Goal: Task Accomplishment & Management: Use online tool/utility

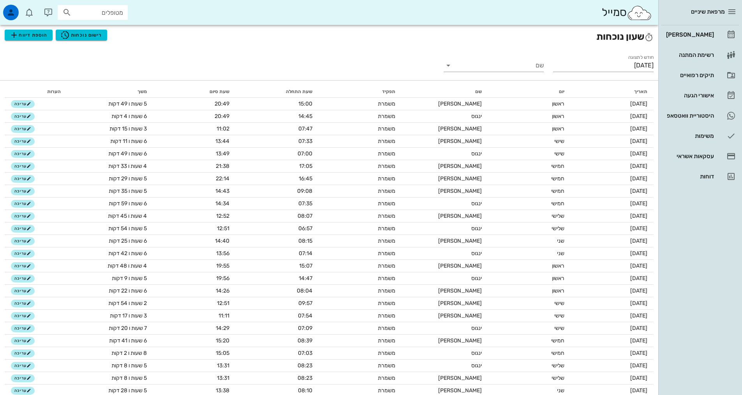
drag, startPoint x: 699, startPoint y: 45, endPoint x: 700, endPoint y: 39, distance: 5.7
click at [699, 44] on div "[PERSON_NAME] רשימת המתנה תיקים רפואיים אישורי הגעה היסטוריית וואטסאפ משימות עס…" at bounding box center [701, 105] width 78 height 161
click at [700, 39] on div "[PERSON_NAME]" at bounding box center [689, 34] width 49 height 12
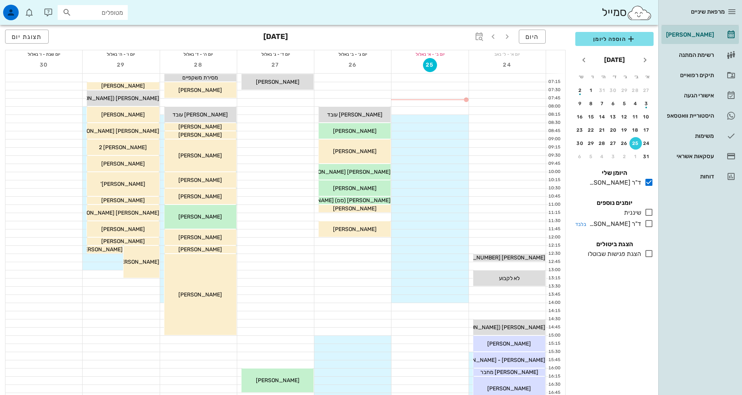
click at [650, 226] on icon at bounding box center [649, 223] width 9 height 9
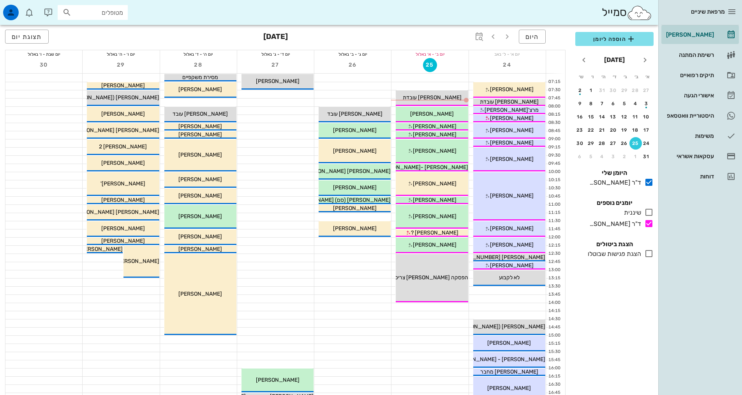
click at [629, 138] on td "26" at bounding box center [626, 143] width 10 height 12
click at [633, 113] on button "11" at bounding box center [636, 117] width 12 height 12
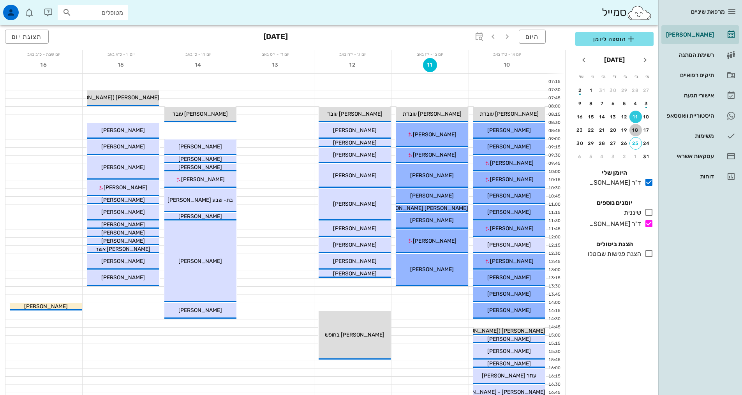
click at [633, 125] on button "18" at bounding box center [636, 130] width 12 height 12
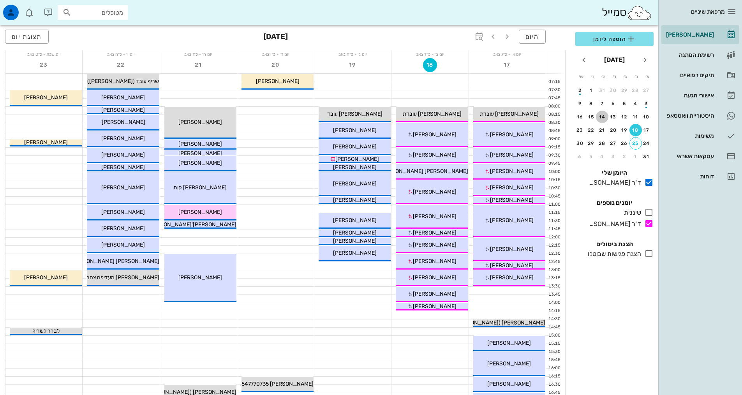
click at [606, 117] on div "14" at bounding box center [602, 116] width 12 height 5
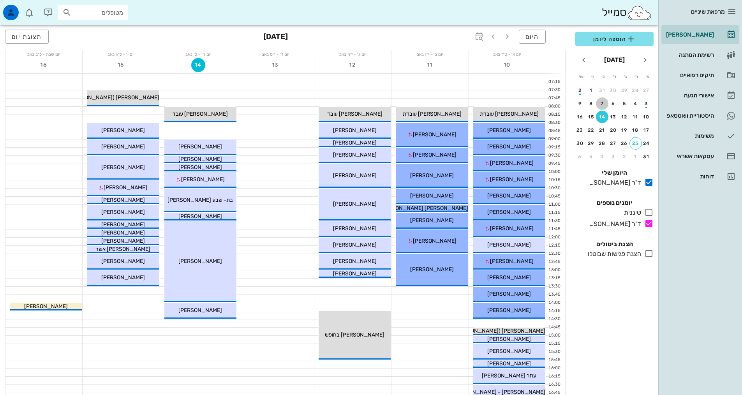
click at [603, 104] on div "7" at bounding box center [602, 103] width 12 height 5
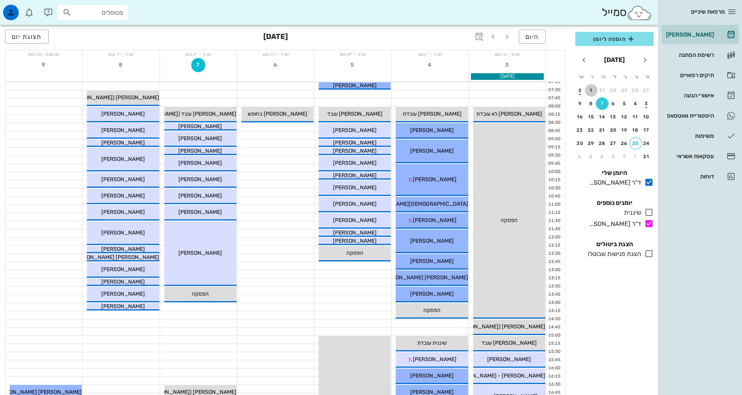
click at [597, 94] on button "1" at bounding box center [591, 90] width 12 height 12
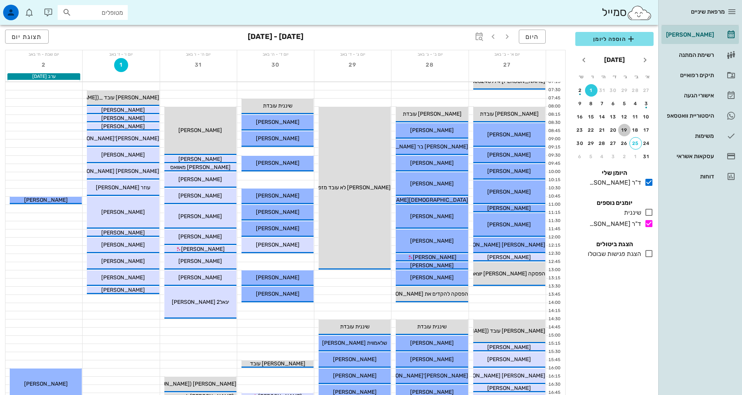
click at [624, 132] on div "19" at bounding box center [624, 129] width 12 height 5
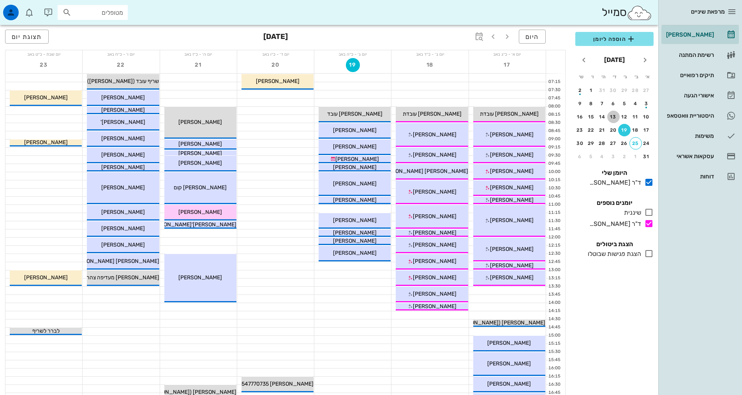
click at [611, 119] on div "13" at bounding box center [614, 116] width 12 height 5
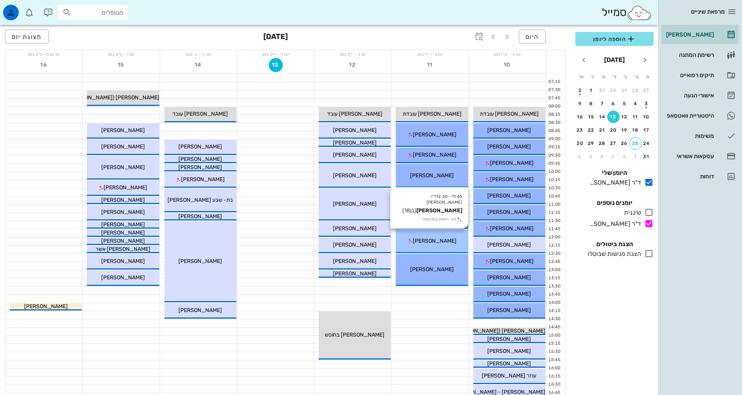
click at [442, 242] on span "[PERSON_NAME]" at bounding box center [435, 241] width 44 height 7
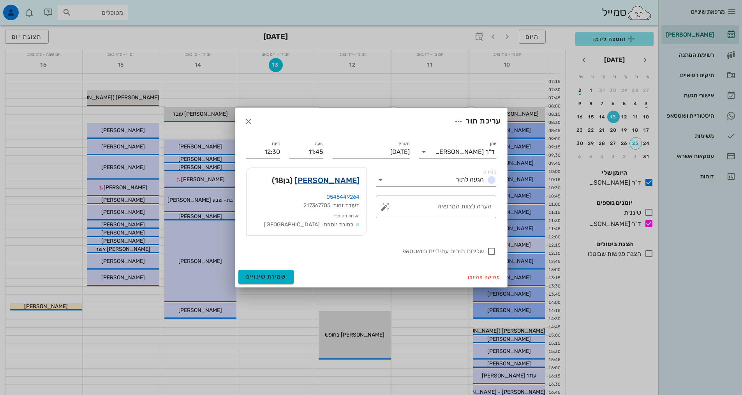
click at [341, 184] on link "[PERSON_NAME]" at bounding box center [327, 180] width 65 height 12
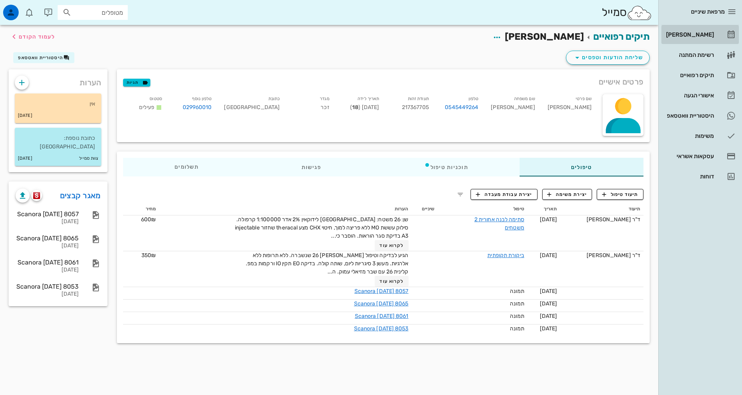
click at [694, 35] on div "[PERSON_NAME]" at bounding box center [689, 35] width 49 height 6
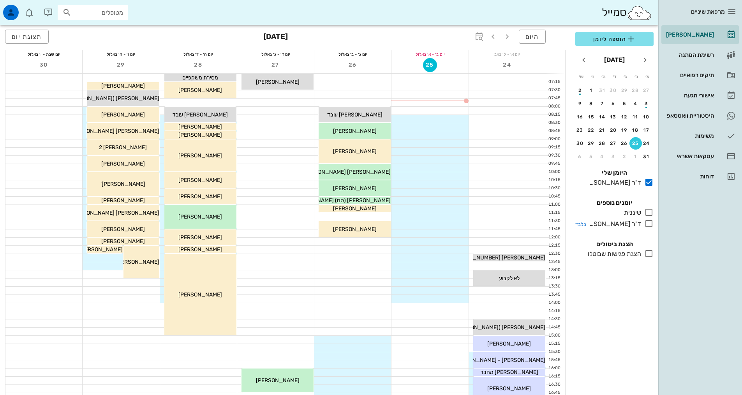
click at [647, 227] on icon at bounding box center [649, 223] width 9 height 9
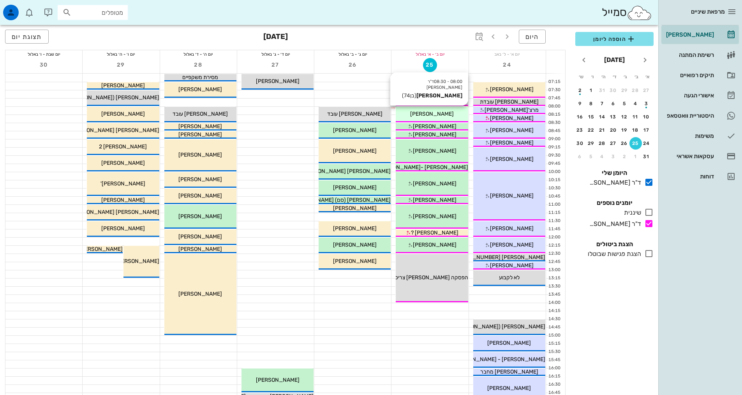
click at [441, 112] on span "[PERSON_NAME]" at bounding box center [432, 114] width 44 height 7
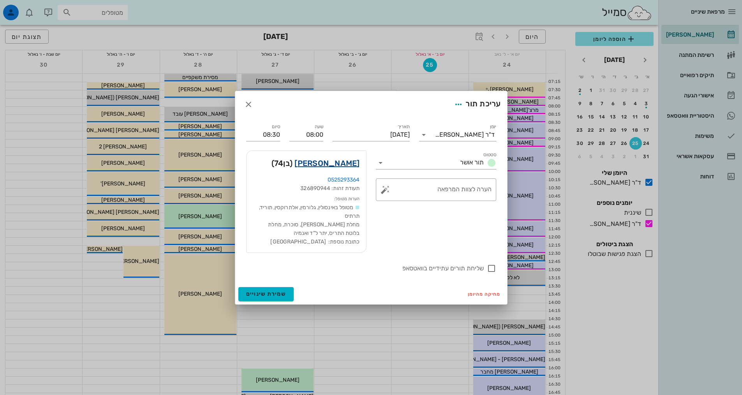
click at [346, 165] on link "[PERSON_NAME]" at bounding box center [327, 163] width 65 height 12
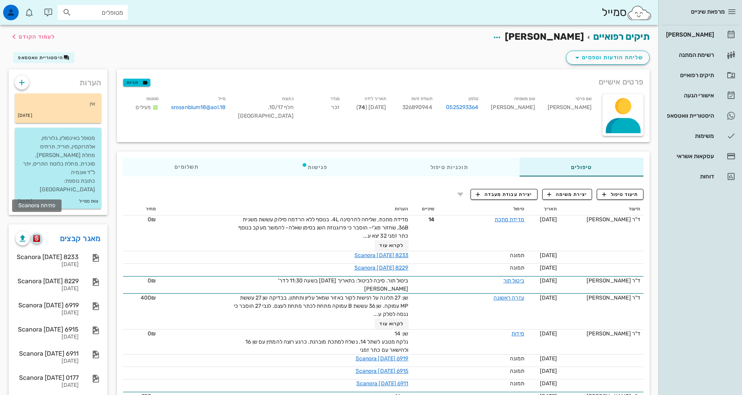
click at [38, 235] on img "button" at bounding box center [36, 238] width 7 height 7
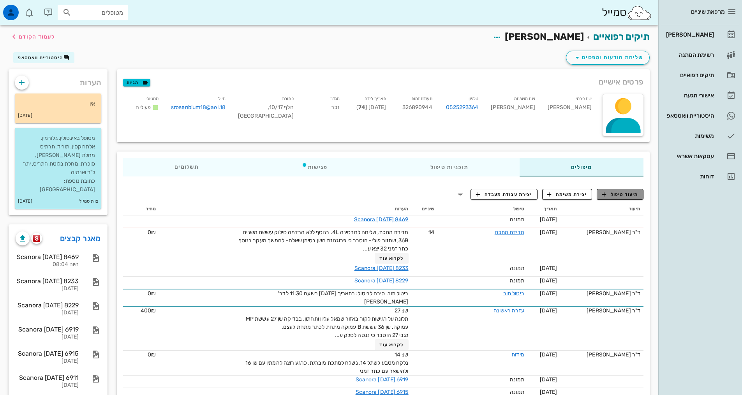
click at [618, 194] on span "תיעוד טיפול" at bounding box center [620, 194] width 36 height 7
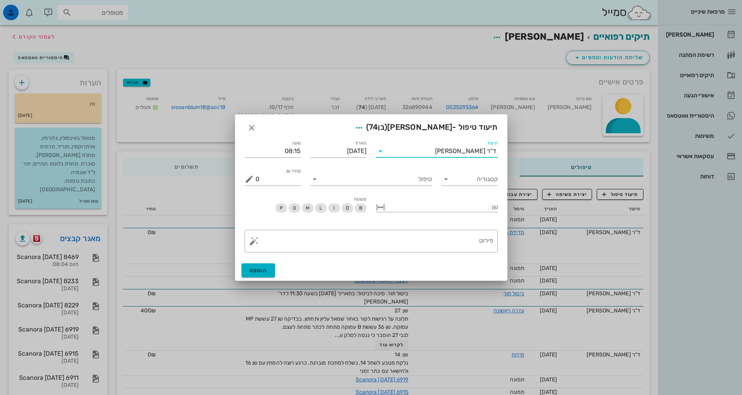
click at [428, 148] on input "תיעוד" at bounding box center [411, 151] width 48 height 12
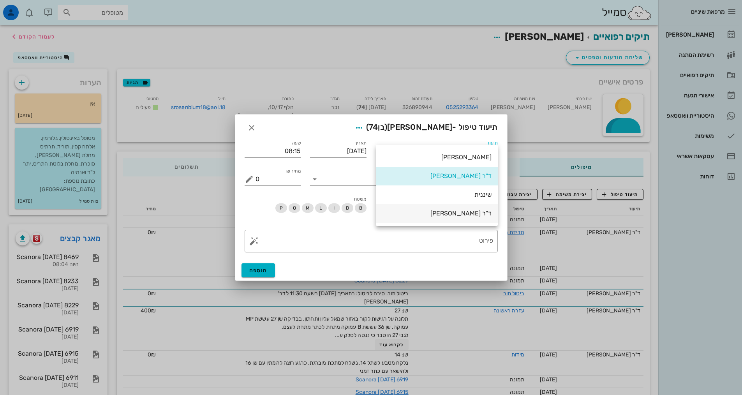
click at [440, 212] on div "ד"ר [PERSON_NAME]" at bounding box center [437, 213] width 110 height 7
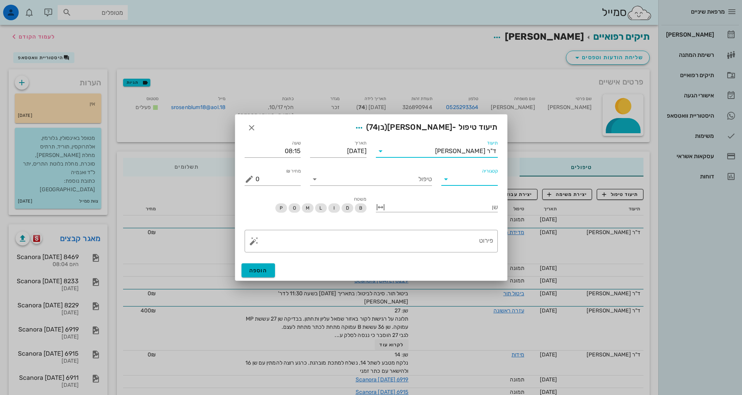
click at [477, 180] on input "קטגוריה" at bounding box center [476, 179] width 44 height 12
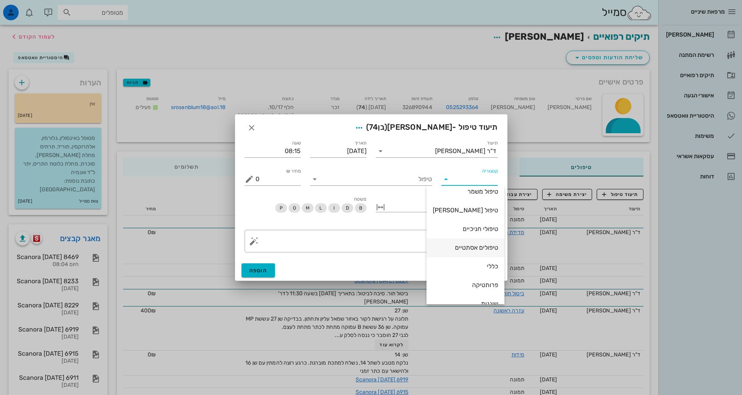
scroll to position [39, 0]
click at [469, 273] on div "פרותטיקה" at bounding box center [465, 271] width 65 height 7
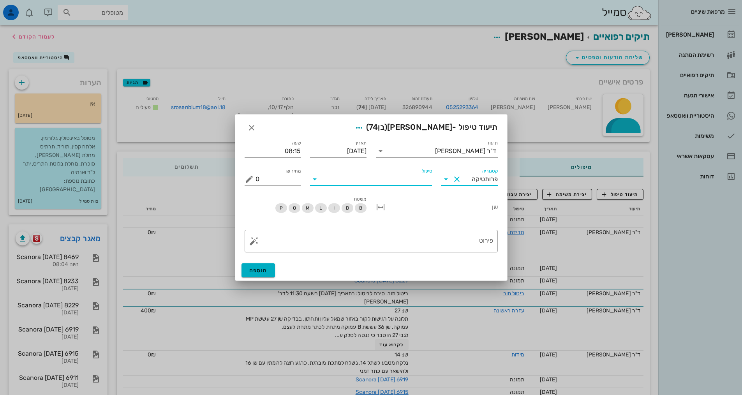
click at [400, 174] on input "טיפול" at bounding box center [376, 179] width 111 height 12
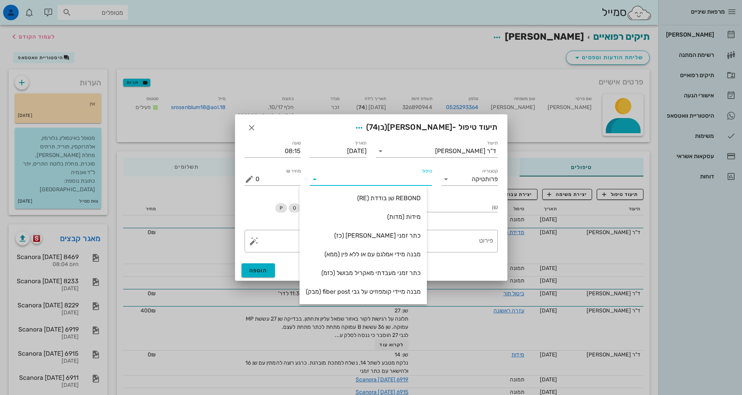
click at [470, 186] on div "קטגוריה פרותטיקה" at bounding box center [470, 176] width 66 height 28
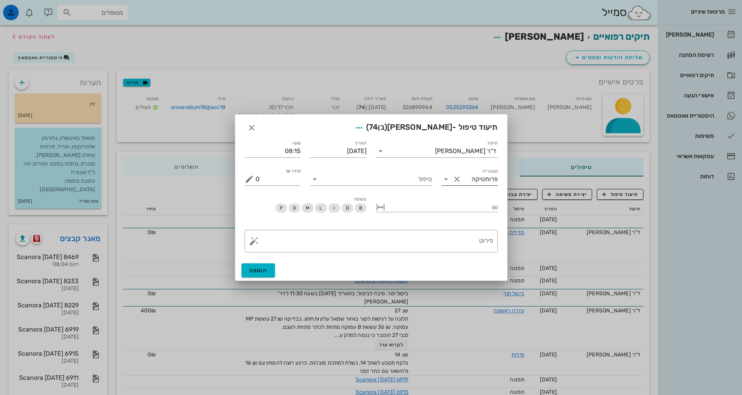
click at [468, 183] on input "פרותטיקה" at bounding box center [480, 179] width 35 height 12
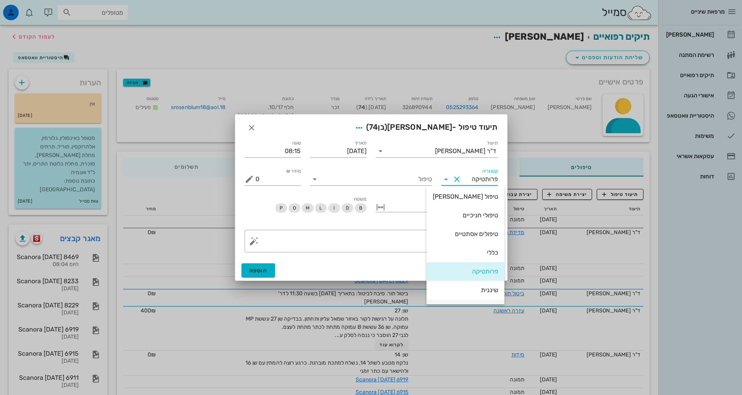
scroll to position [75, 0]
click at [459, 275] on div "שיקום על-גבי שתלים" at bounding box center [465, 272] width 65 height 7
type input "שיקום על-גבי שתלים"
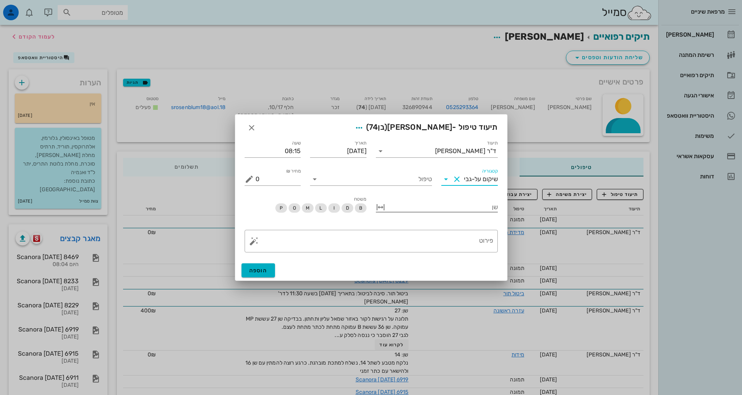
click at [431, 205] on div at bounding box center [442, 206] width 111 height 10
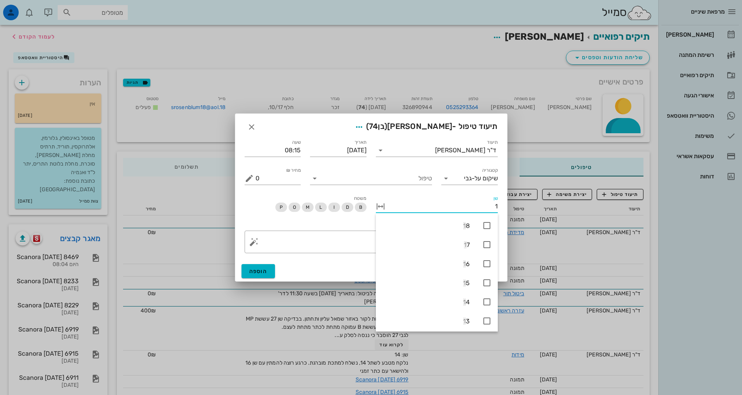
type input "14"
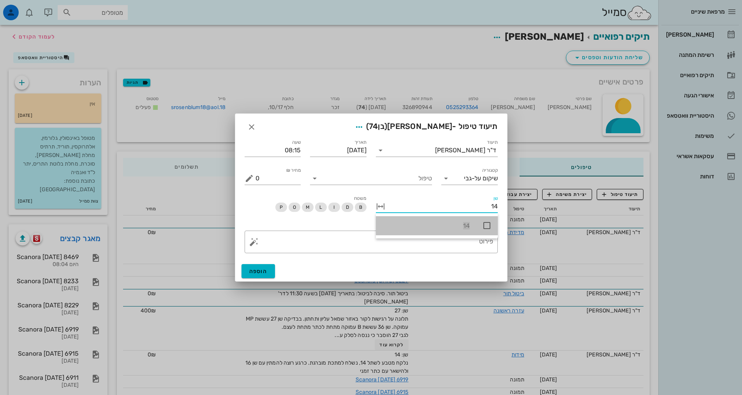
click at [489, 226] on icon at bounding box center [486, 225] width 9 height 9
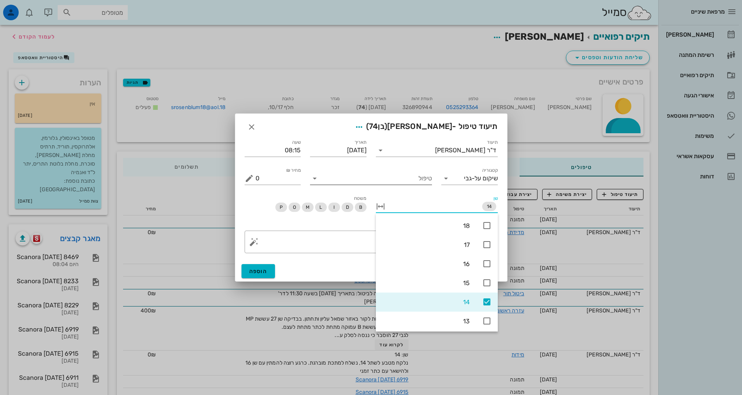
click at [415, 176] on input "טיפול" at bounding box center [376, 178] width 111 height 12
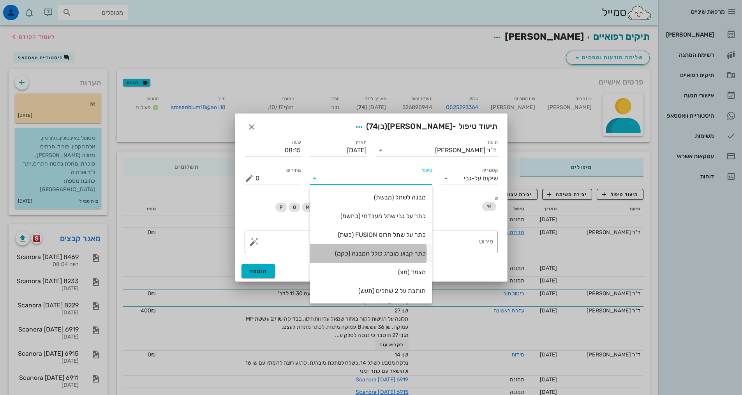
click at [393, 259] on div "כתר קבוע מוברג כולל המבנה (כקמ)" at bounding box center [371, 253] width 110 height 17
type input "6000"
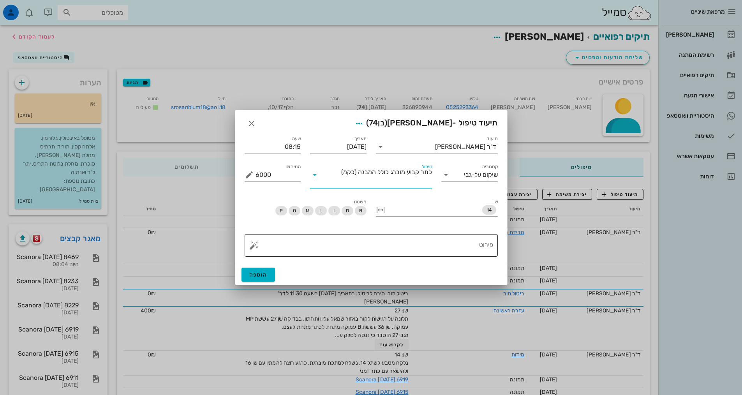
click at [409, 248] on textarea "פירוט" at bounding box center [375, 247] width 238 height 19
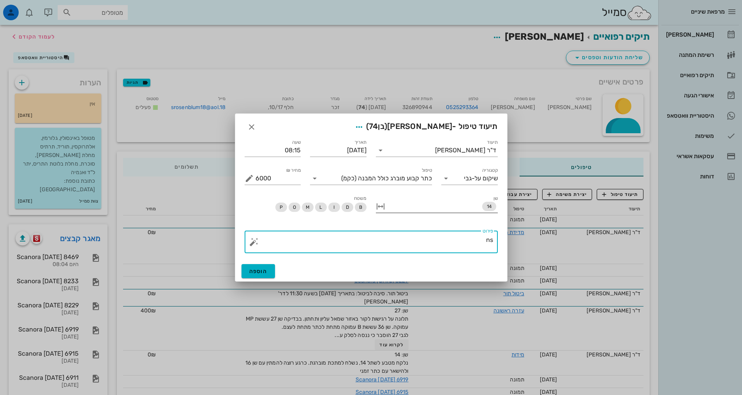
type textarea "n"
type textarea "מדידת חרסינה, איזון סגר, סגירה בטורק 28NCm + טפלון + קומפוזיט, הוראות"
click at [265, 270] on span "הוספה" at bounding box center [258, 271] width 18 height 7
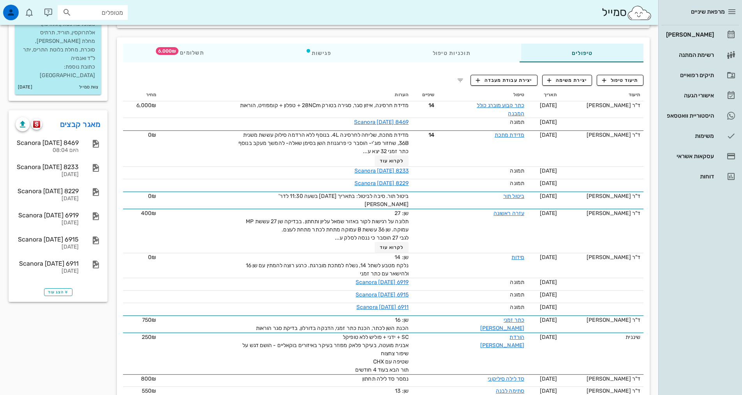
scroll to position [0, 0]
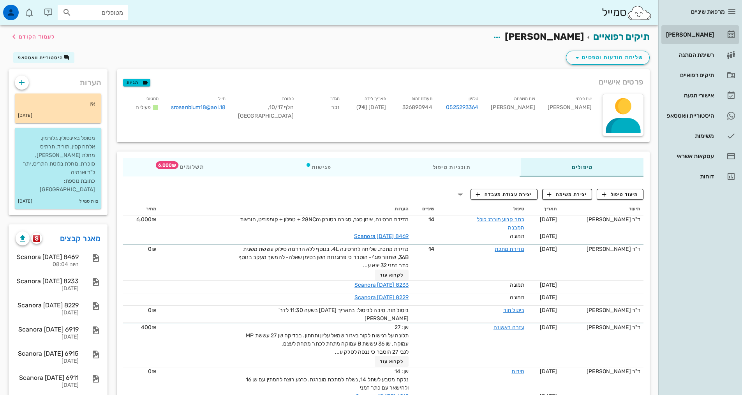
click at [692, 39] on div "[PERSON_NAME]" at bounding box center [689, 34] width 49 height 12
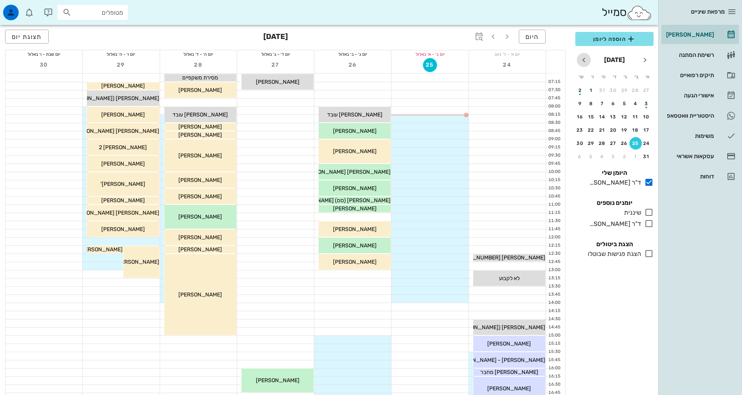
click at [583, 60] on icon "חודש הבא" at bounding box center [584, 59] width 9 height 9
click at [586, 62] on icon "חודש הבא" at bounding box center [584, 59] width 9 height 9
click at [650, 225] on icon at bounding box center [649, 223] width 9 height 9
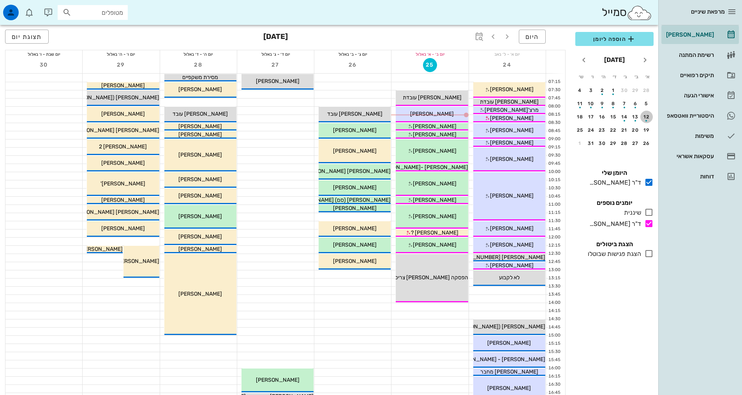
click at [647, 120] on div "button" at bounding box center [647, 121] width 2 height 2
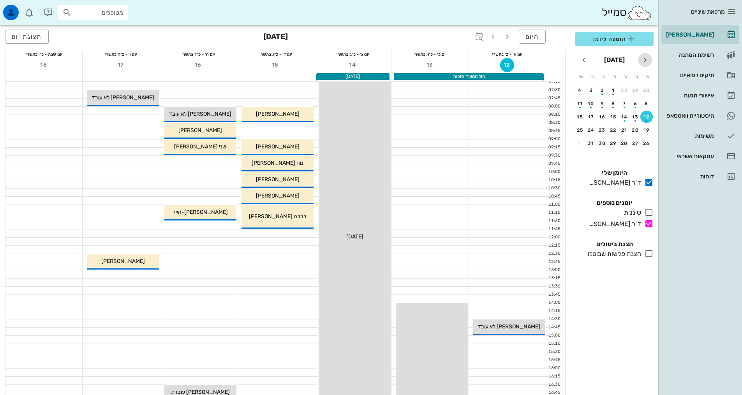
click at [644, 60] on icon "חודש שעבר" at bounding box center [645, 59] width 9 height 9
click at [645, 61] on icon "חודש שעבר" at bounding box center [645, 59] width 9 height 9
click at [639, 142] on div "25" at bounding box center [636, 143] width 12 height 5
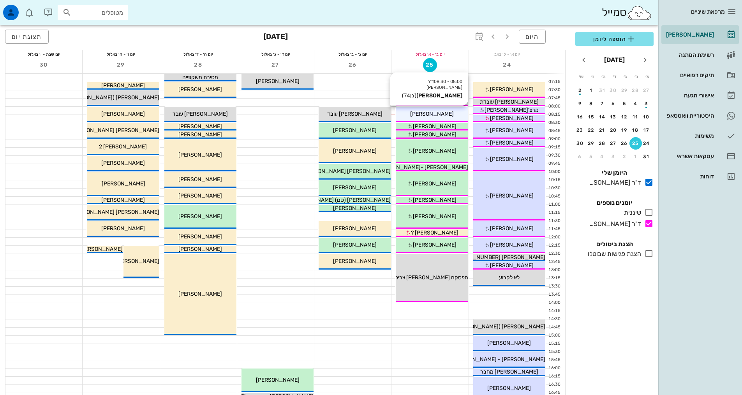
click at [450, 113] on div "[PERSON_NAME]" at bounding box center [432, 114] width 72 height 8
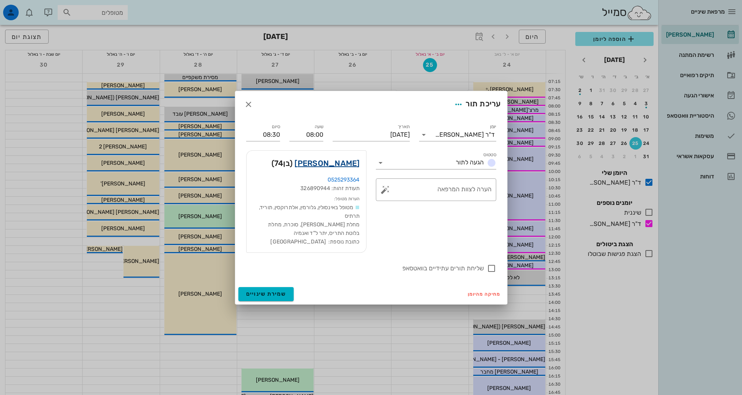
click at [354, 164] on link "[PERSON_NAME]" at bounding box center [327, 163] width 65 height 12
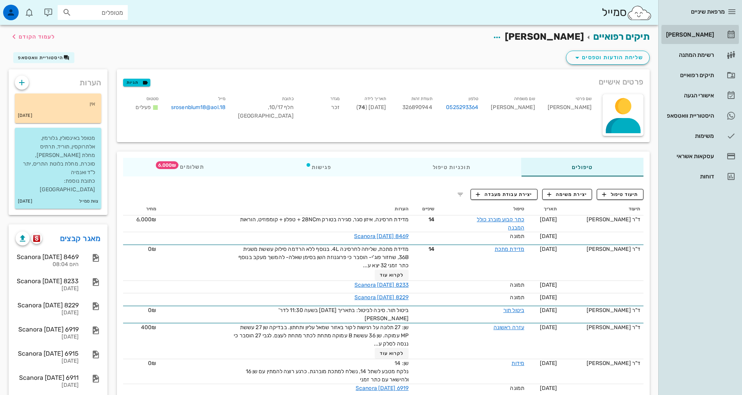
click at [710, 32] on div "[PERSON_NAME]" at bounding box center [689, 35] width 49 height 6
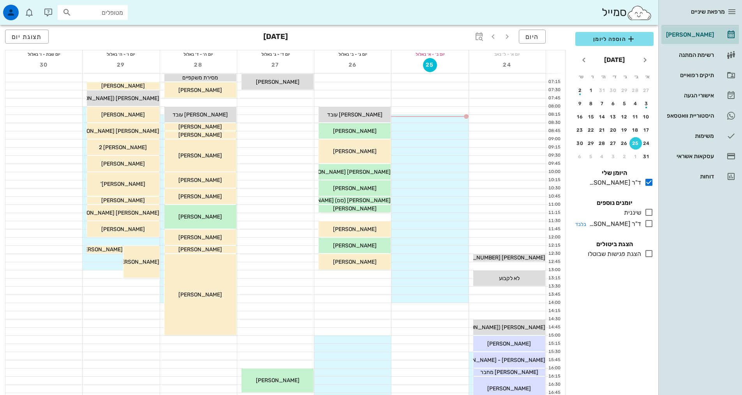
click at [649, 226] on icon at bounding box center [649, 223] width 9 height 9
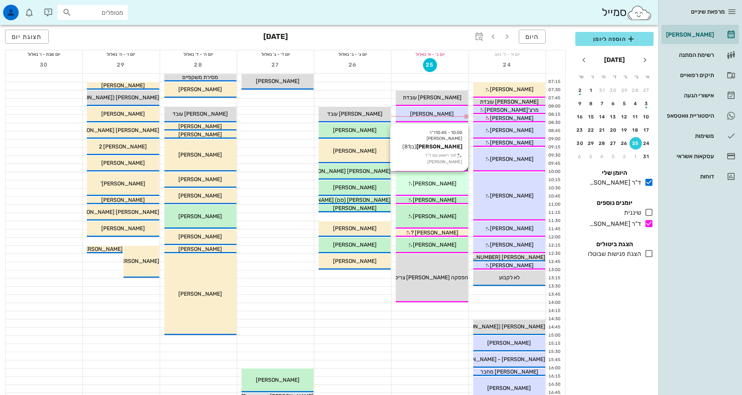
drag, startPoint x: 424, startPoint y: 180, endPoint x: 441, endPoint y: 181, distance: 16.8
click at [441, 181] on span "[PERSON_NAME]" at bounding box center [435, 183] width 44 height 7
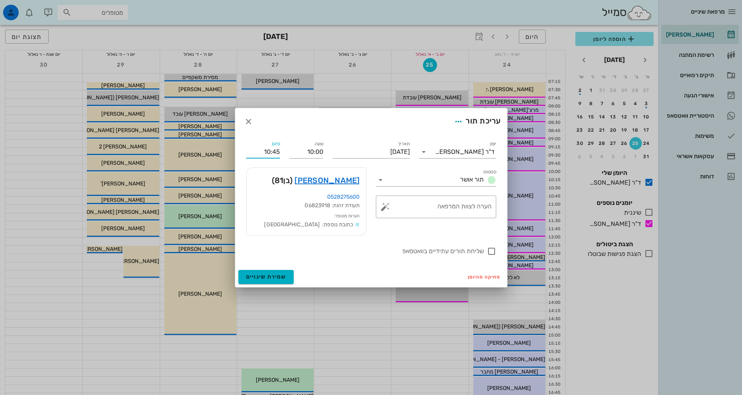
click at [271, 152] on input "10:45" at bounding box center [263, 152] width 34 height 12
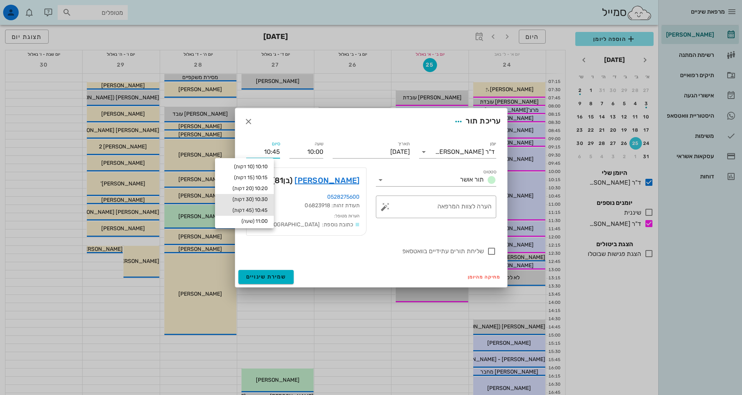
click at [261, 200] on div "10:30 (30 דקות)" at bounding box center [244, 199] width 46 height 6
type input "10:30"
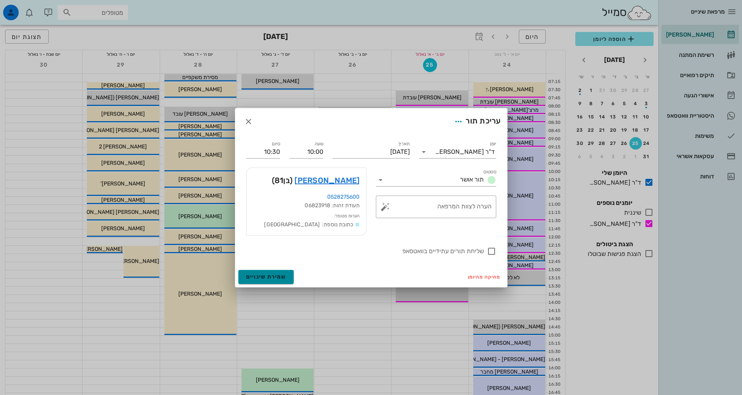
click at [280, 277] on span "שמירת שינויים" at bounding box center [266, 277] width 40 height 7
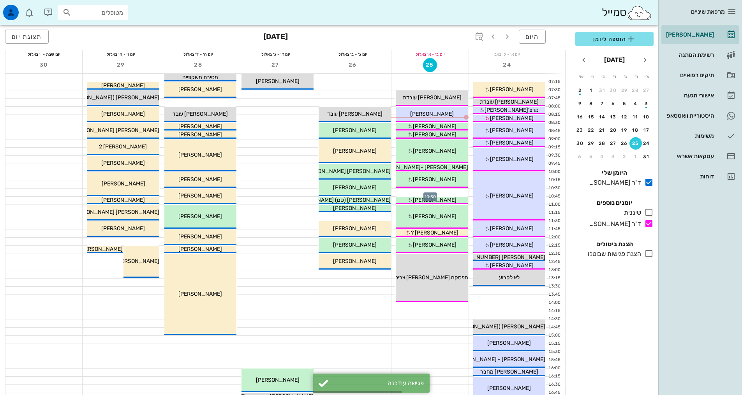
click at [442, 191] on div at bounding box center [430, 193] width 77 height 8
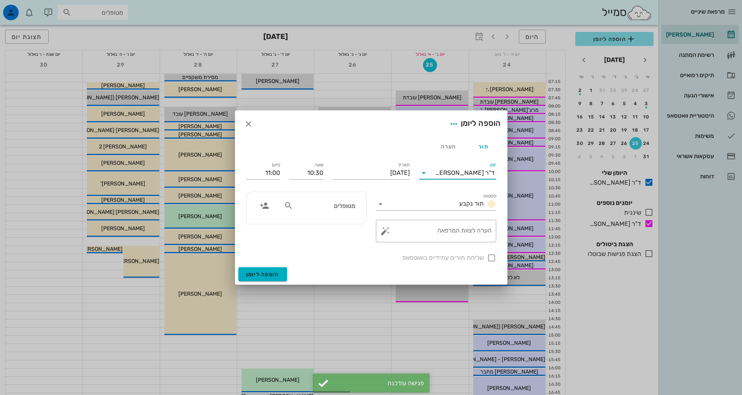
click at [435, 172] on input "יומן" at bounding box center [432, 173] width 5 height 12
click at [438, 221] on div "ד"ר [PERSON_NAME]" at bounding box center [458, 216] width 65 height 17
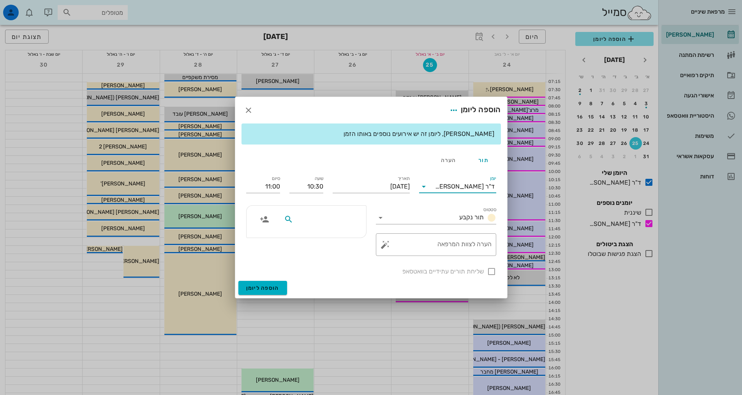
click at [347, 221] on input "text" at bounding box center [325, 219] width 60 height 10
type input "'"
type input "[PERSON_NAME]"
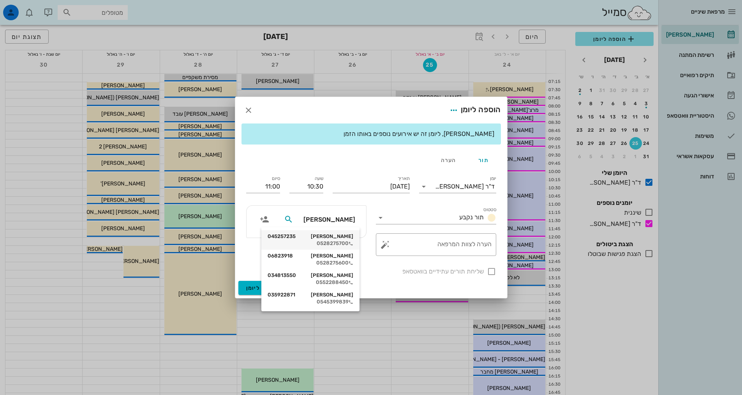
click at [339, 244] on div "0528275700" at bounding box center [311, 243] width 86 height 6
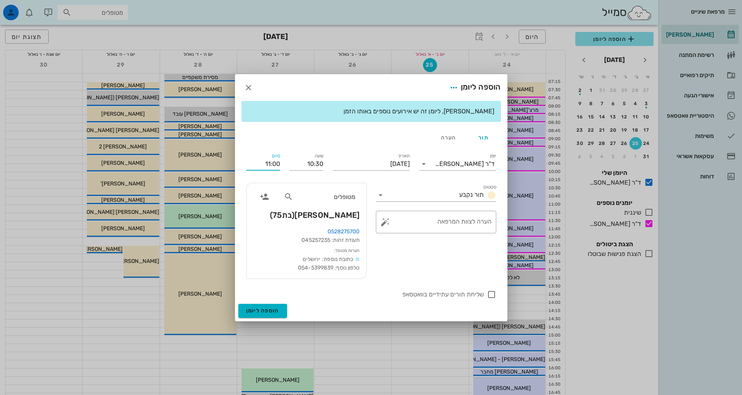
click at [268, 166] on input "11:00" at bounding box center [263, 164] width 34 height 12
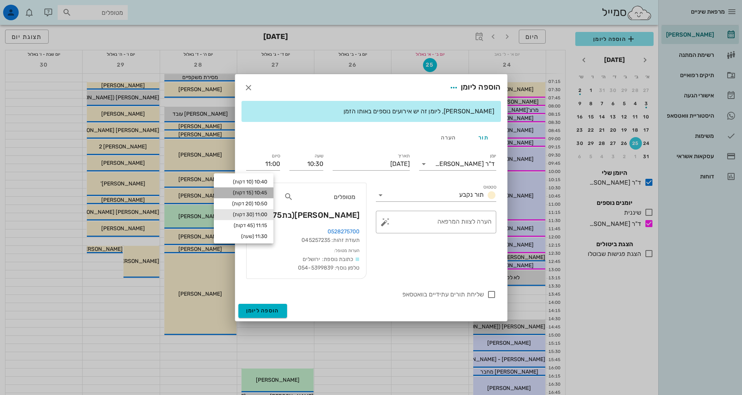
click at [267, 191] on div "10:45 (15 דקות)" at bounding box center [243, 193] width 47 height 6
type input "10:45"
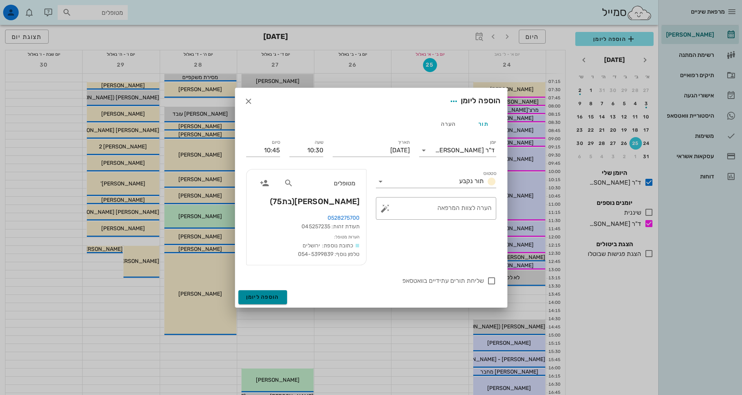
click at [274, 297] on span "הוספה ליומן" at bounding box center [262, 297] width 33 height 7
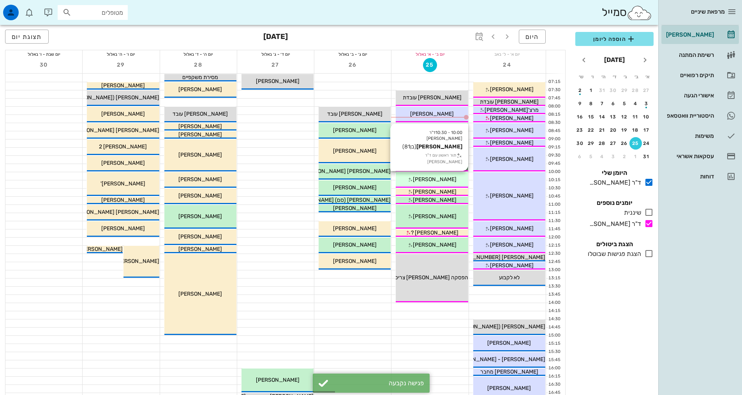
click at [436, 182] on span "[PERSON_NAME]" at bounding box center [435, 179] width 44 height 7
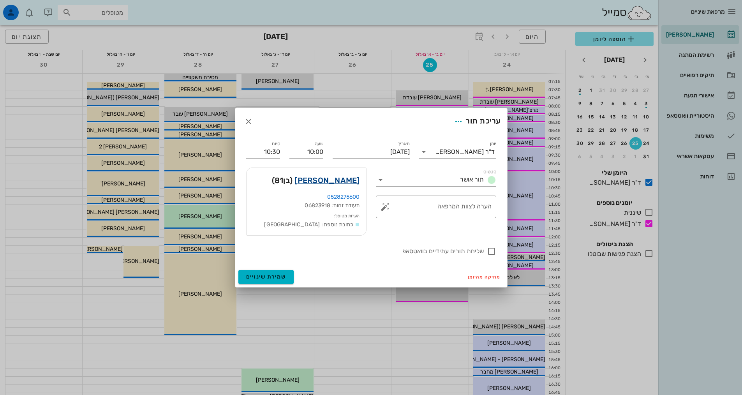
click at [350, 177] on link "[PERSON_NAME]" at bounding box center [327, 180] width 65 height 12
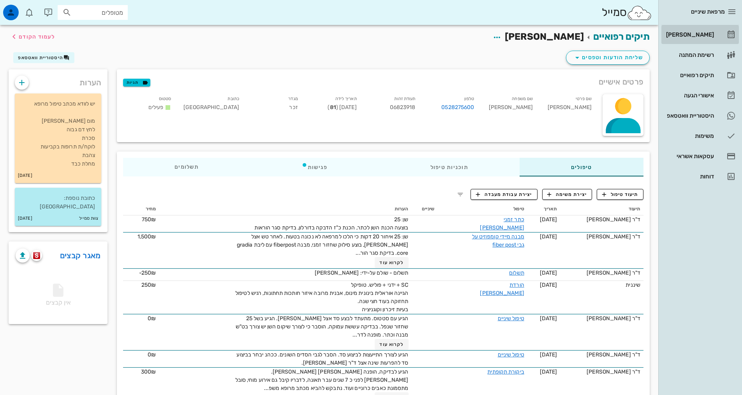
click at [691, 37] on div "[PERSON_NAME]" at bounding box center [689, 35] width 49 height 6
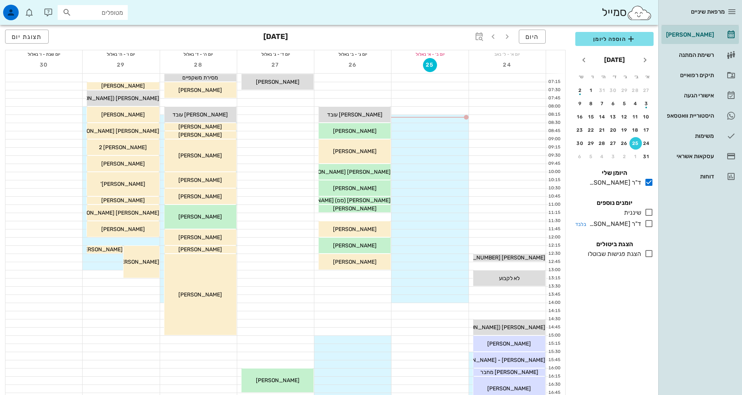
click at [652, 224] on icon at bounding box center [649, 223] width 9 height 9
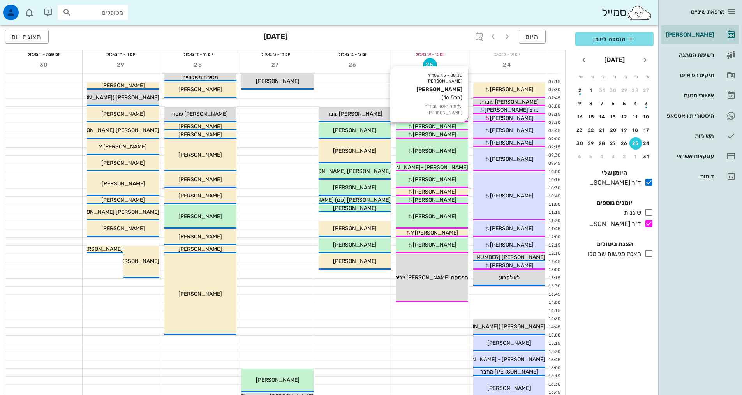
click at [438, 126] on span "[PERSON_NAME]" at bounding box center [435, 126] width 44 height 7
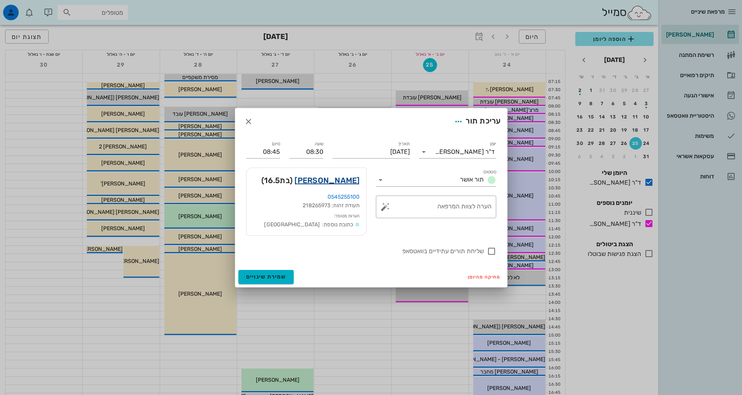
click at [343, 184] on link "[PERSON_NAME]" at bounding box center [327, 180] width 65 height 12
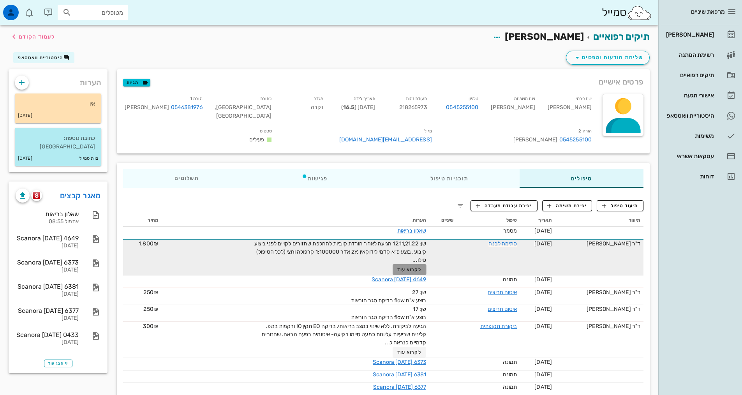
click at [403, 273] on button "לקרוא עוד" at bounding box center [410, 269] width 34 height 11
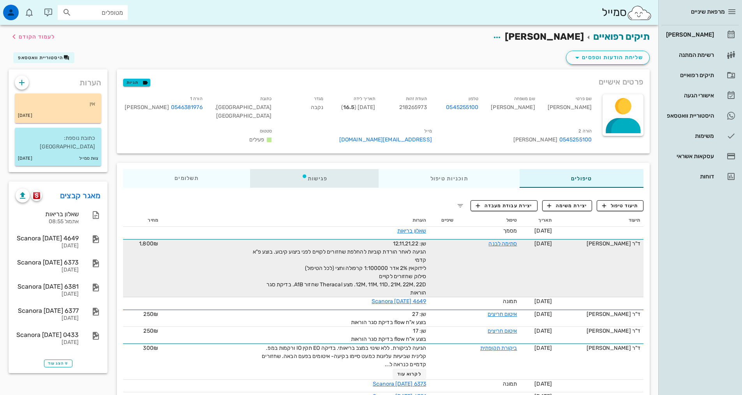
click at [322, 177] on div "פגישות" at bounding box center [314, 178] width 129 height 19
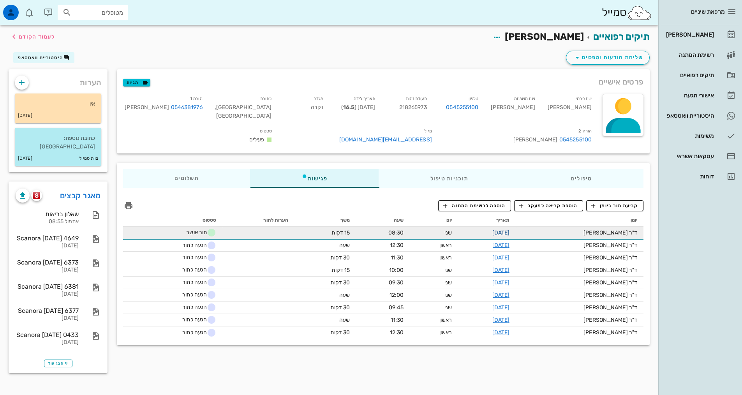
click at [510, 232] on link "[DATE]" at bounding box center [502, 233] width 18 height 7
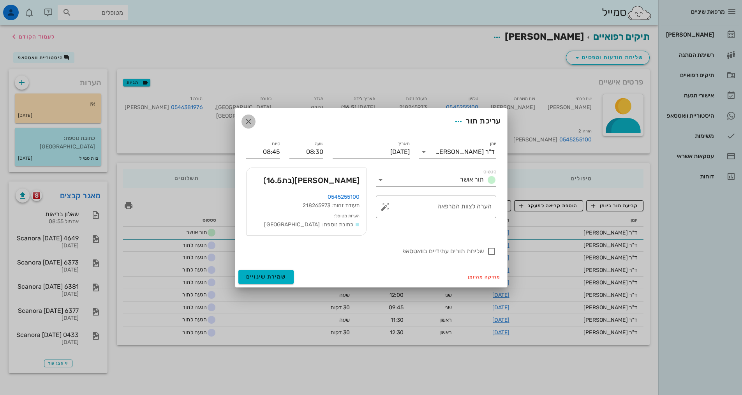
click at [249, 120] on icon "button" at bounding box center [248, 121] width 9 height 9
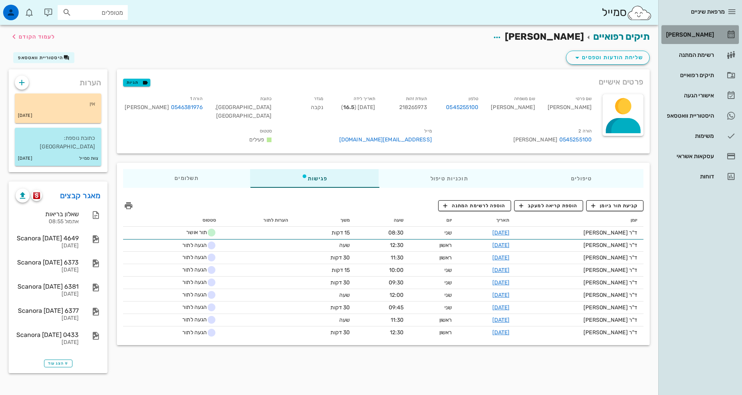
click at [715, 37] on link "[PERSON_NAME]" at bounding box center [701, 34] width 78 height 19
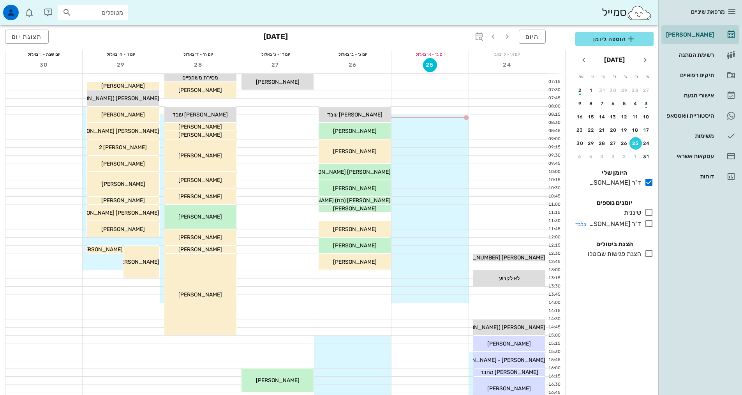
click at [648, 226] on icon at bounding box center [649, 223] width 9 height 9
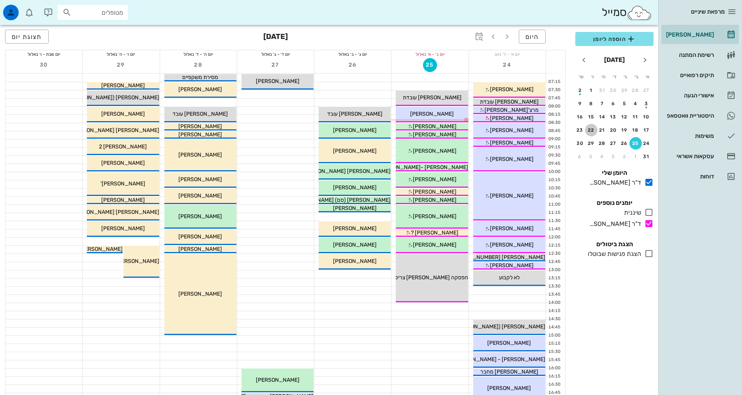
click at [594, 129] on div "22" at bounding box center [591, 129] width 12 height 5
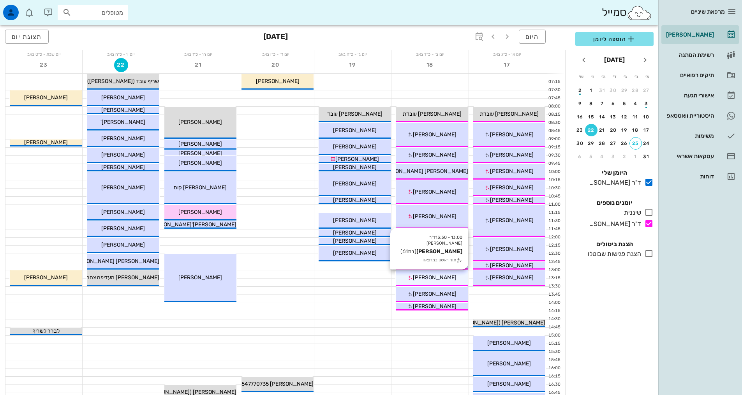
click at [442, 282] on div "13:00 - 13:30 ד"ר [PERSON_NAME] [PERSON_NAME] (בת 61 ) תור ראשון במרפאה [PERSON…" at bounding box center [432, 278] width 72 height 16
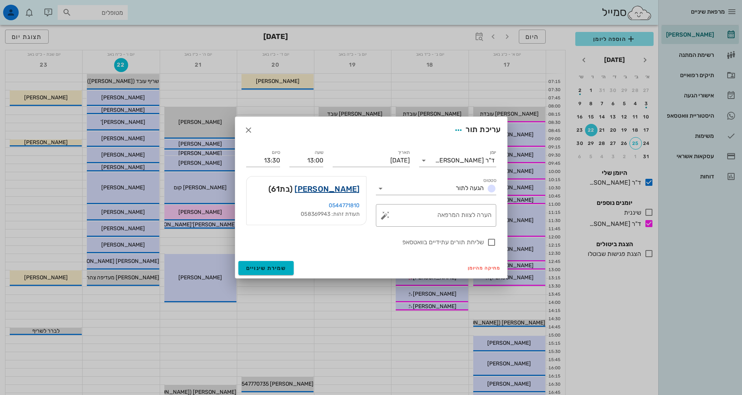
click at [348, 192] on link "[PERSON_NAME]" at bounding box center [327, 189] width 65 height 12
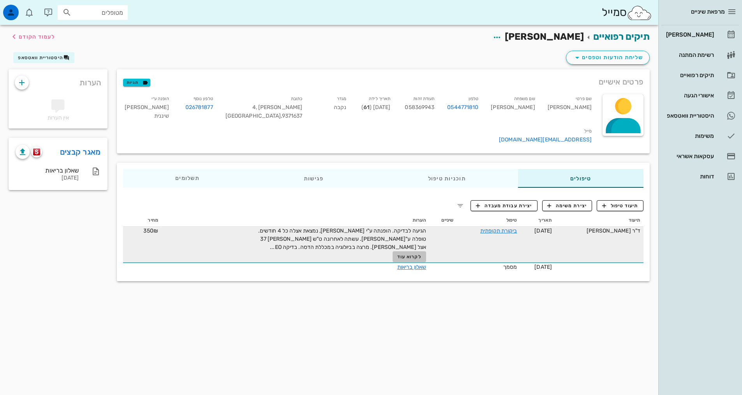
click at [412, 254] on span "לקרוא עוד" at bounding box center [410, 256] width 24 height 5
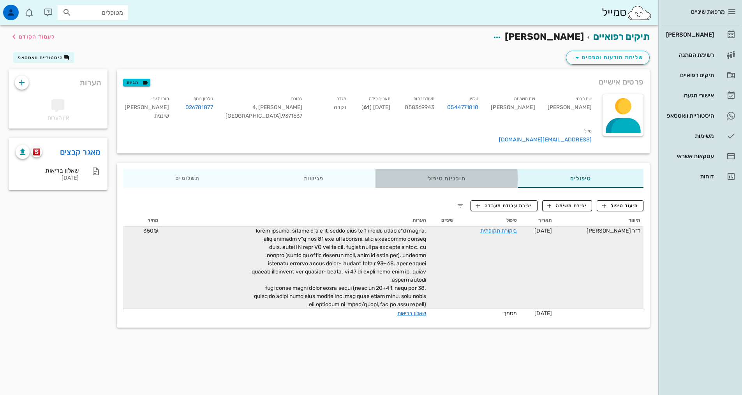
click at [457, 175] on div "תוכניות טיפול" at bounding box center [447, 178] width 142 height 19
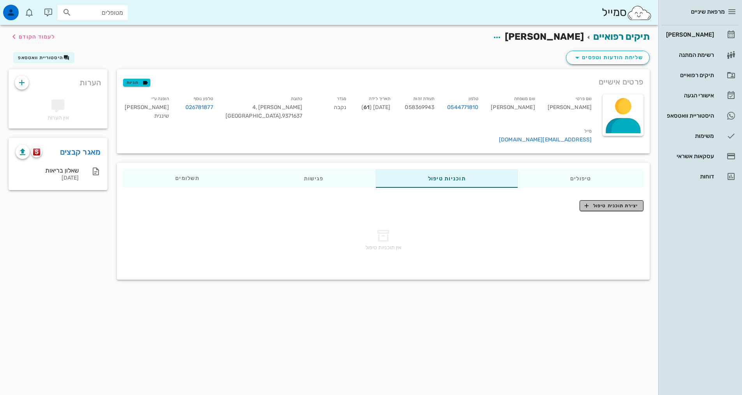
click at [609, 202] on span "יצירת תוכנית טיפול" at bounding box center [611, 205] width 53 height 7
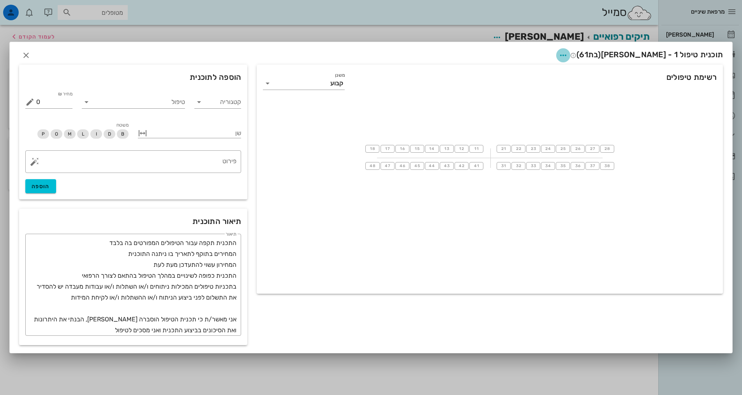
click at [568, 51] on icon "button" at bounding box center [563, 55] width 9 height 9
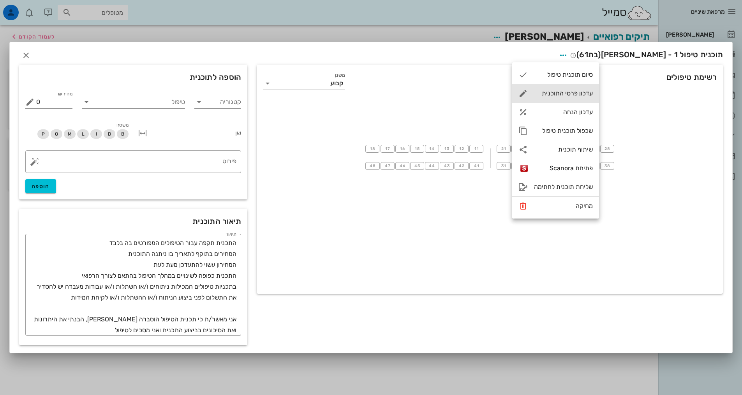
click at [560, 92] on div "עדכון פרטי התוכנית" at bounding box center [563, 93] width 59 height 7
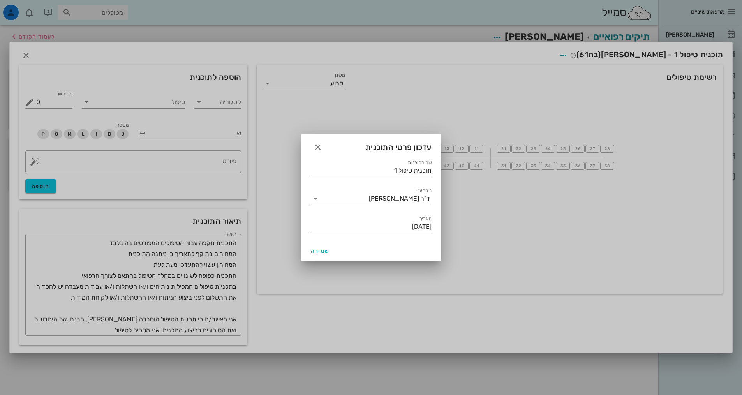
click at [370, 190] on div "נוצר ע"י ד"ר [PERSON_NAME]" at bounding box center [371, 196] width 121 height 17
click at [369, 197] on input "נוצר ע"י" at bounding box center [345, 199] width 47 height 12
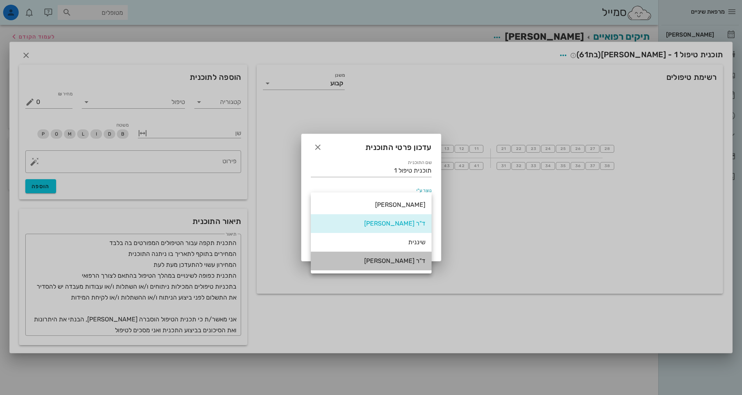
click at [403, 261] on div "ד"ר [PERSON_NAME]" at bounding box center [371, 260] width 108 height 7
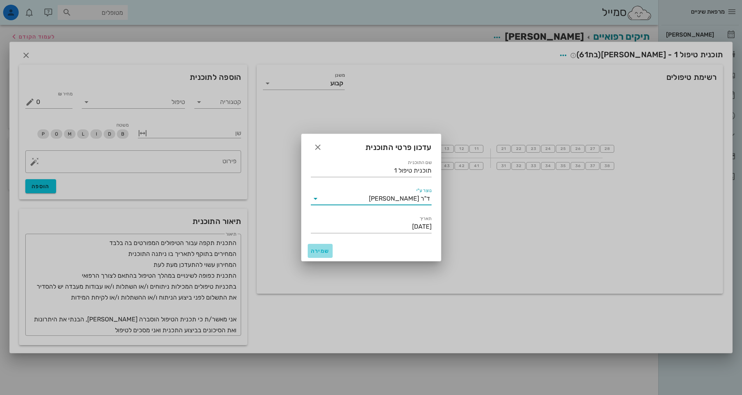
click at [324, 249] on span "שמירה" at bounding box center [320, 251] width 19 height 7
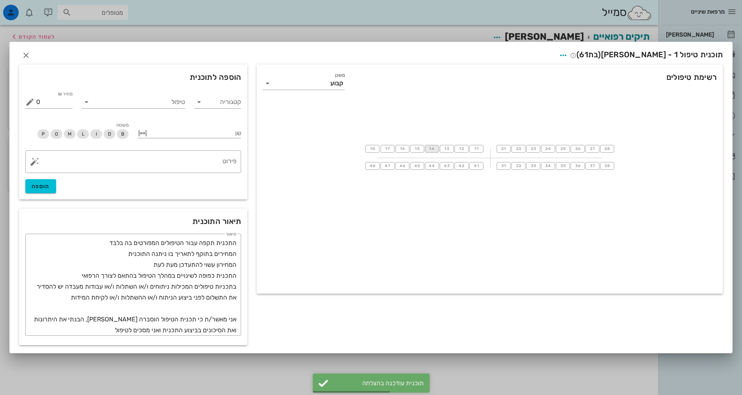
click at [431, 152] on button "14" at bounding box center [432, 149] width 14 height 8
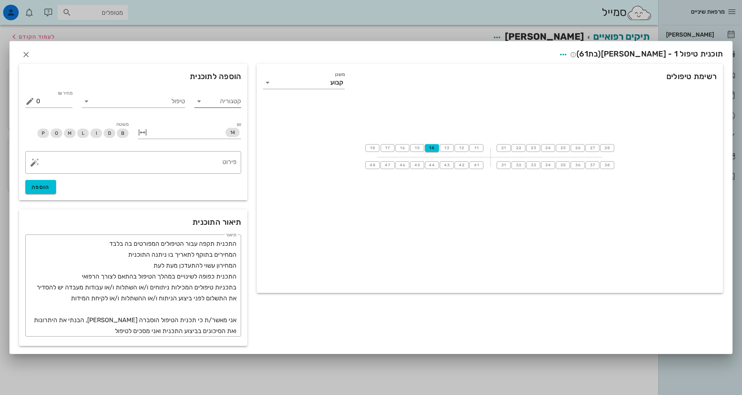
click at [203, 103] on icon at bounding box center [198, 101] width 9 height 9
click at [211, 141] on div "טיפול משמר" at bounding box center [209, 138] width 65 height 7
type input "טיפול משמר"
click at [170, 103] on input "טיפול" at bounding box center [139, 101] width 92 height 12
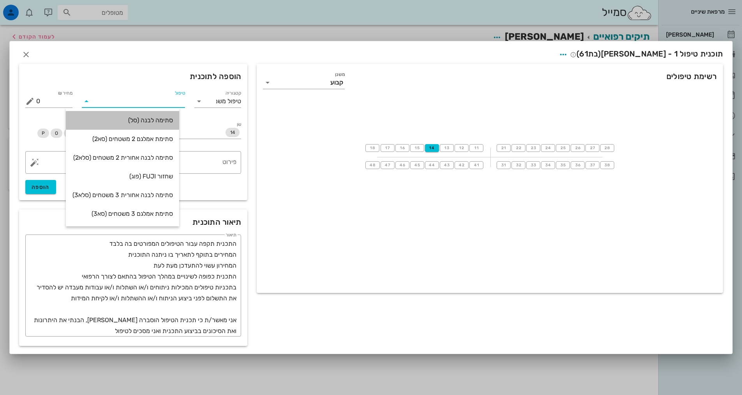
click at [152, 124] on div "סתימה לבנה (סל)" at bounding box center [122, 120] width 101 height 7
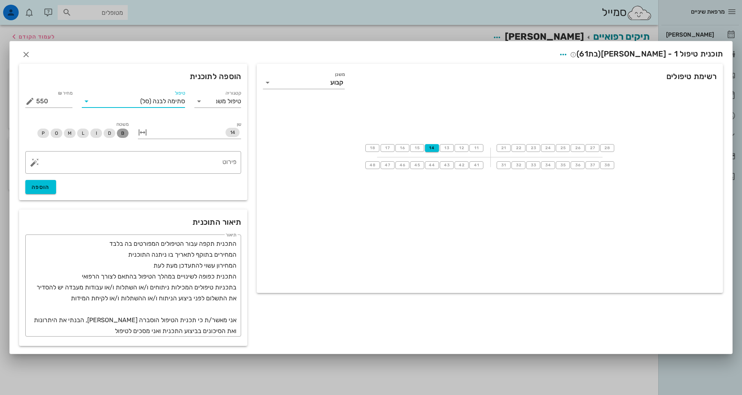
click at [122, 133] on span "B" at bounding box center [122, 133] width 3 height 9
click at [44, 188] on span "הוספה" at bounding box center [41, 187] width 18 height 7
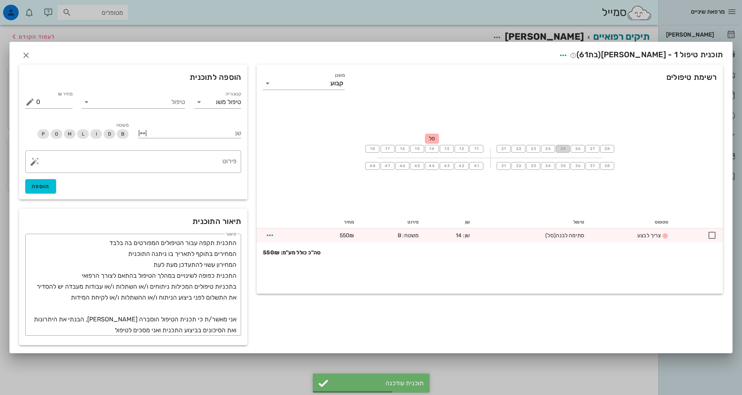
click at [560, 148] on span "25" at bounding box center [563, 149] width 6 height 5
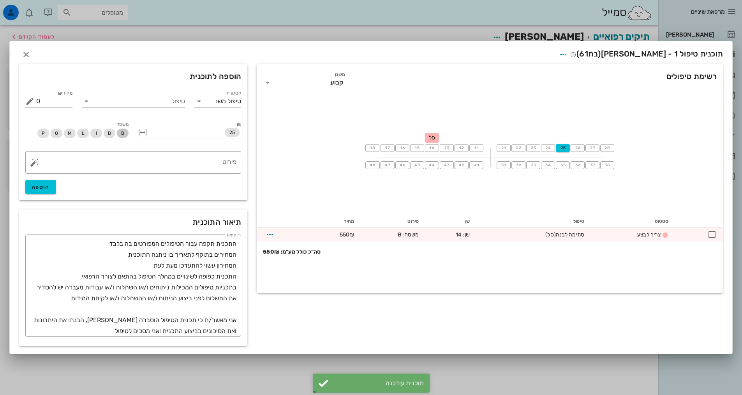
click at [125, 134] on span "B" at bounding box center [123, 133] width 12 height 9
click at [47, 189] on span "הוספה" at bounding box center [41, 187] width 18 height 7
click at [223, 106] on input "טיפול משמר" at bounding box center [228, 101] width 25 height 12
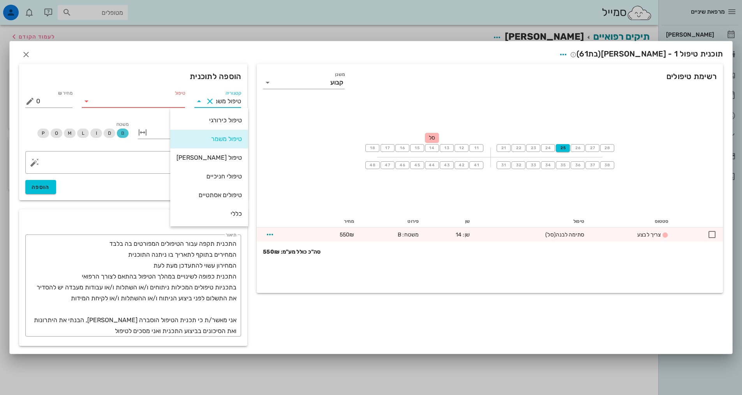
click at [171, 101] on input "טיפול" at bounding box center [139, 101] width 92 height 12
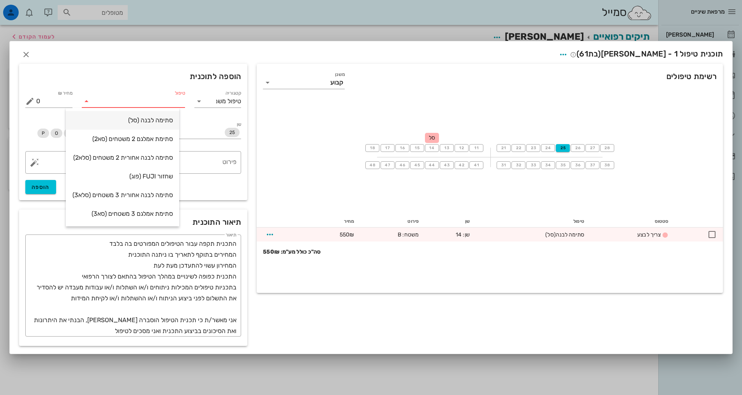
click at [164, 115] on div "סתימה לבנה (סל)" at bounding box center [122, 120] width 101 height 17
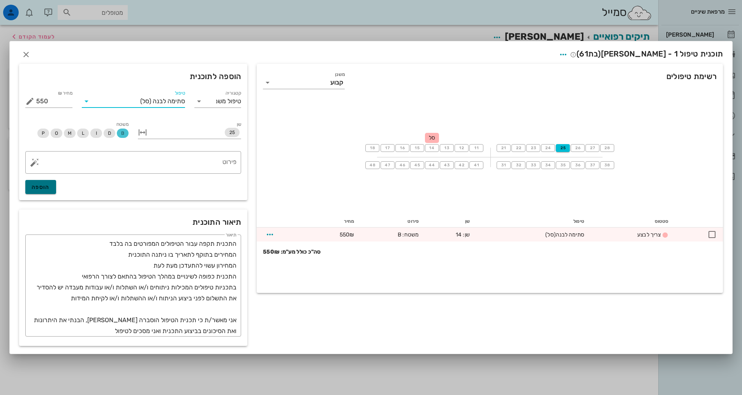
click at [53, 184] on button "הוספה" at bounding box center [40, 187] width 31 height 14
type input "0"
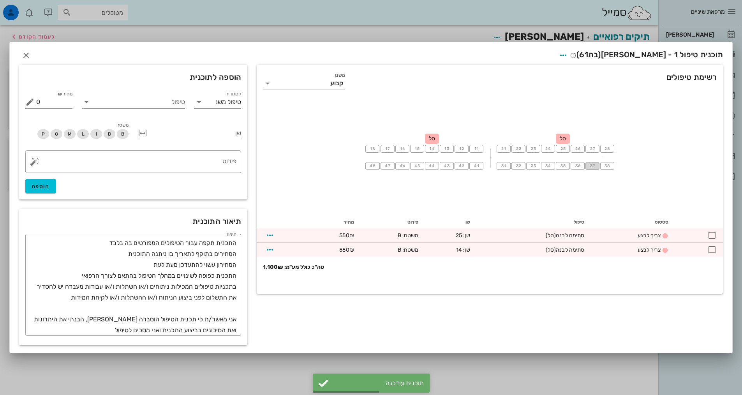
click at [588, 165] on button "37" at bounding box center [593, 166] width 14 height 8
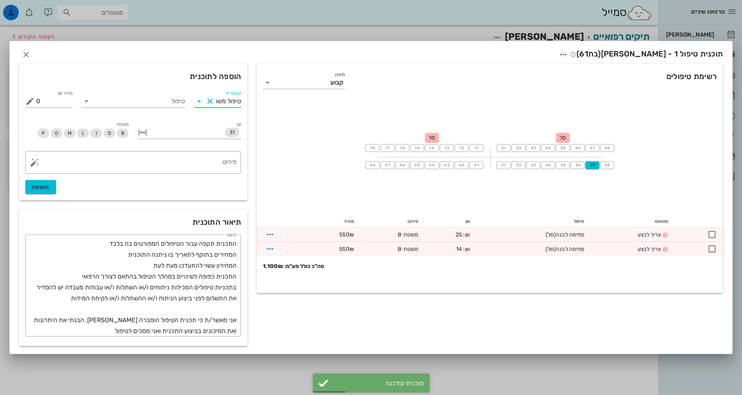
click at [227, 105] on input "טיפול משמר" at bounding box center [228, 101] width 25 height 12
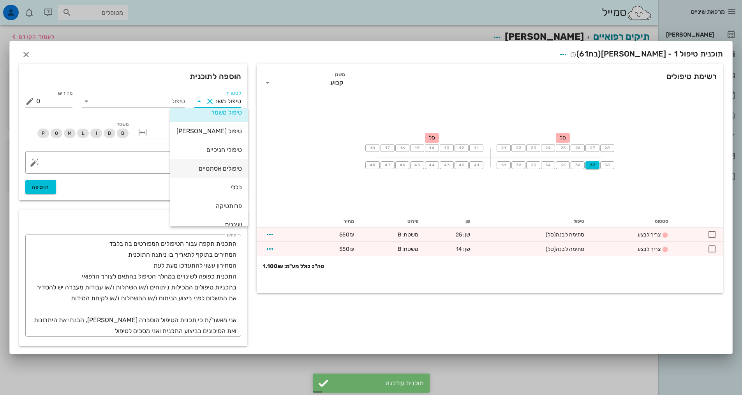
scroll to position [39, 0]
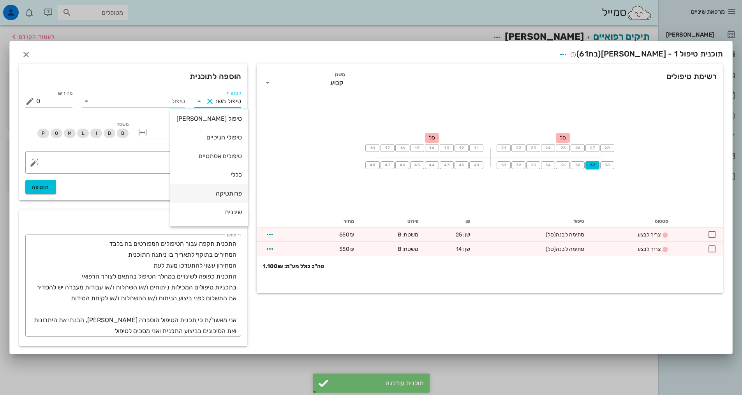
click at [223, 191] on div "פרותטיקה" at bounding box center [209, 193] width 65 height 7
type input "פרותטיקה"
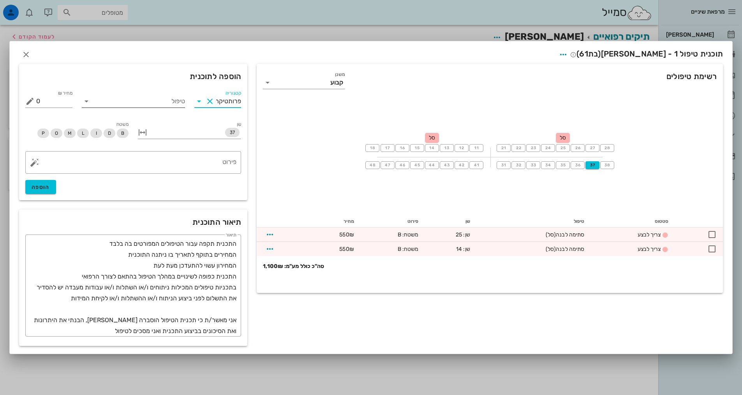
click at [144, 95] on div "טיפול" at bounding box center [133, 100] width 103 height 20
click at [150, 99] on input "טיפול" at bounding box center [139, 101] width 92 height 12
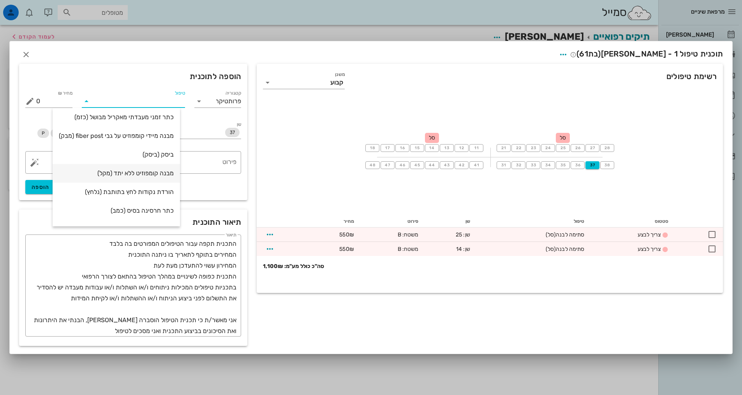
scroll to position [117, 0]
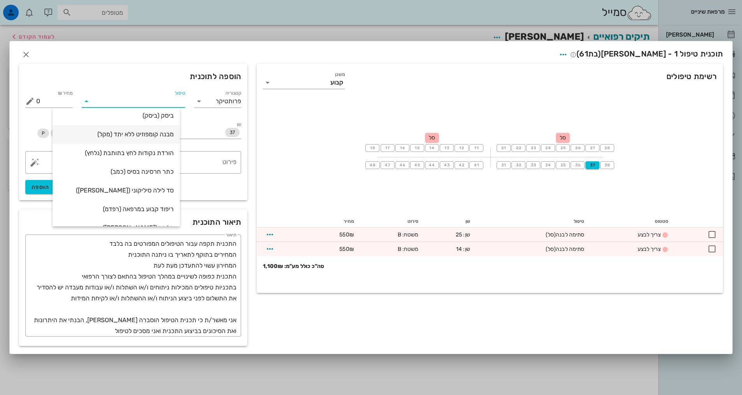
click at [141, 136] on div "מבנה קומפוזיט ללא יתד (מקל)" at bounding box center [116, 134] width 115 height 7
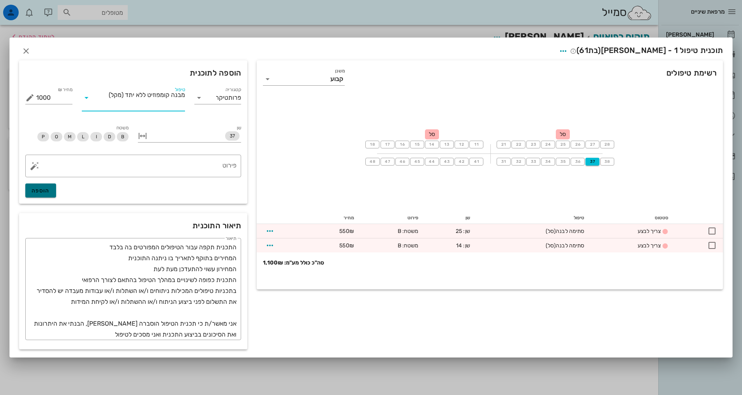
click at [32, 191] on span "הוספה" at bounding box center [41, 190] width 18 height 7
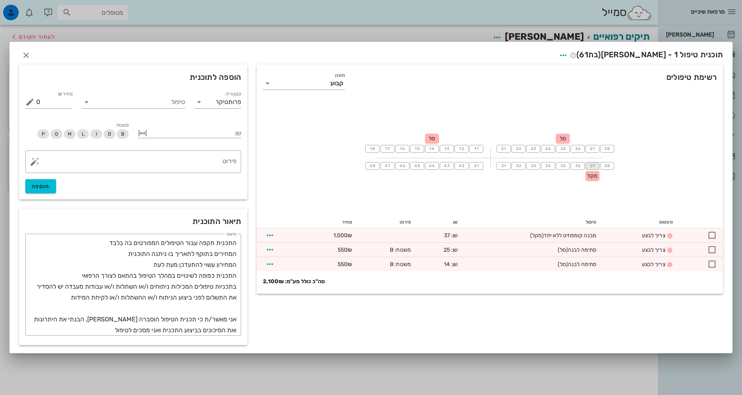
click at [591, 167] on span "37" at bounding box center [593, 166] width 6 height 5
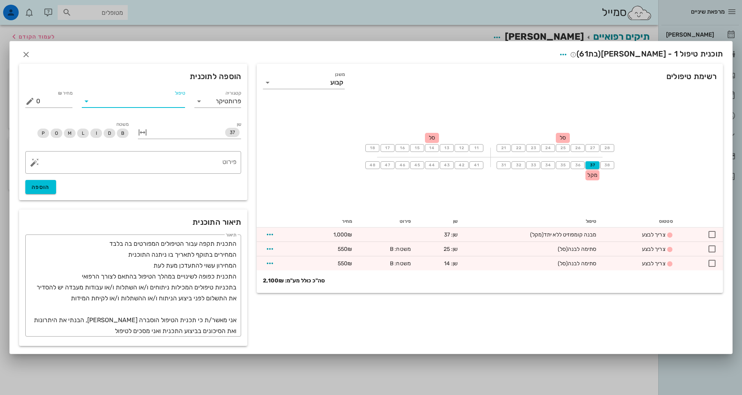
click at [164, 103] on input "טיפול" at bounding box center [139, 101] width 92 height 12
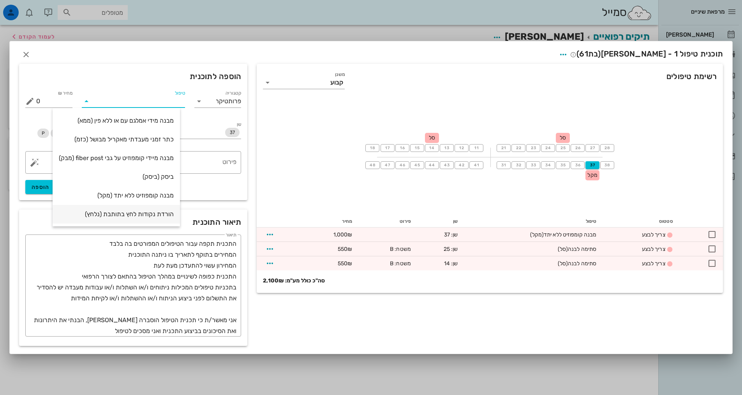
scroll to position [39, 0]
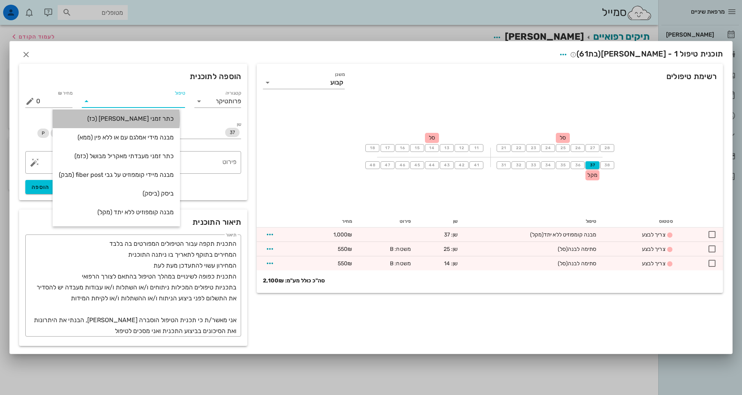
click at [138, 126] on div "כתר זמני [PERSON_NAME] (כז)" at bounding box center [116, 118] width 115 height 17
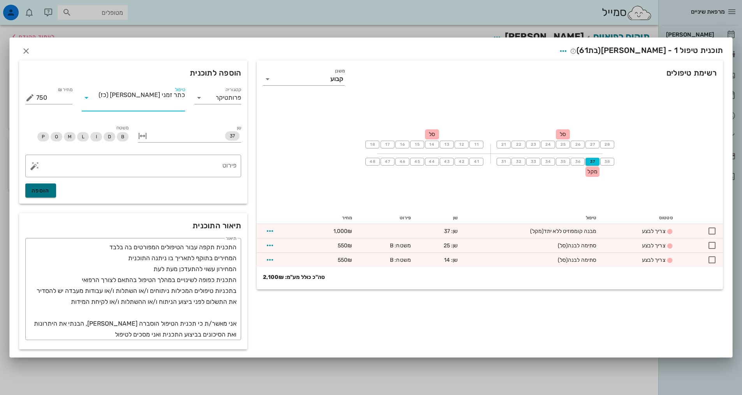
click at [41, 191] on span "הוספה" at bounding box center [41, 190] width 18 height 7
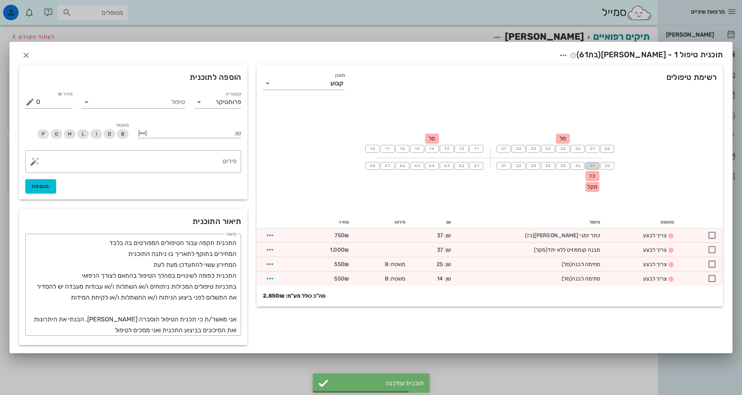
click at [586, 167] on button "37" at bounding box center [593, 166] width 14 height 8
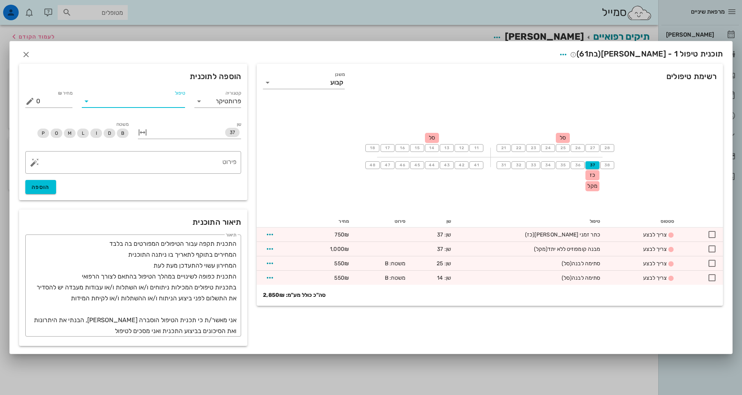
click at [120, 104] on input "טיפול" at bounding box center [139, 101] width 92 height 12
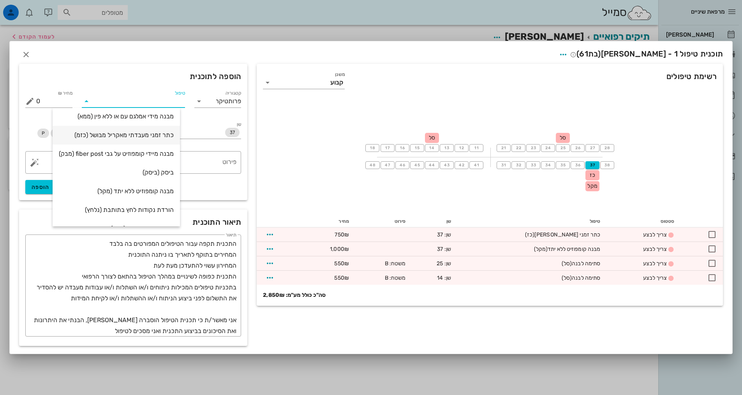
scroll to position [78, 0]
click at [141, 216] on div "כתר חרסינה בסיס (כמב)" at bounding box center [116, 210] width 115 height 17
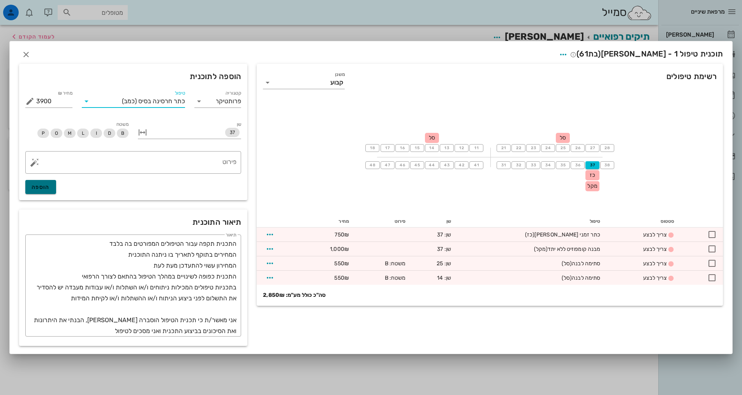
click at [46, 184] on span "הוספה" at bounding box center [41, 187] width 18 height 7
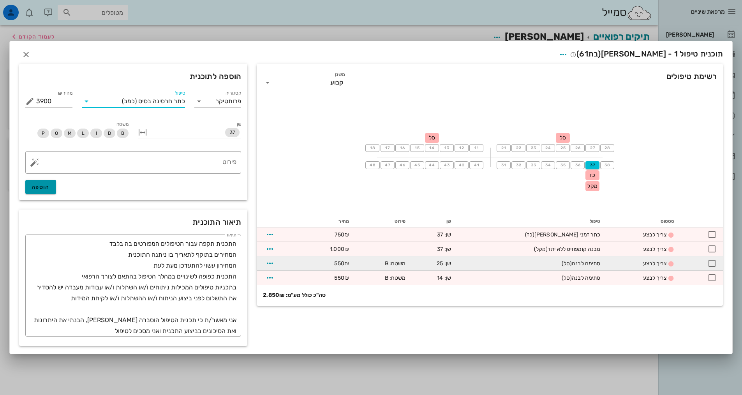
type input "0"
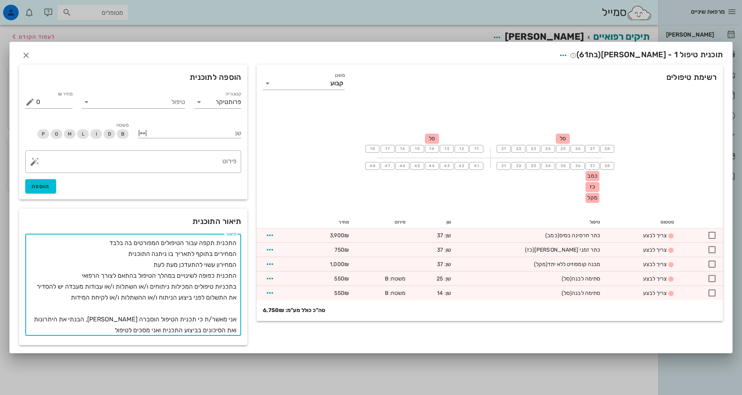
drag, startPoint x: 69, startPoint y: 297, endPoint x: 244, endPoint y: 281, distance: 175.3
click at [244, 281] on div "​ תיאור התכנית תקפה עבור הטיפולים המפורטים בה בלבד המחירים בתוקף לתאריך בו ניתנ…" at bounding box center [133, 289] width 228 height 111
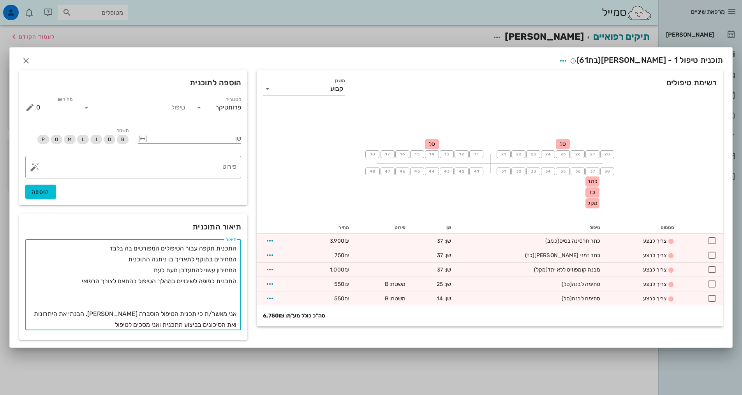
click at [212, 306] on textarea "התכנית תקפה עבור הטיפולים המפורטים בה בלבד המחירים בתוקף לתאריך בו ניתנה התוכני…" at bounding box center [130, 286] width 211 height 87
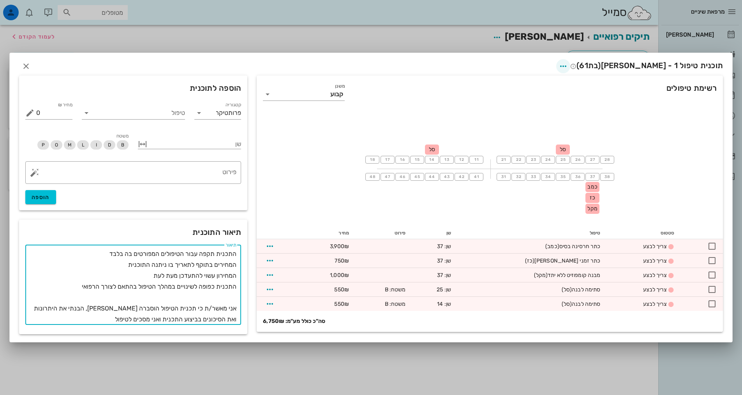
type textarea "התכנית תקפה עבור הטיפולים המפורטים בה בלבד המחירים בתוקף לתאריך בו ניתנה התוכני…"
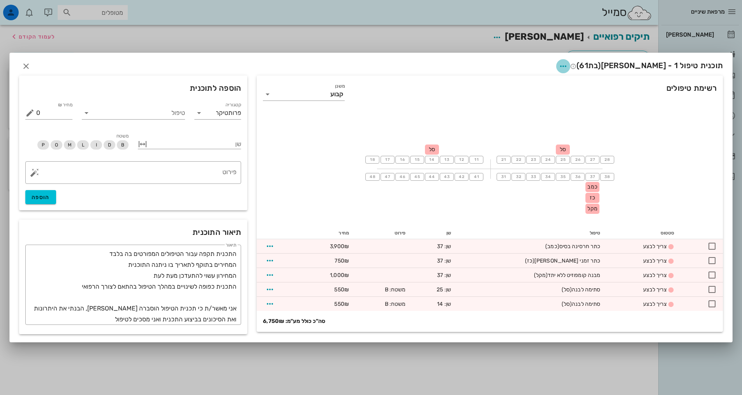
click at [568, 71] on icon "button" at bounding box center [563, 66] width 9 height 9
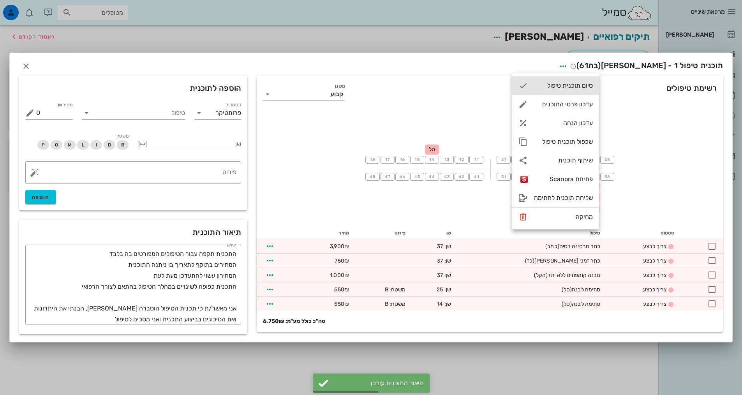
click at [568, 85] on div "סיום תוכנית טיפול" at bounding box center [563, 85] width 59 height 7
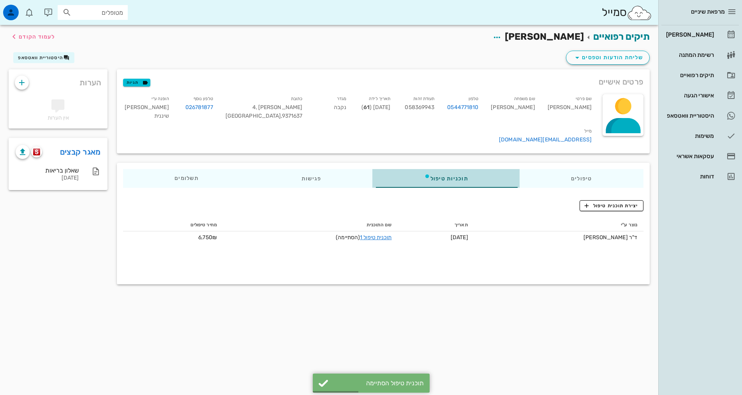
click at [432, 169] on div "תוכניות טיפול" at bounding box center [446, 178] width 147 height 19
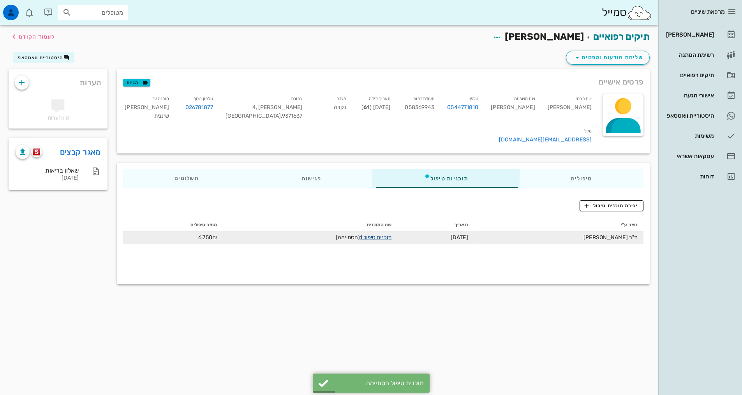
click at [385, 234] on link "תוכנית טיפול 1" at bounding box center [376, 237] width 32 height 7
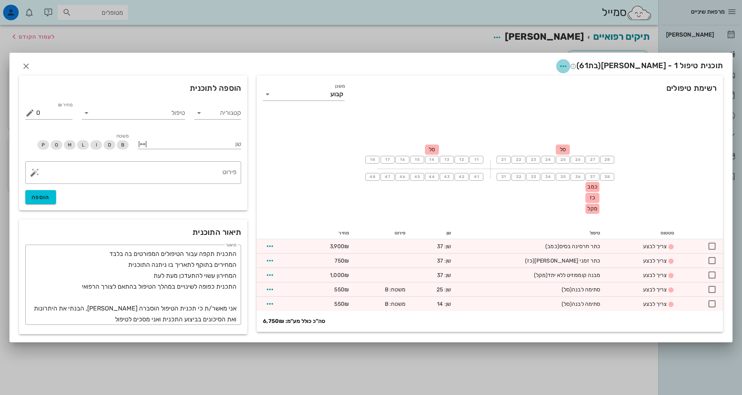
click at [568, 65] on icon "button" at bounding box center [563, 66] width 9 height 9
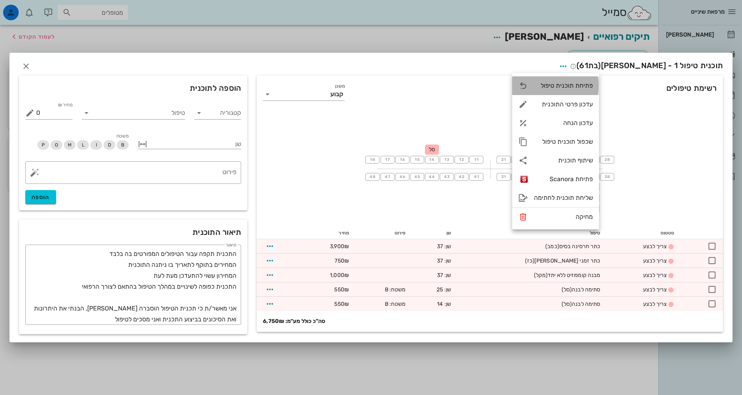
click at [565, 87] on div "פתיחת תוכנית טיפול" at bounding box center [563, 85] width 59 height 7
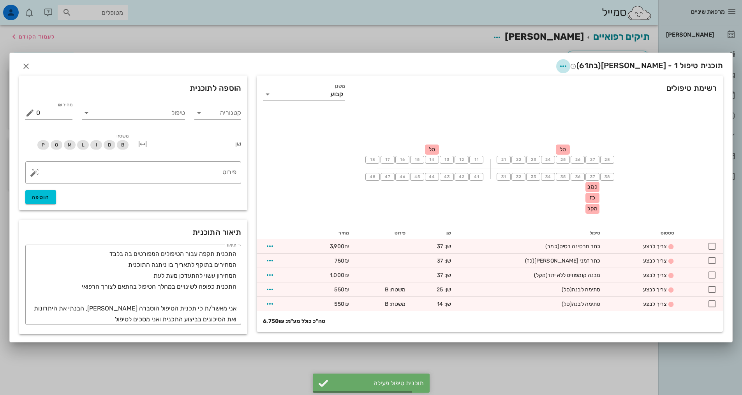
click at [568, 65] on icon "button" at bounding box center [563, 66] width 9 height 9
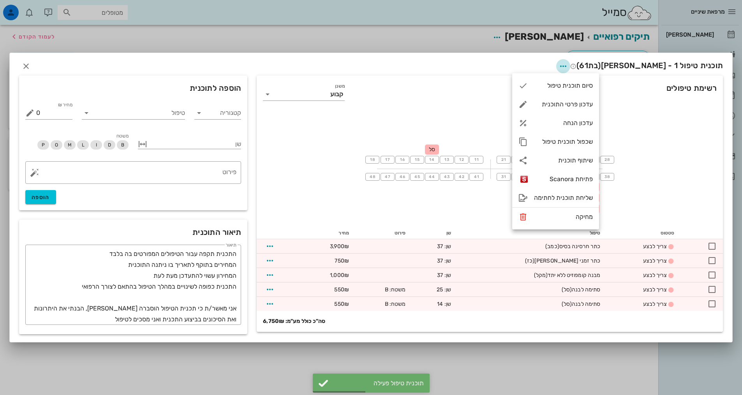
click at [568, 65] on icon "button" at bounding box center [563, 66] width 9 height 9
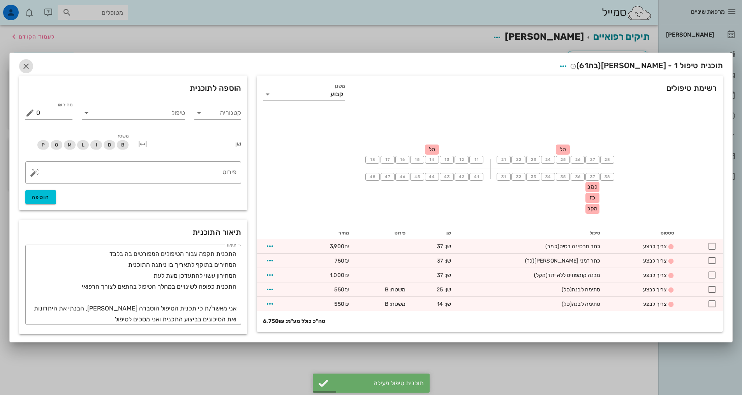
click at [30, 68] on icon "button" at bounding box center [25, 66] width 9 height 9
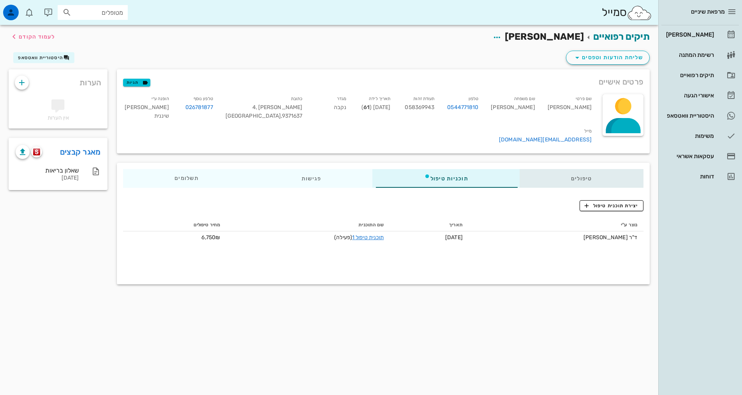
click at [584, 169] on div "טיפולים" at bounding box center [582, 178] width 124 height 19
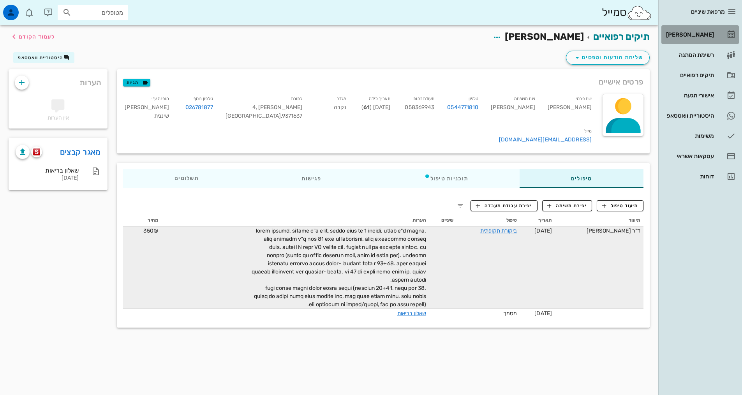
click at [699, 31] on div "[PERSON_NAME]" at bounding box center [689, 34] width 49 height 12
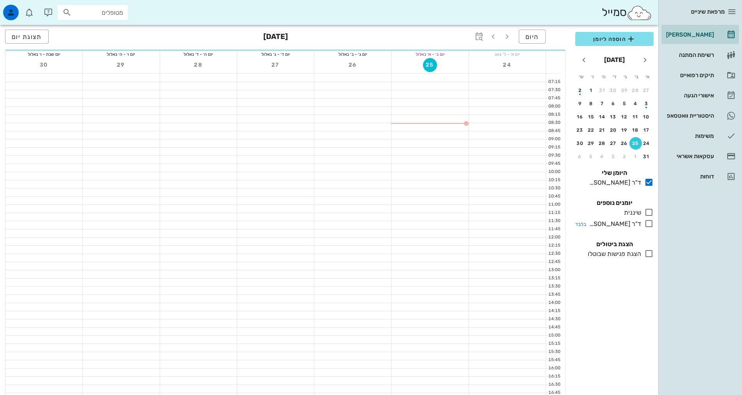
click at [650, 224] on icon at bounding box center [649, 223] width 9 height 9
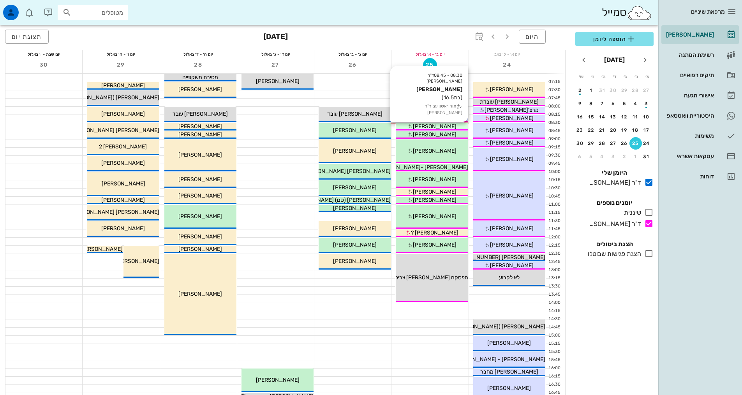
click at [442, 127] on span "[PERSON_NAME]" at bounding box center [435, 126] width 44 height 7
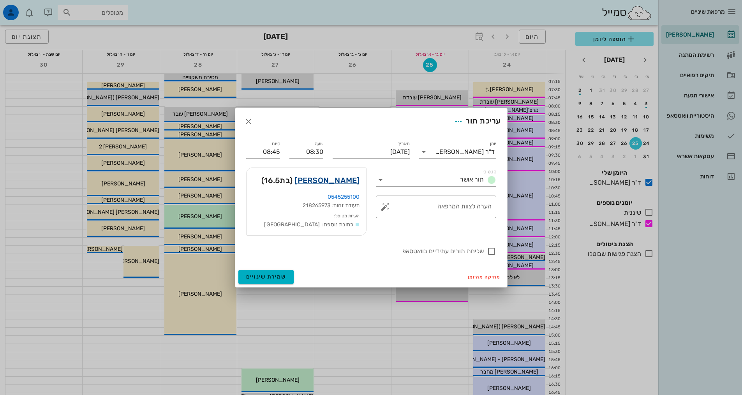
click at [345, 182] on link "[PERSON_NAME]" at bounding box center [327, 180] width 65 height 12
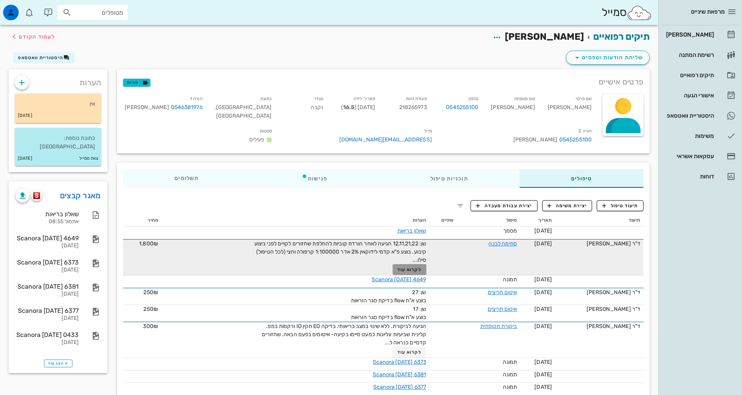
click at [404, 273] on button "לקרוא עוד" at bounding box center [410, 269] width 34 height 11
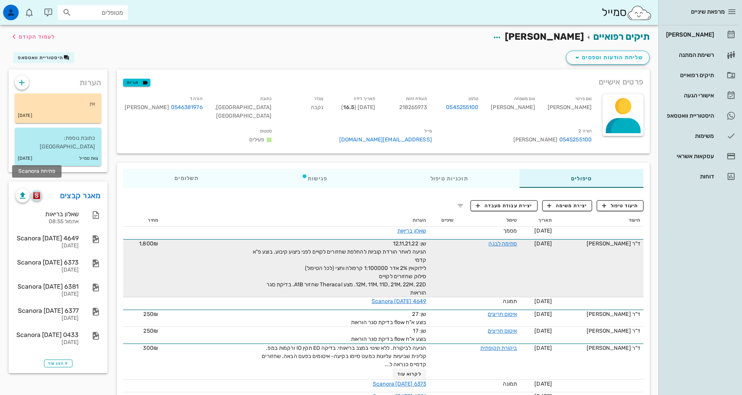
click at [39, 192] on img "button" at bounding box center [36, 195] width 7 height 7
click at [36, 192] on img "button" at bounding box center [36, 195] width 7 height 7
click at [415, 395] on link "Scanora [DATE] 6381" at bounding box center [399, 396] width 53 height 7
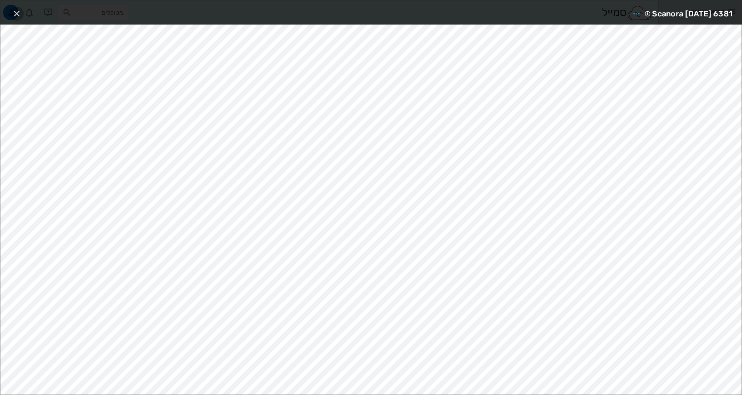
click at [18, 14] on icon "button" at bounding box center [16, 13] width 9 height 9
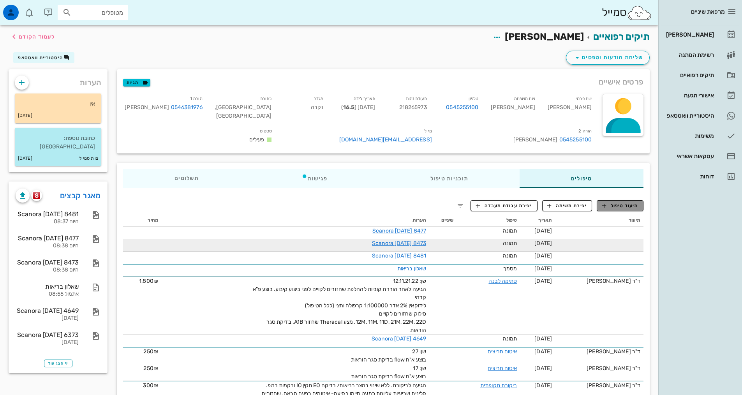
click at [627, 205] on span "תיעוד טיפול" at bounding box center [620, 205] width 36 height 7
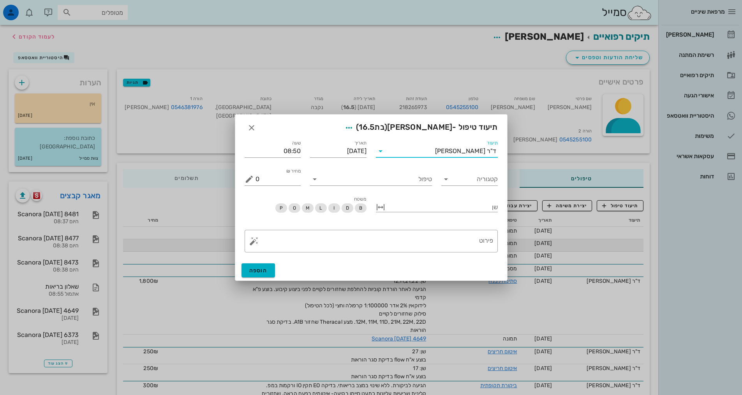
click at [435, 150] on input "תיעוד" at bounding box center [411, 151] width 48 height 12
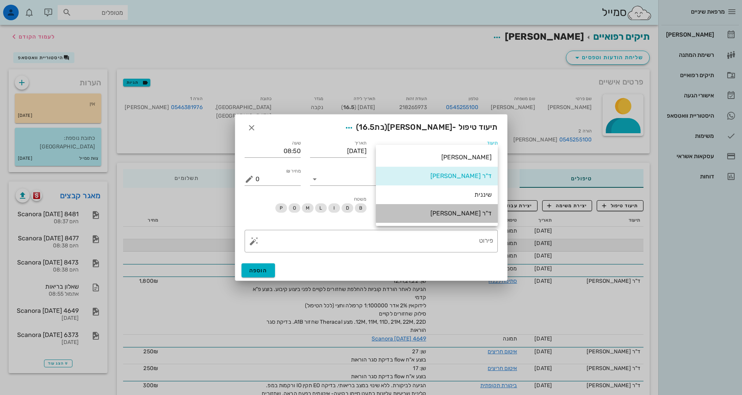
click at [451, 210] on div "ד"ר [PERSON_NAME]" at bounding box center [437, 213] width 110 height 7
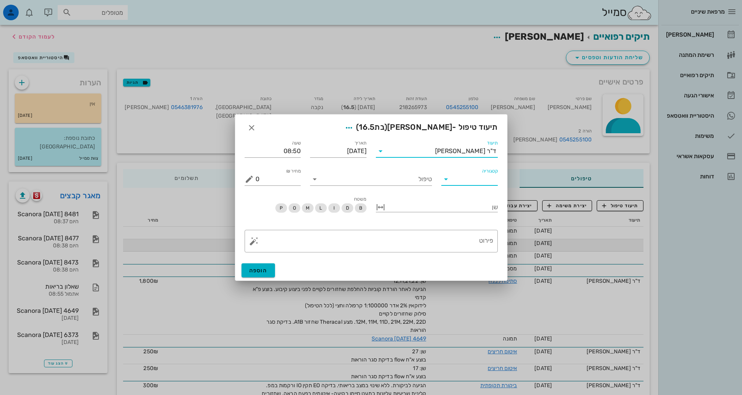
click at [460, 182] on input "קטגוריה" at bounding box center [476, 179] width 44 height 12
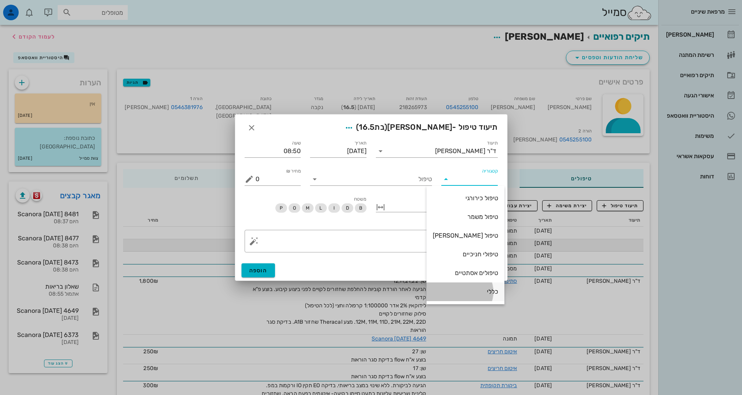
click at [477, 297] on div "כללי" at bounding box center [465, 291] width 65 height 17
type input "כללי"
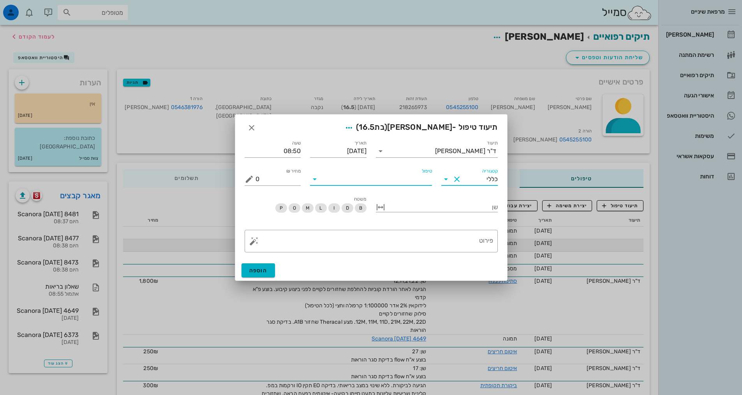
click at [402, 180] on input "טיפול" at bounding box center [376, 179] width 111 height 12
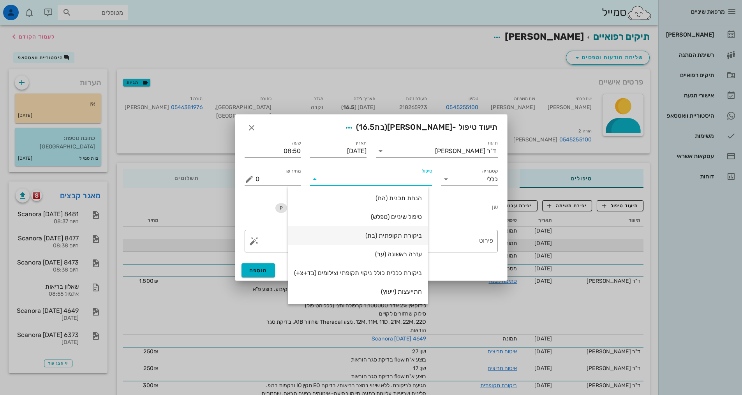
click at [401, 231] on div "ביקורת תקופתית (בת)" at bounding box center [358, 235] width 128 height 17
type input "350"
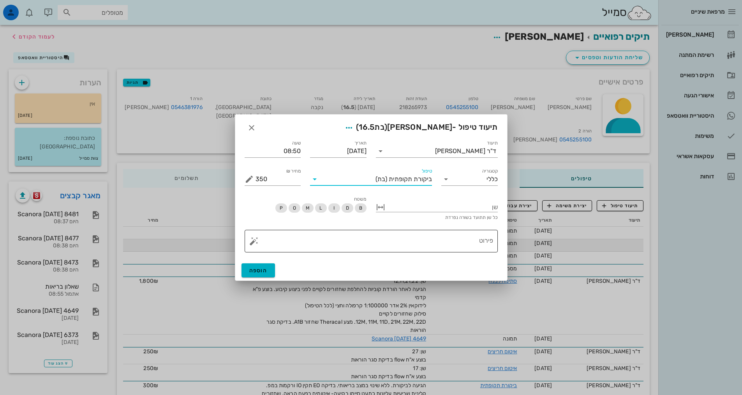
click at [431, 245] on textarea "פירוט" at bounding box center [375, 243] width 238 height 19
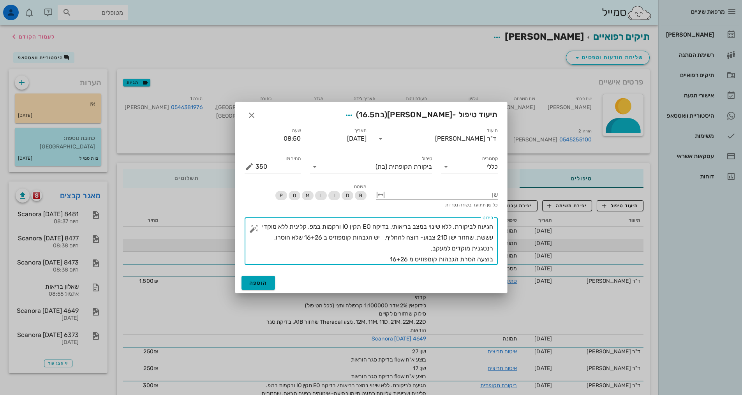
type textarea "הגיעה לביקורת. ללא שינוי במצב בריאותי. בדיקה EO תקין IO ורקמות במפ. קלינית ללא …"
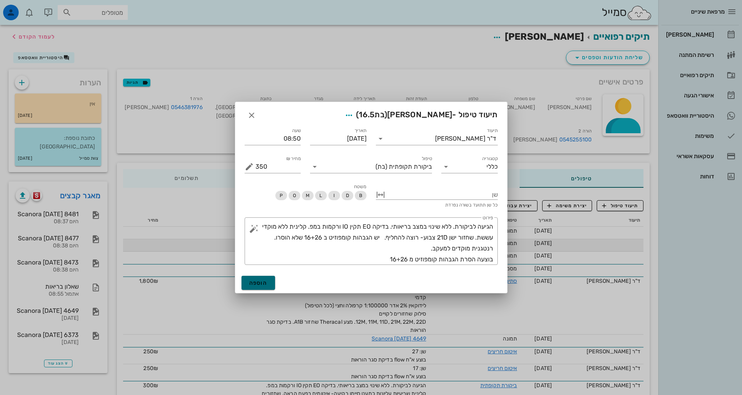
click at [263, 281] on span "הוספה" at bounding box center [258, 283] width 18 height 7
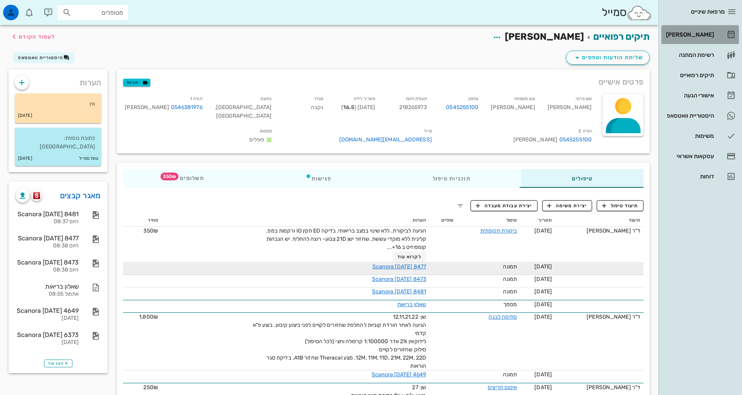
click at [706, 34] on div "[PERSON_NAME]" at bounding box center [689, 35] width 49 height 6
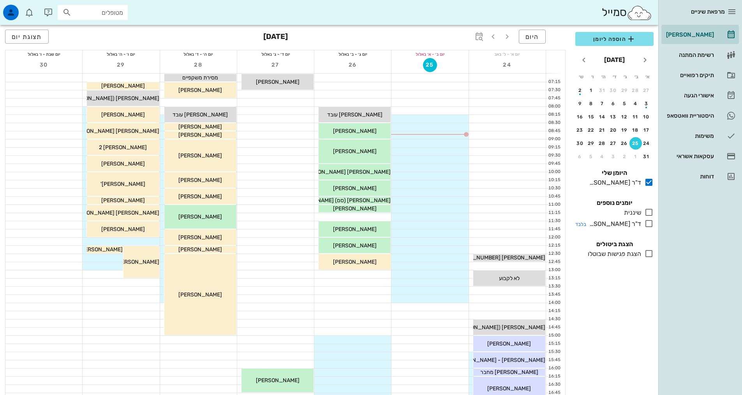
click at [645, 225] on icon at bounding box center [649, 223] width 9 height 9
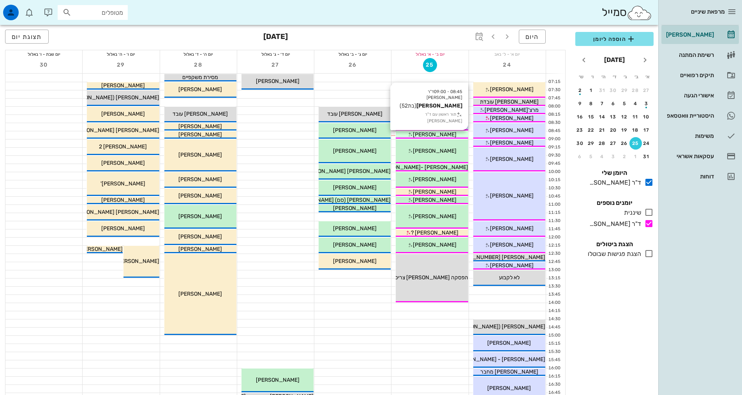
click at [437, 135] on span "[PERSON_NAME]" at bounding box center [435, 134] width 44 height 7
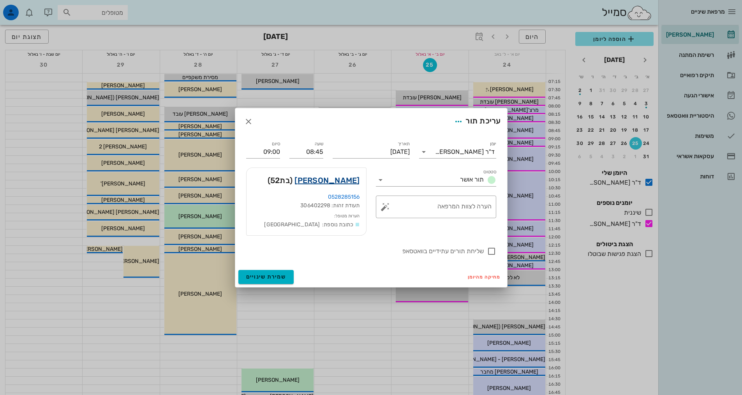
click at [353, 180] on link "[PERSON_NAME]" at bounding box center [327, 180] width 65 height 12
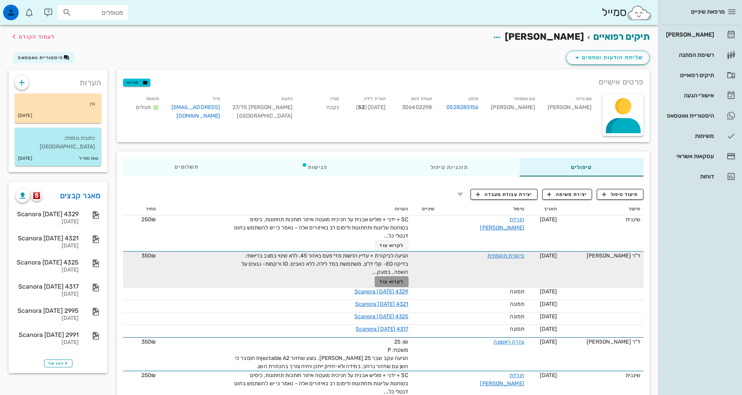
click at [404, 283] on span "לקרוא עוד" at bounding box center [392, 281] width 24 height 5
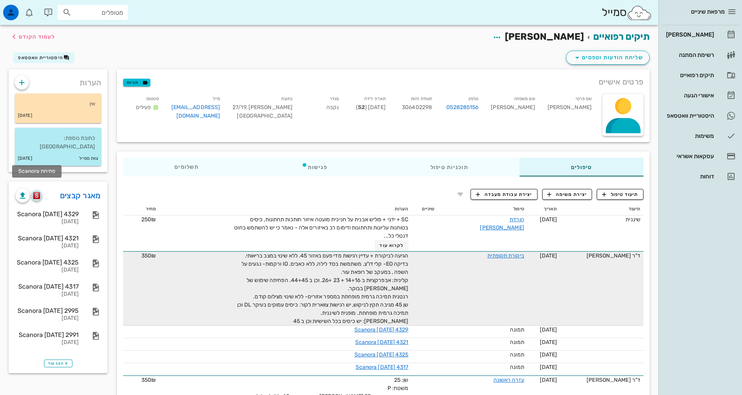
click at [39, 190] on button "button" at bounding box center [36, 195] width 11 height 11
click at [623, 191] on span "תיעוד טיפול" at bounding box center [620, 194] width 36 height 7
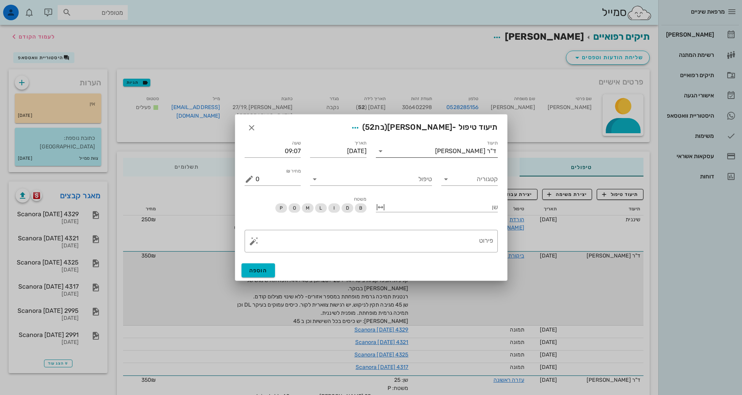
click at [458, 147] on div "ד"ר [PERSON_NAME]" at bounding box center [442, 151] width 111 height 12
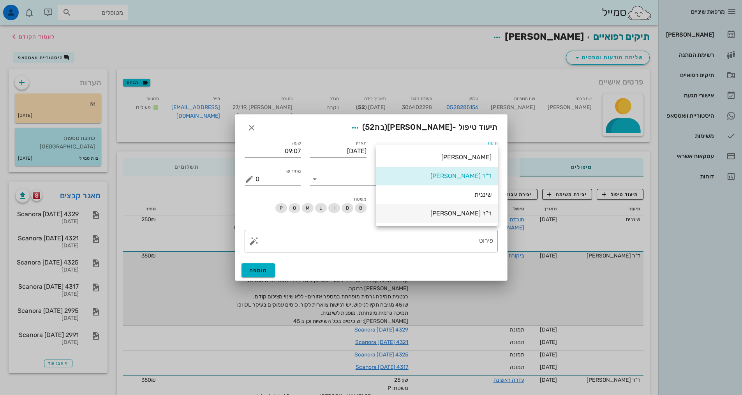
click at [462, 217] on div "ד"ר [PERSON_NAME]" at bounding box center [437, 213] width 110 height 7
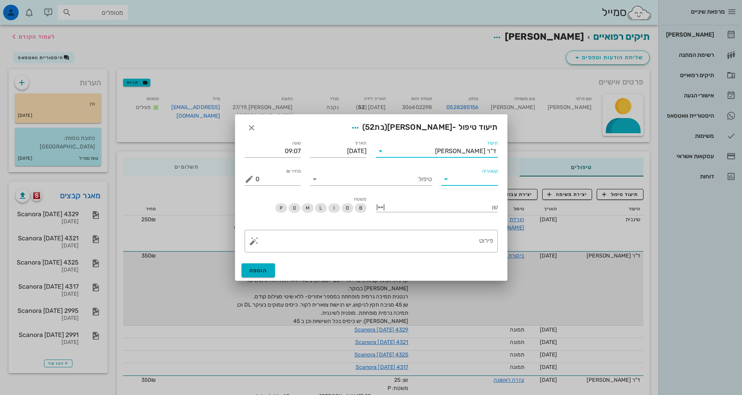
click at [468, 180] on input "קטגוריה" at bounding box center [476, 179] width 44 height 12
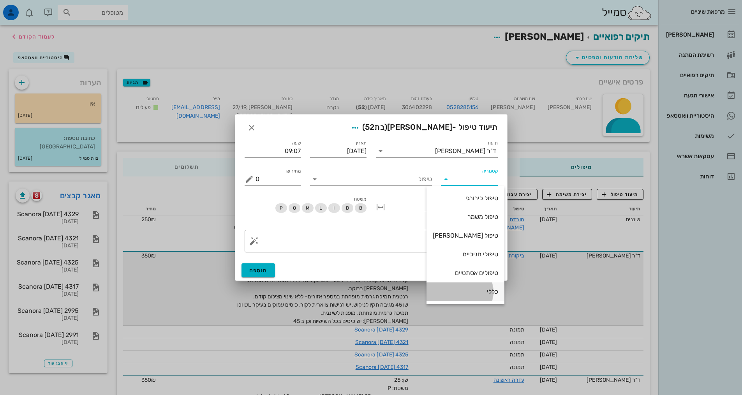
click at [473, 296] on div "כללי" at bounding box center [465, 291] width 65 height 17
type input "כללי"
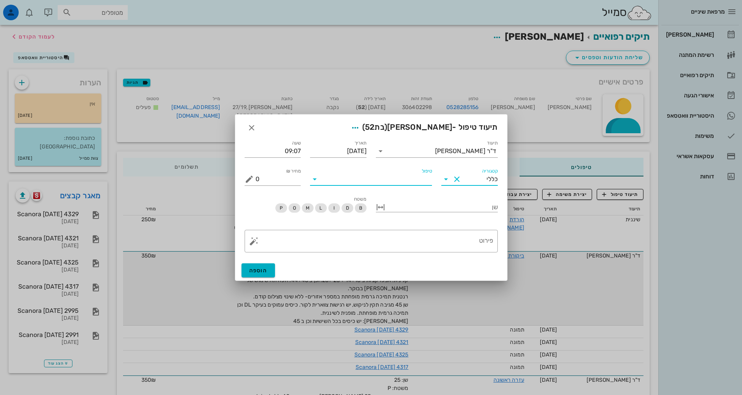
click at [411, 182] on input "טיפול" at bounding box center [376, 179] width 111 height 12
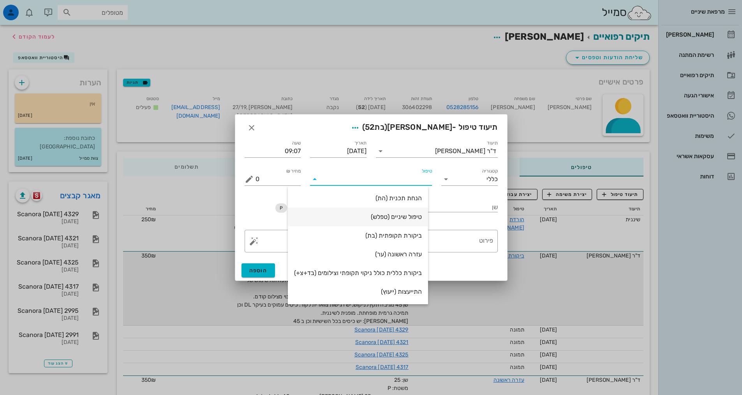
click at [401, 222] on div "טיפול שיניים (טפלש)" at bounding box center [358, 216] width 128 height 17
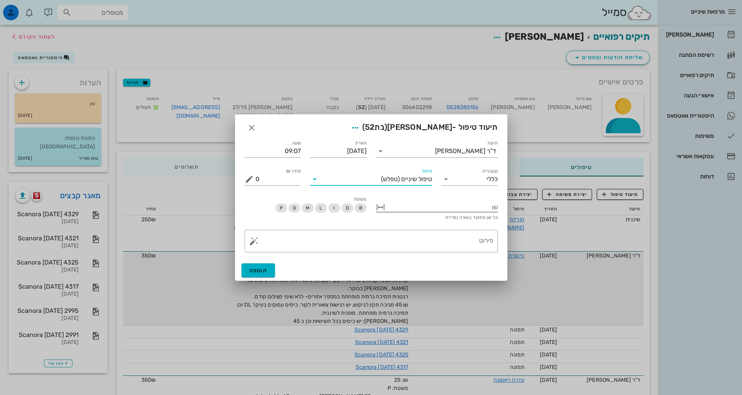
click at [442, 209] on div at bounding box center [442, 206] width 111 height 10
type input "14"
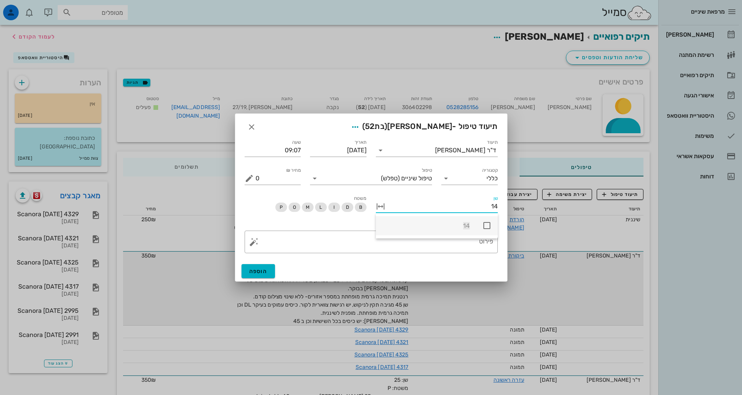
drag, startPoint x: 486, startPoint y: 223, endPoint x: 480, endPoint y: 235, distance: 12.9
click at [486, 224] on icon at bounding box center [486, 225] width 9 height 9
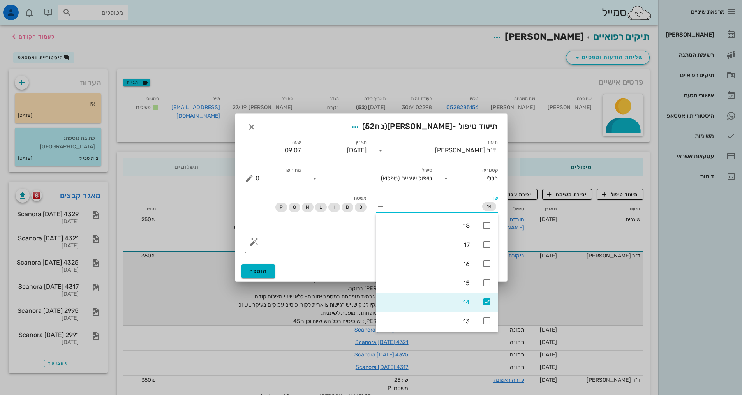
click at [342, 242] on textarea "פירוט" at bounding box center [375, 244] width 238 height 19
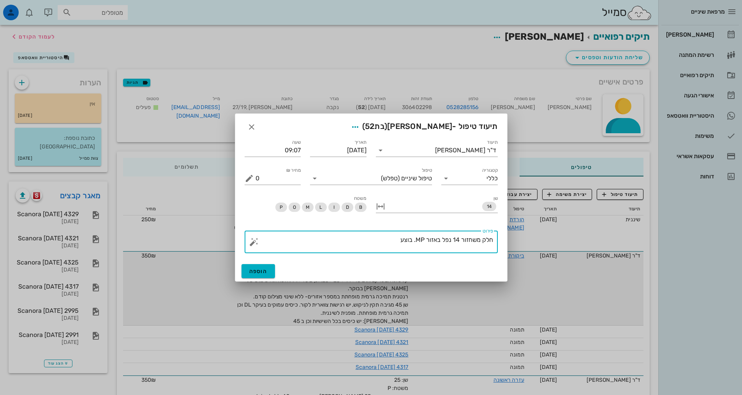
type textarea "חלק משחזור 14 נפל באזור MP. בוצע"
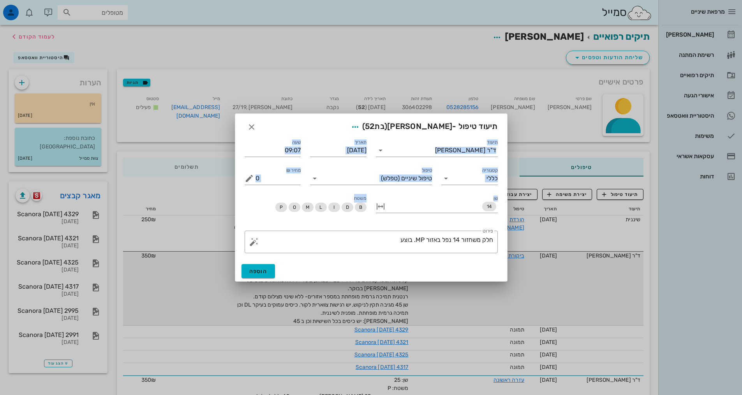
drag, startPoint x: 353, startPoint y: 123, endPoint x: 312, endPoint y: 201, distance: 88.6
click at [312, 201] on div "תיעוד טיפול - [PERSON_NAME] (בת 52 ) תיעוד ד"ר [PERSON_NAME] תאריך [DATE] שעה 0…" at bounding box center [371, 197] width 273 height 168
click at [351, 176] on input "טיפול" at bounding box center [351, 178] width 60 height 12
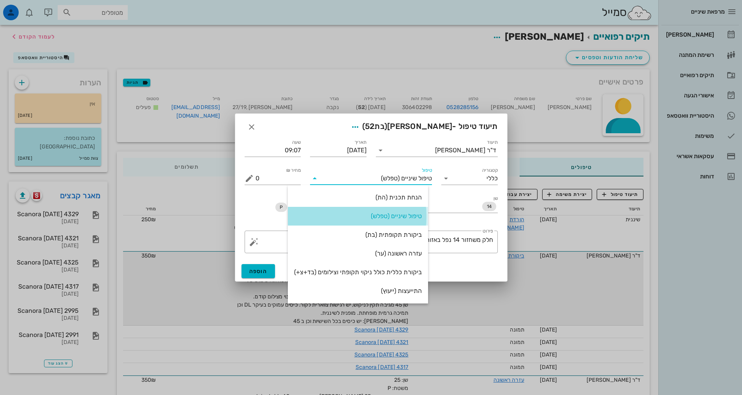
click at [338, 217] on div "טיפול שיניים (טפלש)" at bounding box center [358, 215] width 128 height 7
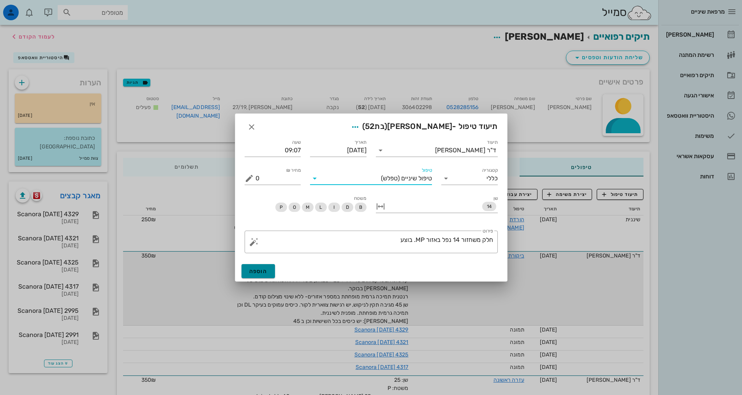
click at [267, 274] on button "הוספה" at bounding box center [259, 271] width 34 height 14
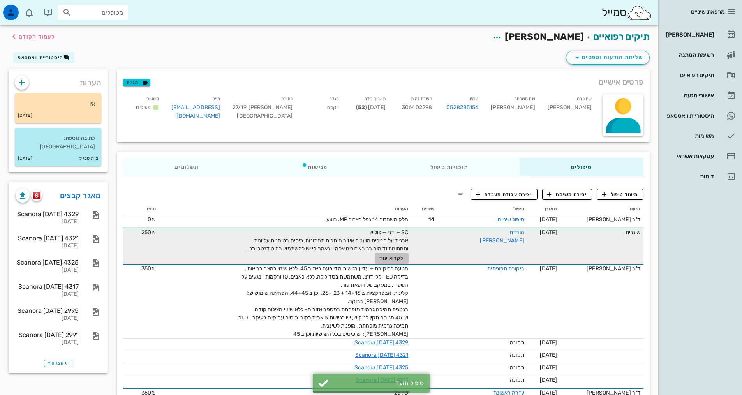
click at [399, 256] on span "לקרוא עוד" at bounding box center [392, 258] width 24 height 5
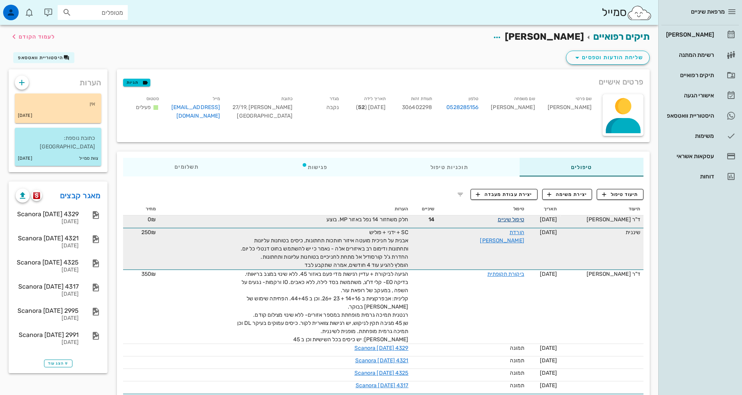
click at [500, 222] on link "טיפול שיניים" at bounding box center [511, 219] width 27 height 7
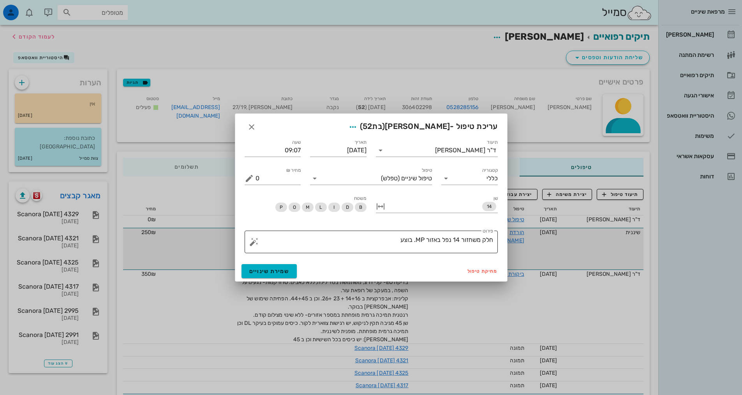
click at [383, 244] on textarea "חלק משחזור 14 נפל באזור MP. בוצע" at bounding box center [375, 244] width 238 height 19
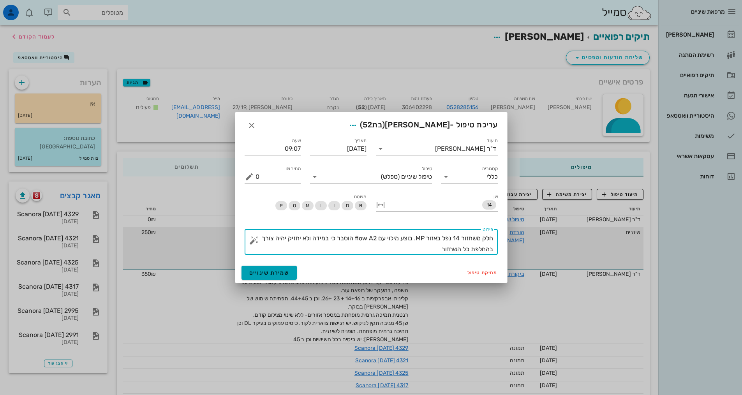
type textarea "חלק משחזור 14 נפל באזור MP. בוצע מילוי עם flow A2 הוסבר כי במידה ולא יחזיק יהיה…"
click at [279, 276] on span "שמירת שינויים" at bounding box center [269, 273] width 40 height 7
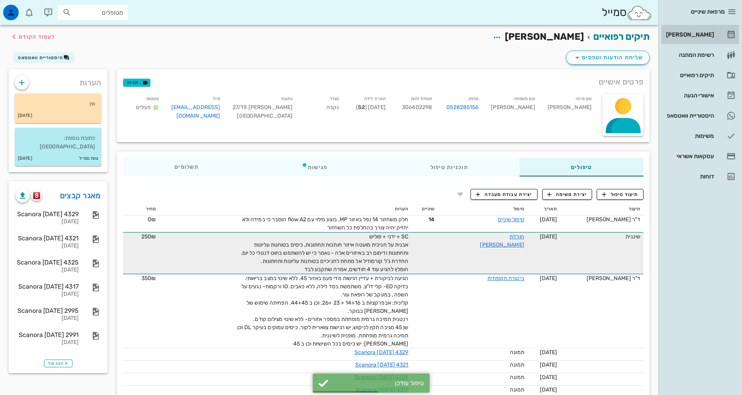
click at [696, 40] on div "[PERSON_NAME]" at bounding box center [689, 34] width 49 height 12
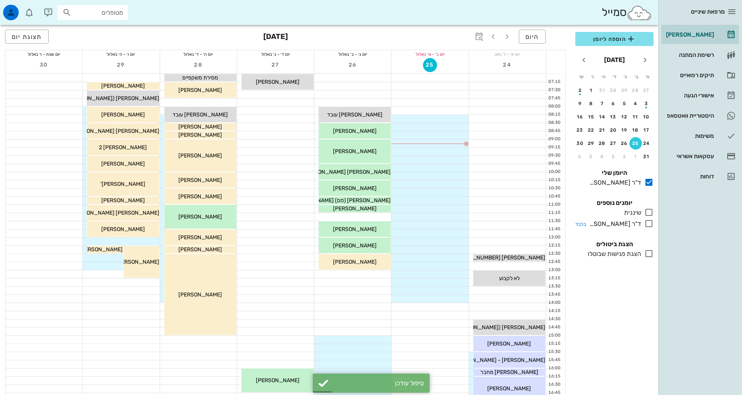
click at [649, 227] on icon at bounding box center [649, 223] width 9 height 9
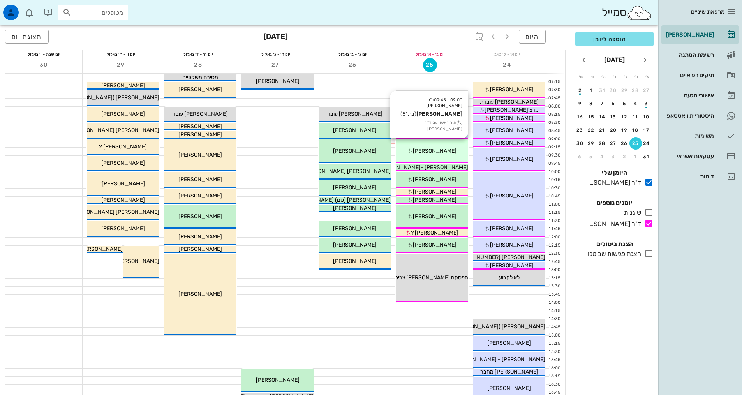
click at [433, 149] on span "[PERSON_NAME]" at bounding box center [435, 151] width 44 height 7
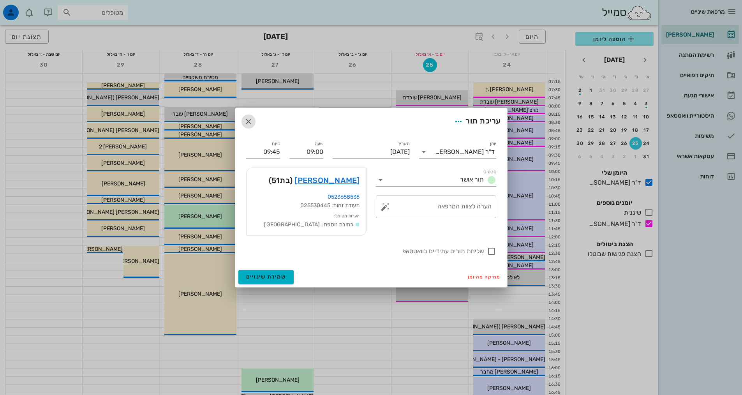
click at [242, 120] on span "button" at bounding box center [249, 121] width 14 height 9
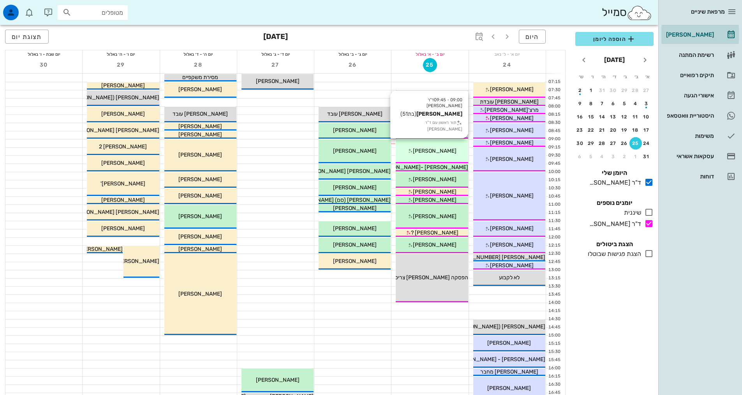
click at [433, 157] on div "09:00 - 09:45 ד"ר [PERSON_NAME] [PERSON_NAME] (בת 51 ) תור ראשון עם ד"ר [PERSON…" at bounding box center [432, 152] width 72 height 24
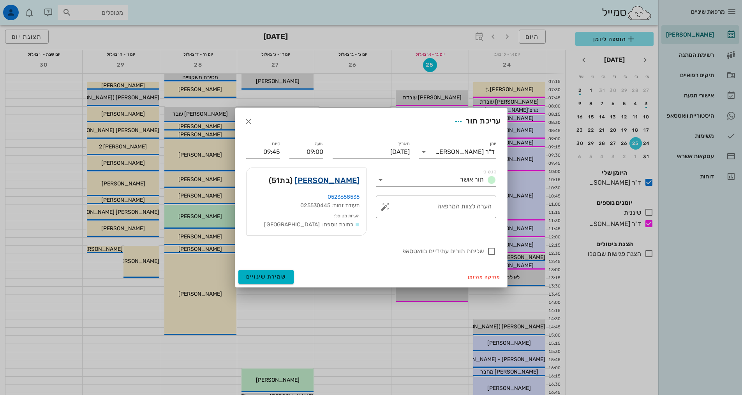
click at [336, 180] on link "[PERSON_NAME]" at bounding box center [327, 180] width 65 height 12
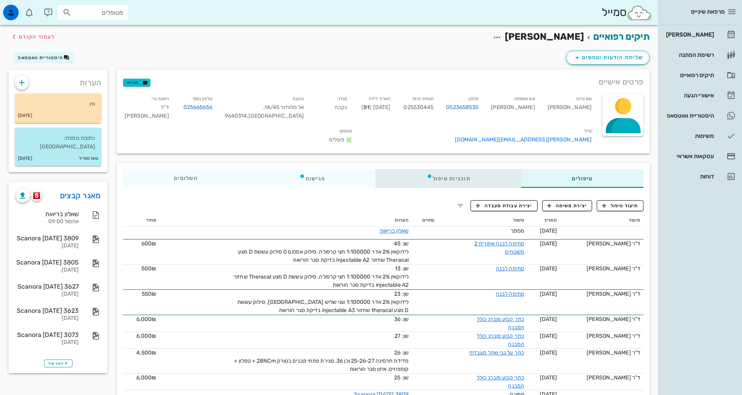
click at [437, 169] on div "תוכניות טיפול" at bounding box center [448, 178] width 145 height 19
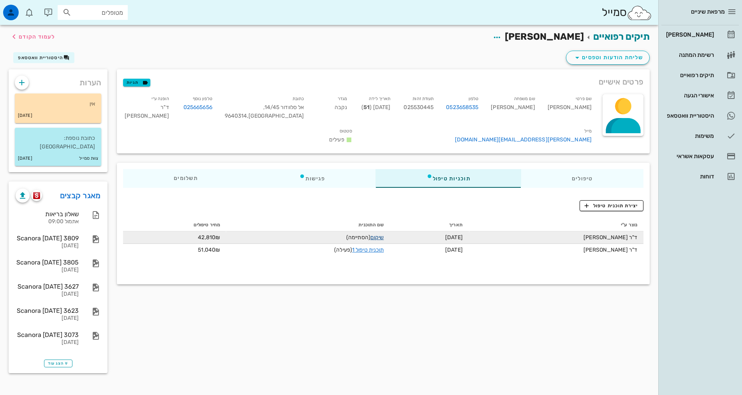
click at [384, 234] on link "שיקום" at bounding box center [378, 237] width 14 height 7
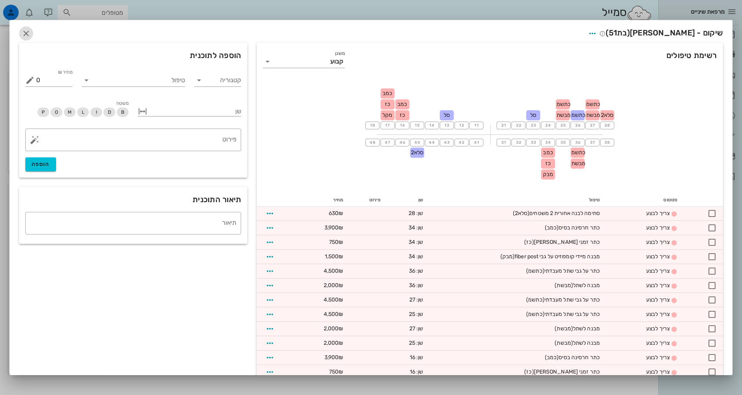
click at [33, 32] on span "button" at bounding box center [26, 33] width 14 height 9
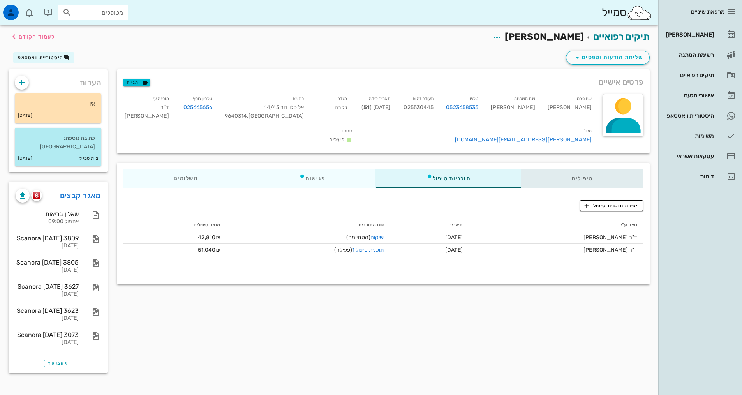
click at [578, 169] on div "טיפולים" at bounding box center [582, 178] width 122 height 19
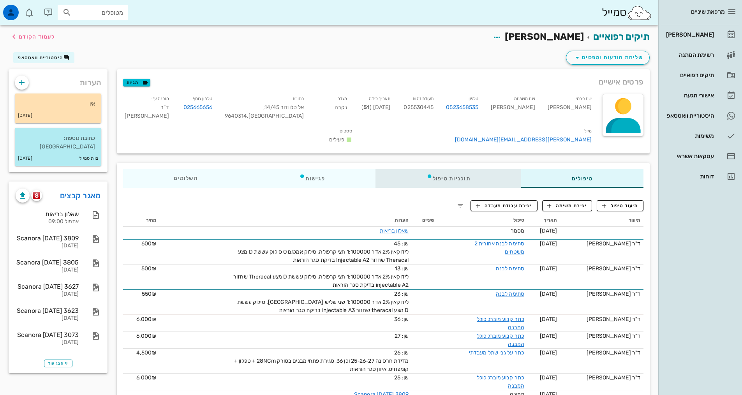
click at [459, 169] on div "תוכניות טיפול" at bounding box center [448, 178] width 145 height 19
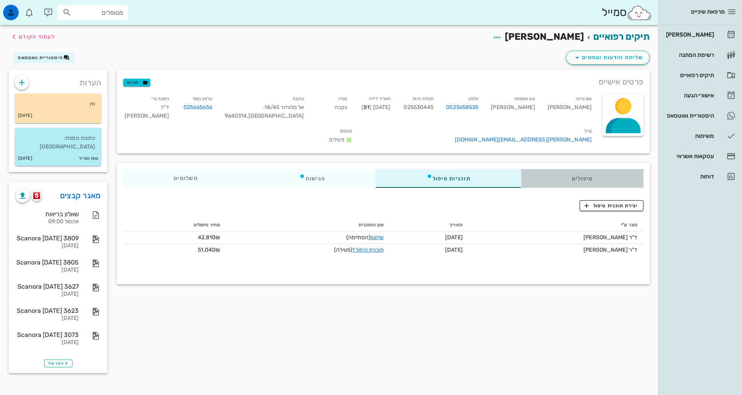
click at [544, 169] on div "טיפולים" at bounding box center [582, 178] width 122 height 19
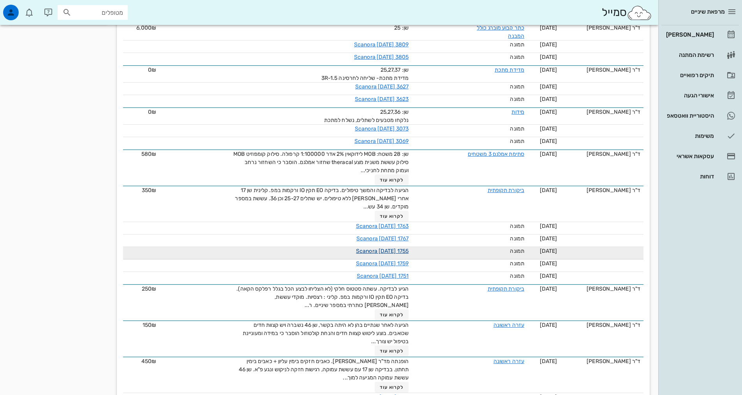
scroll to position [351, 0]
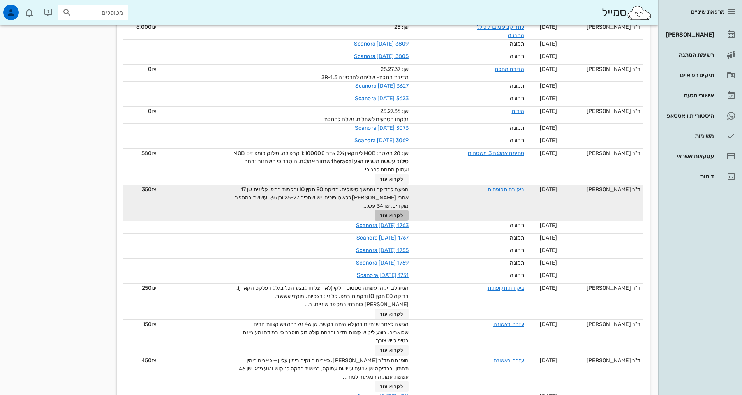
click at [389, 213] on span "לקרוא עוד" at bounding box center [392, 215] width 24 height 5
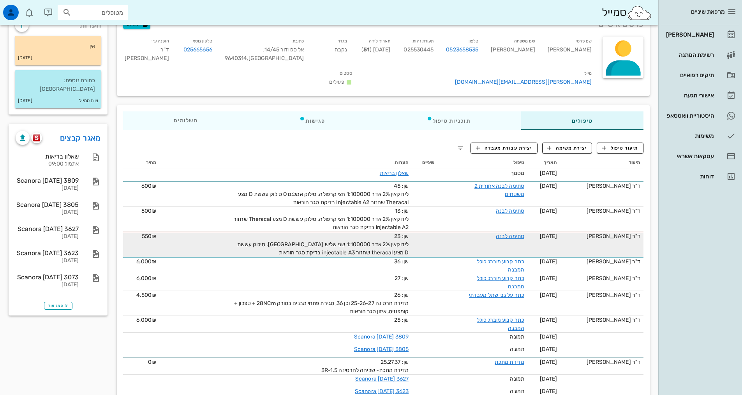
scroll to position [0, 0]
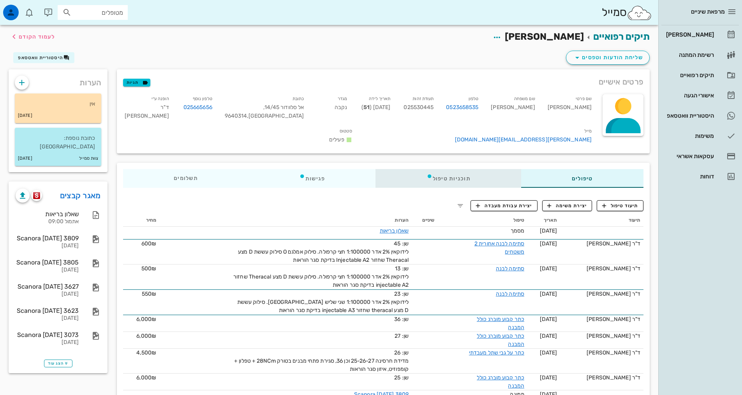
click at [447, 169] on div "תוכניות טיפול" at bounding box center [448, 178] width 145 height 19
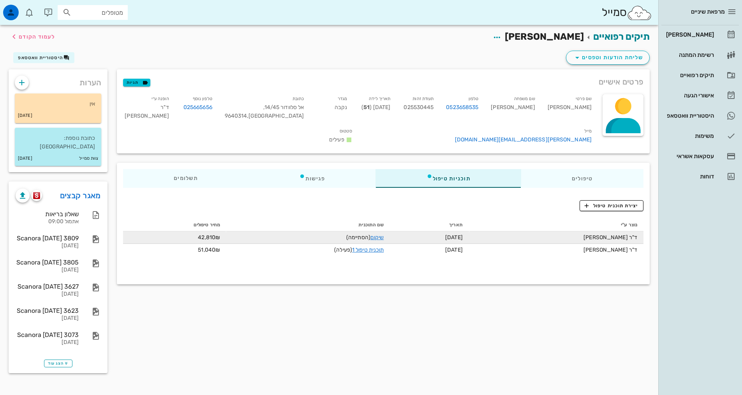
click at [387, 231] on td "שיקום (הסתיימה)" at bounding box center [308, 237] width 164 height 12
click at [384, 234] on link "שיקום" at bounding box center [378, 237] width 14 height 7
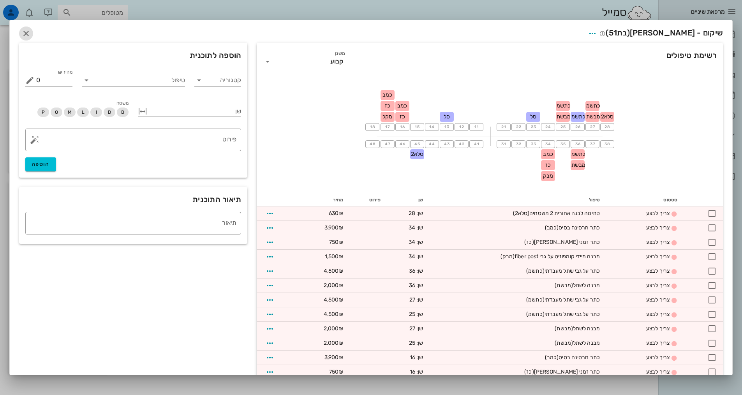
drag, startPoint x: 32, startPoint y: 32, endPoint x: 312, endPoint y: 216, distance: 334.4
click at [31, 32] on icon "button" at bounding box center [25, 33] width 9 height 9
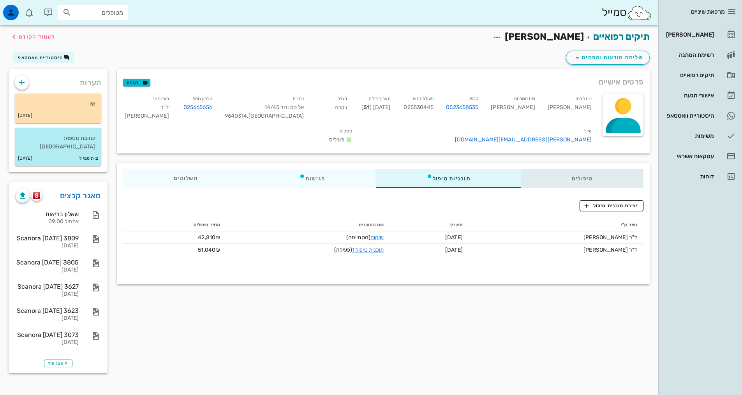
click at [576, 169] on div "טיפולים" at bounding box center [582, 178] width 122 height 19
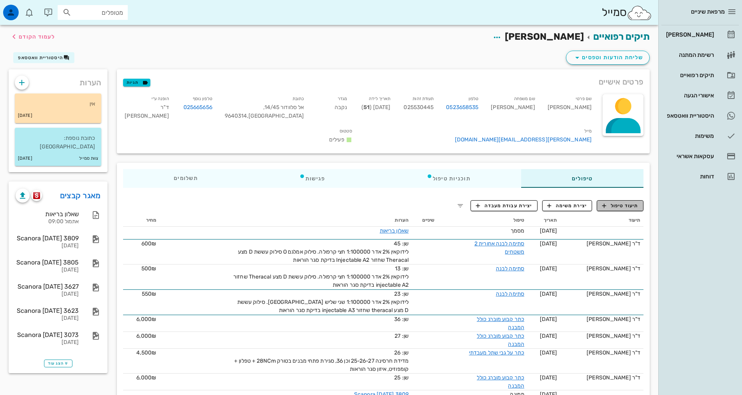
click at [612, 202] on span "תיעוד טיפול" at bounding box center [620, 205] width 36 height 7
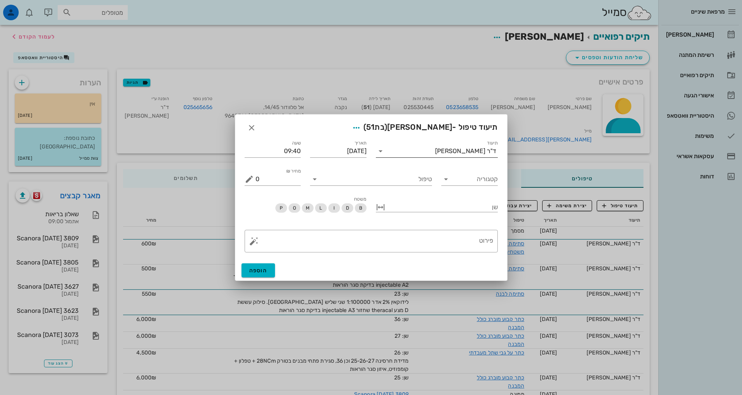
click at [424, 150] on input "תיעוד" at bounding box center [411, 151] width 48 height 12
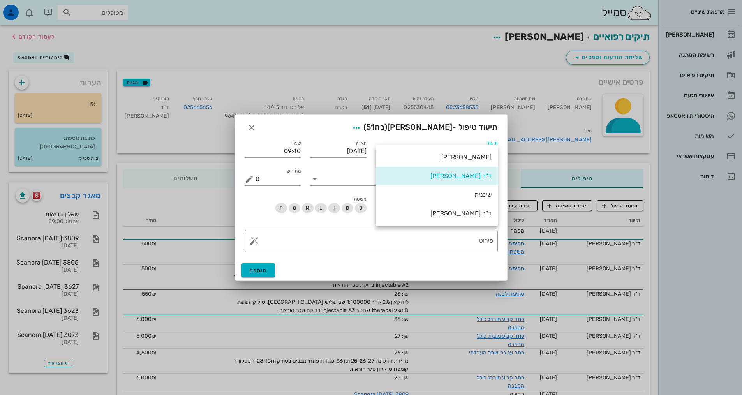
click at [448, 216] on div "ד"ר [PERSON_NAME]" at bounding box center [437, 213] width 110 height 7
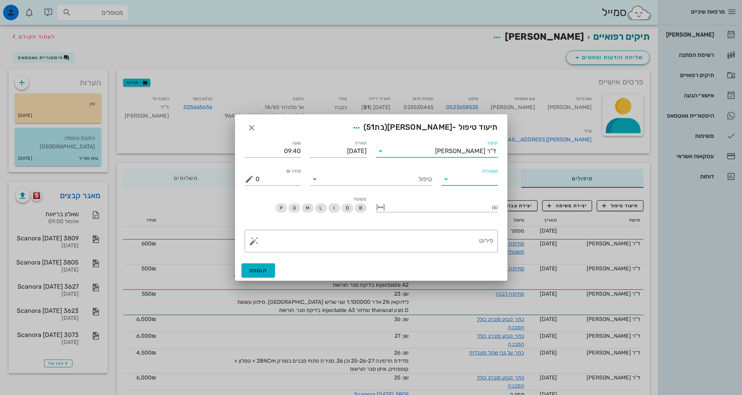
click at [475, 178] on input "קטגוריה" at bounding box center [476, 179] width 44 height 12
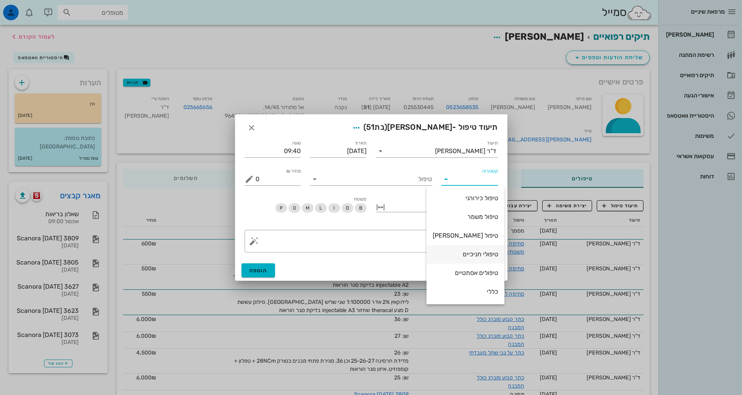
scroll to position [39, 0]
click at [475, 268] on div "פרותטיקה" at bounding box center [465, 271] width 65 height 7
type input "פרותטיקה"
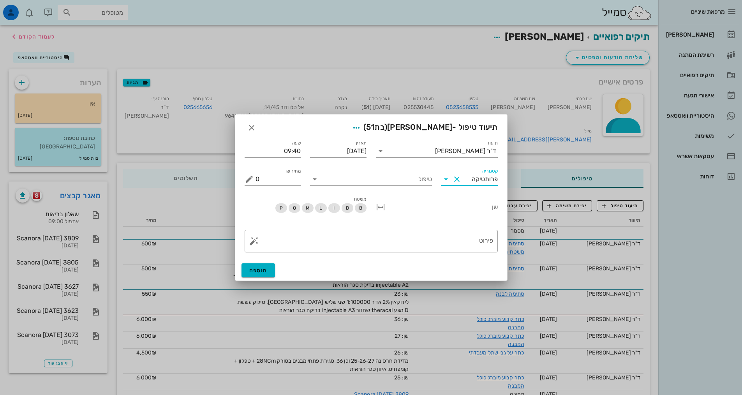
click at [442, 209] on div at bounding box center [442, 206] width 111 height 10
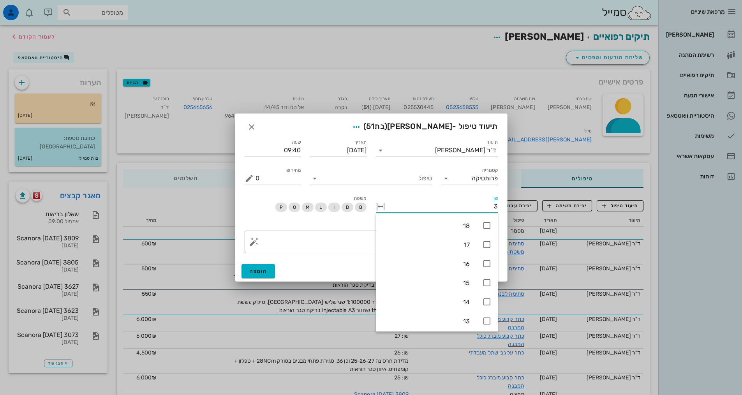
type input "34"
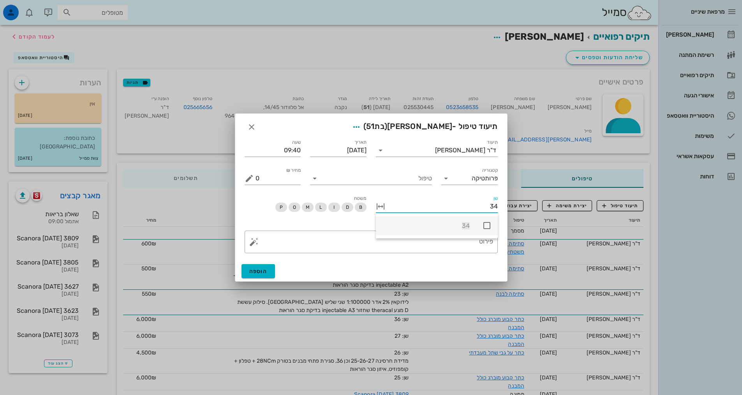
click at [487, 226] on icon at bounding box center [486, 225] width 9 height 9
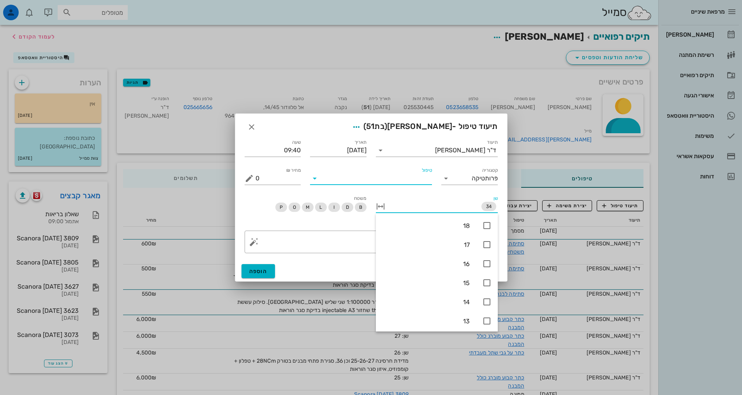
click at [414, 174] on input "טיפול" at bounding box center [376, 178] width 111 height 12
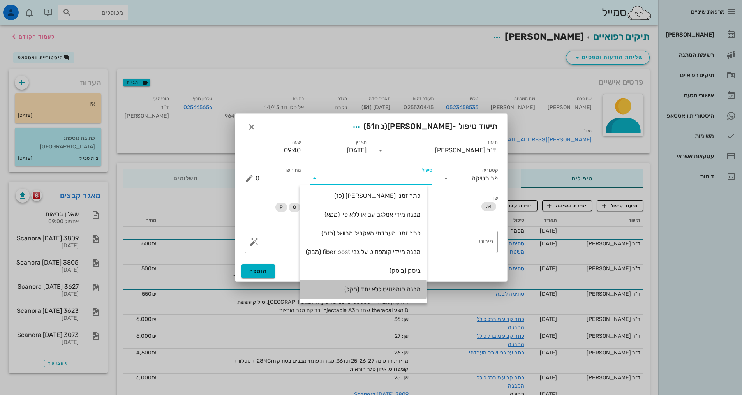
click at [397, 292] on div "מבנה קומפוזיט ללא יתד (מקל)" at bounding box center [363, 289] width 115 height 7
type input "1000"
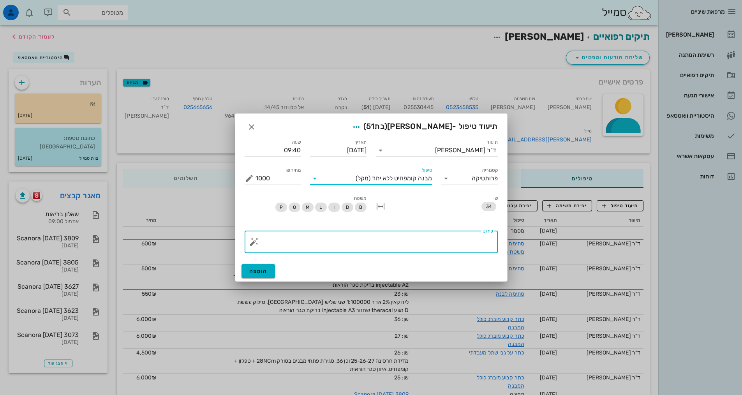
click at [438, 247] on textarea "פירוט" at bounding box center [375, 244] width 238 height 19
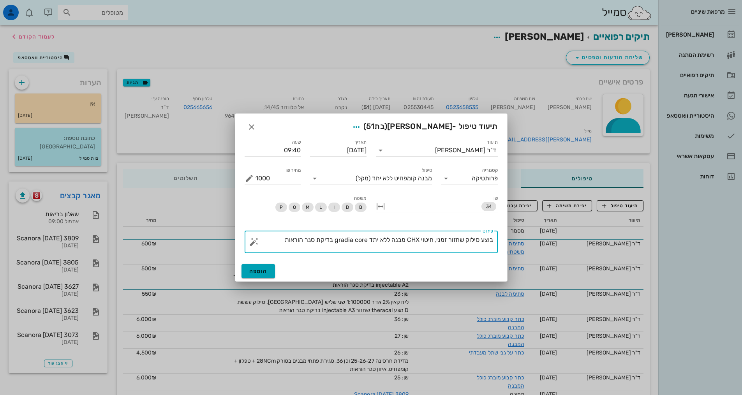
type textarea "בוצע סילוק שחזור זמני, חיטוי CHX מבנה ללא יתד gradia core בדיקת סגר הוראות"
click at [255, 272] on span "הוספה" at bounding box center [258, 271] width 18 height 7
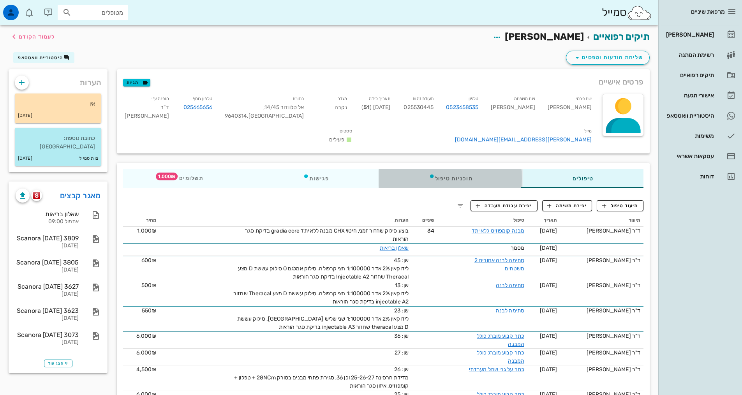
click at [459, 169] on div "תוכניות טיפול" at bounding box center [451, 178] width 144 height 19
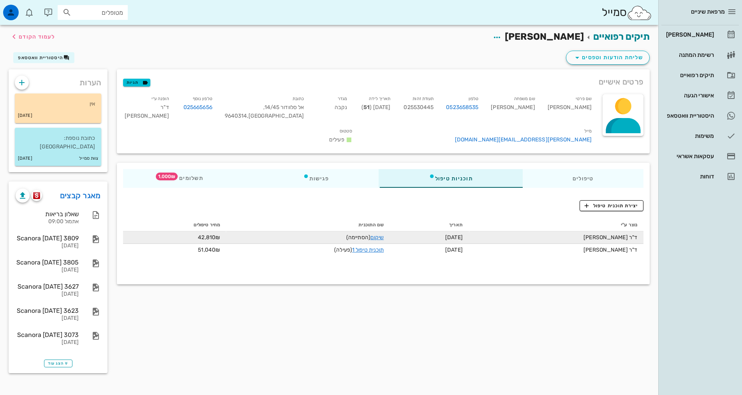
click at [390, 231] on td "שיקום (הסתיימה)" at bounding box center [308, 237] width 164 height 12
click at [384, 234] on link "שיקום" at bounding box center [378, 237] width 14 height 7
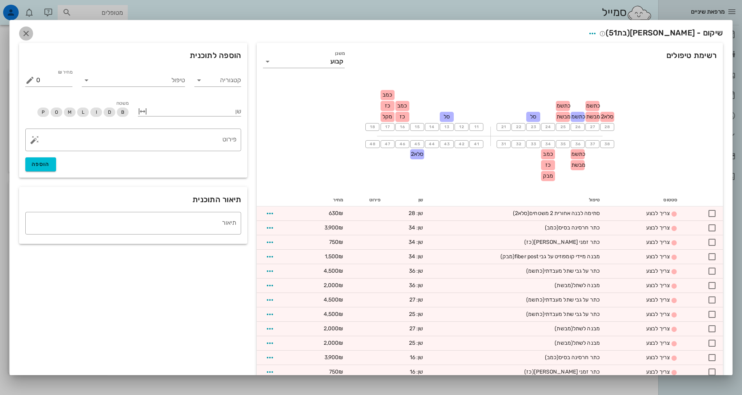
click at [31, 33] on icon "button" at bounding box center [25, 33] width 9 height 9
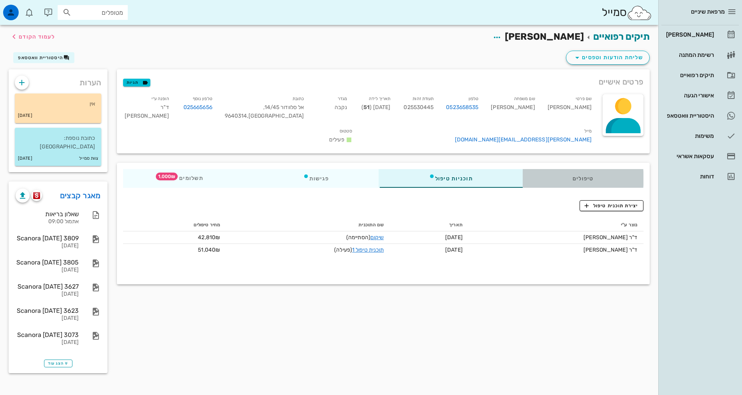
click at [560, 169] on div "טיפולים" at bounding box center [583, 178] width 121 height 19
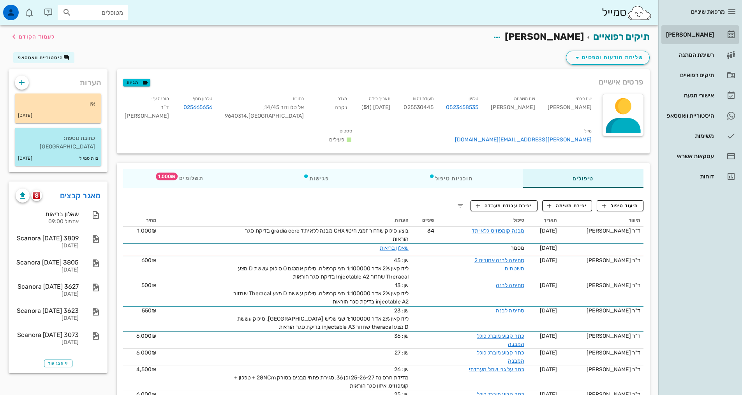
click at [690, 35] on div "[PERSON_NAME]" at bounding box center [689, 35] width 49 height 6
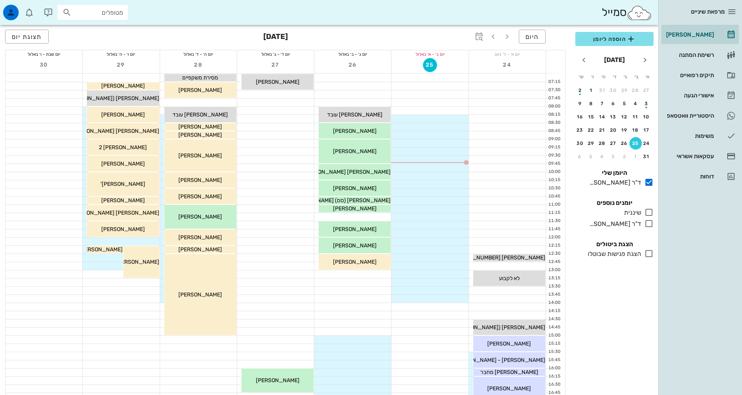
drag, startPoint x: 648, startPoint y: 223, endPoint x: 554, endPoint y: 203, distance: 96.8
click at [648, 223] on icon at bounding box center [649, 223] width 9 height 9
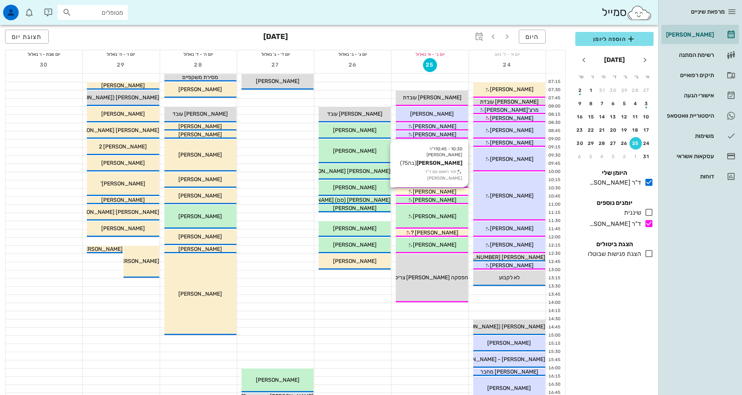
click at [442, 191] on span "[PERSON_NAME]" at bounding box center [435, 192] width 44 height 7
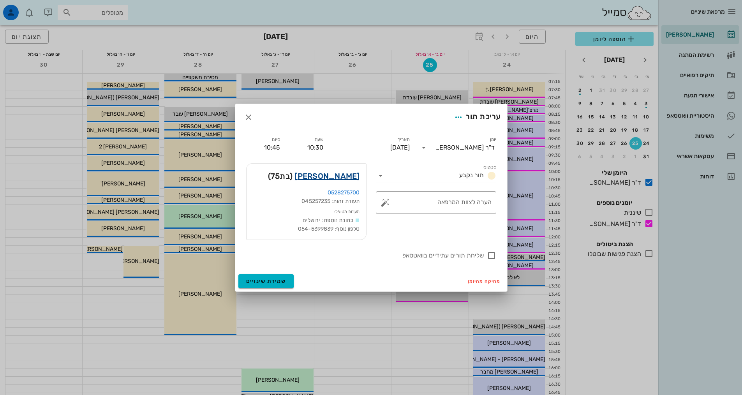
click at [351, 180] on link "[PERSON_NAME]" at bounding box center [327, 176] width 65 height 12
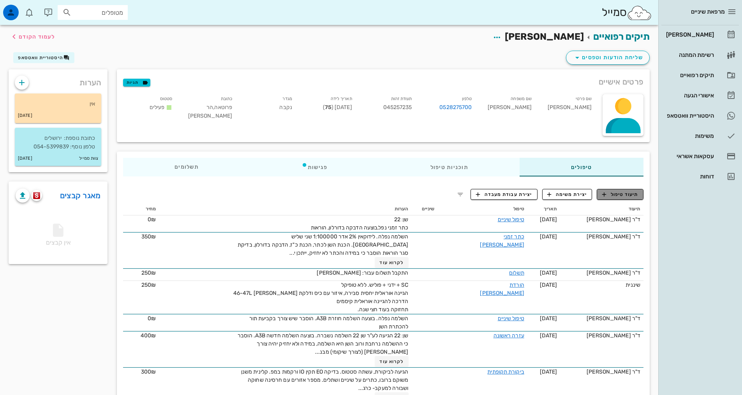
click at [617, 194] on span "תיעוד טיפול" at bounding box center [620, 194] width 36 height 7
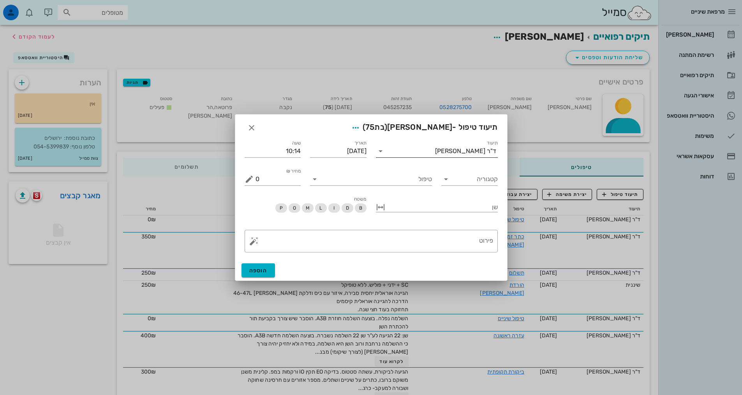
click at [479, 154] on div "ד"ר [PERSON_NAME]" at bounding box center [465, 151] width 61 height 7
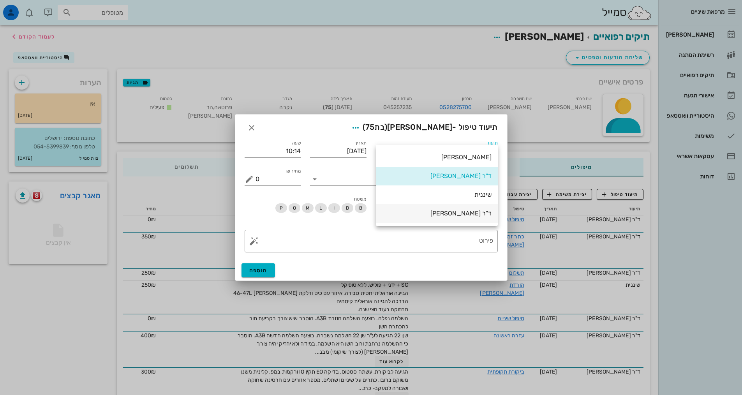
click at [463, 209] on div "ד"ר [PERSON_NAME]" at bounding box center [437, 213] width 110 height 17
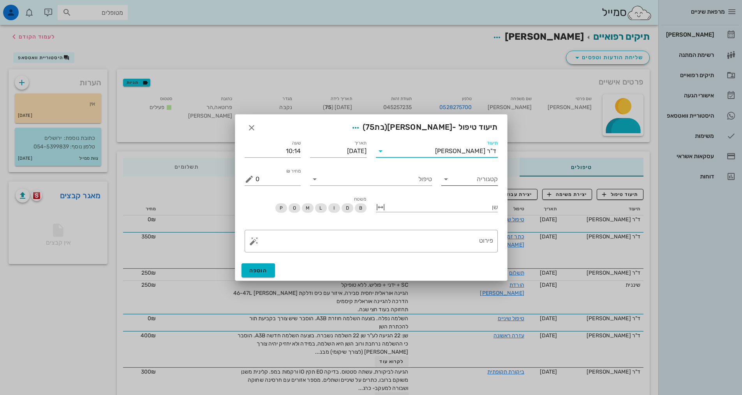
click at [474, 186] on div "קטגוריה" at bounding box center [470, 179] width 57 height 12
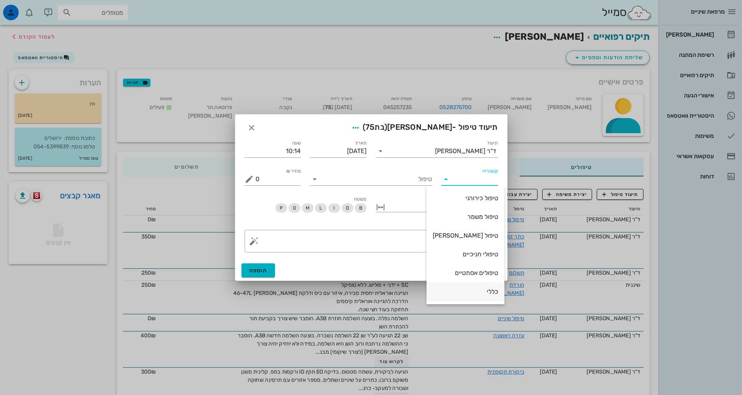
click at [475, 292] on div "כללי" at bounding box center [465, 291] width 65 height 7
type input "כללי"
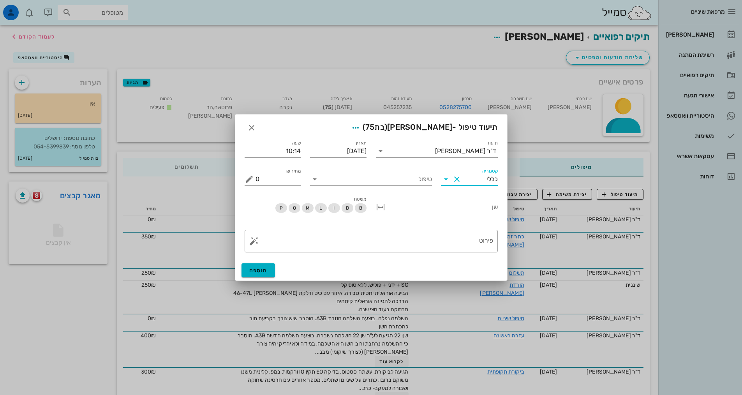
click at [411, 186] on div "טיפול" at bounding box center [371, 176] width 131 height 28
click at [411, 183] on input "טיפול" at bounding box center [376, 179] width 111 height 12
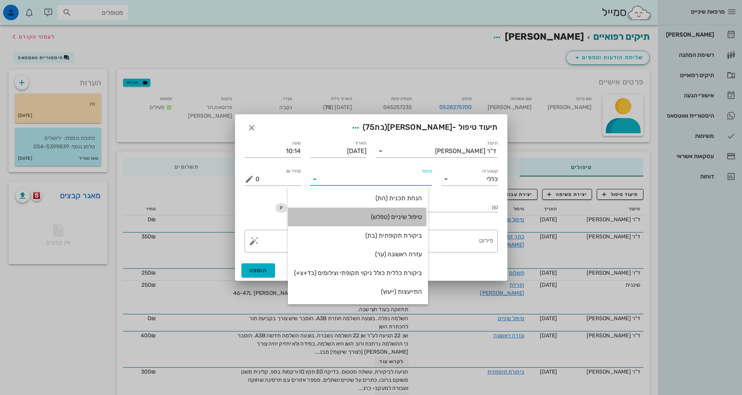
click at [420, 216] on div "טיפול שיניים (טפלש)" at bounding box center [358, 216] width 128 height 7
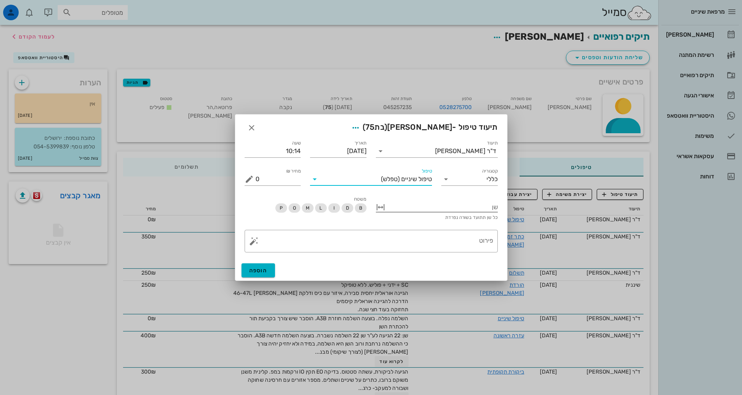
click at [439, 210] on div at bounding box center [442, 206] width 111 height 10
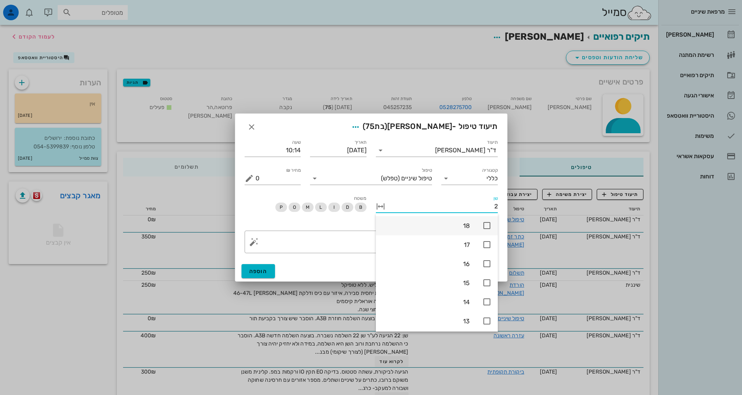
type input "22"
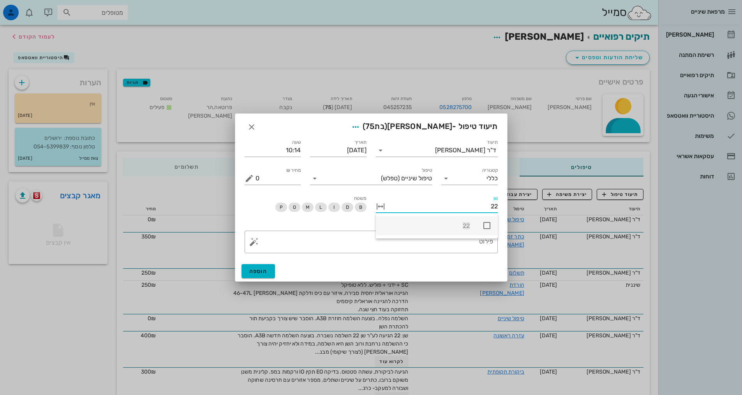
click at [488, 224] on icon at bounding box center [486, 225] width 9 height 9
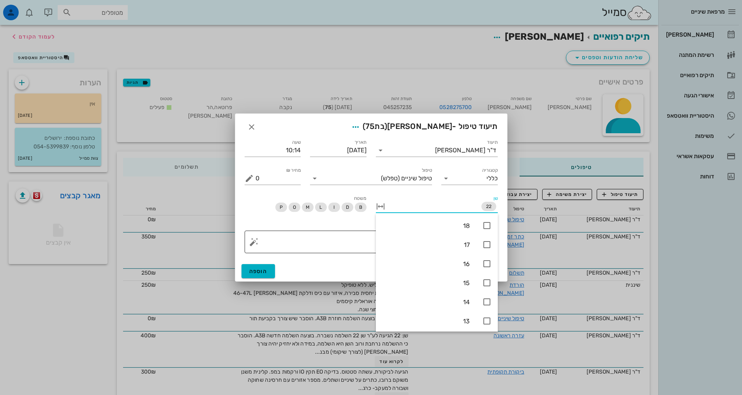
click at [368, 248] on textarea "פירוט" at bounding box center [375, 244] width 238 height 19
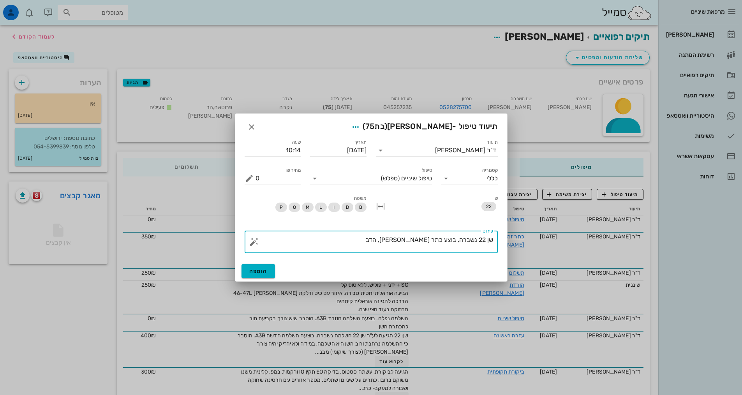
click at [459, 240] on textarea "שן 22 נשברה, בוצע כתר [PERSON_NAME], הדב" at bounding box center [375, 244] width 238 height 19
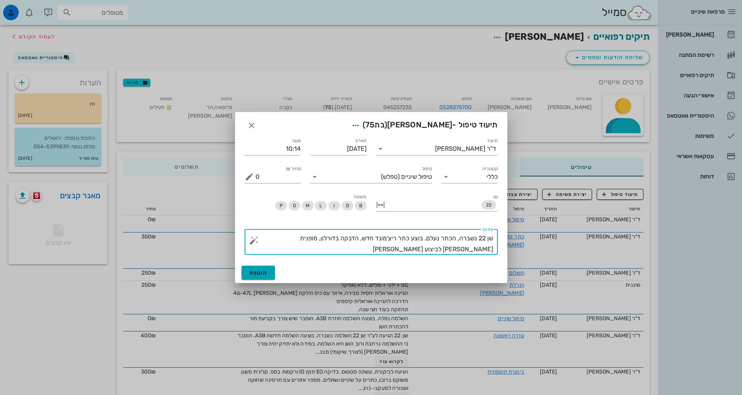
type textarea "שן 22 נשברה, הכתר נעלם. בוצע כתר ריצ'מונד חדש, הדבקה בדורלון, מופנית [PERSON_NA…"
click at [267, 273] on span "הוספה" at bounding box center [258, 273] width 18 height 7
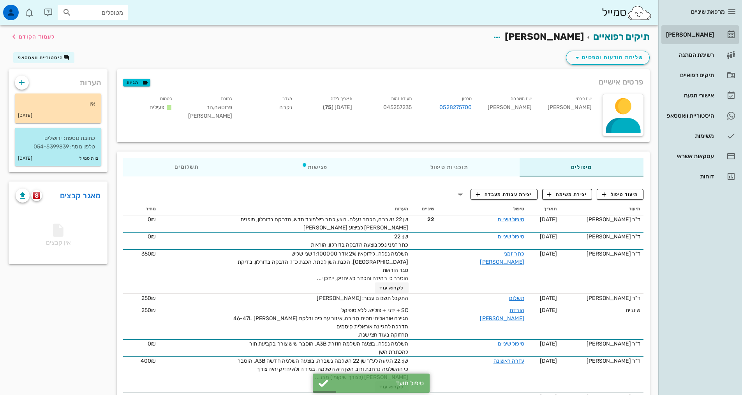
click at [692, 33] on div "[PERSON_NAME]" at bounding box center [689, 35] width 49 height 6
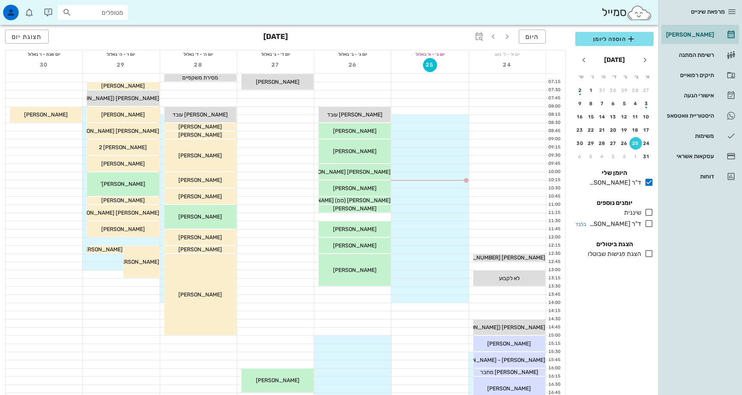
click at [650, 228] on div at bounding box center [647, 224] width 12 height 10
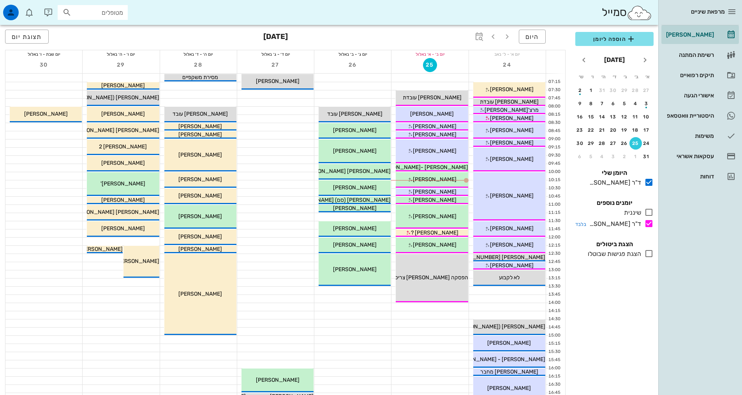
click at [649, 224] on icon at bounding box center [649, 223] width 9 height 9
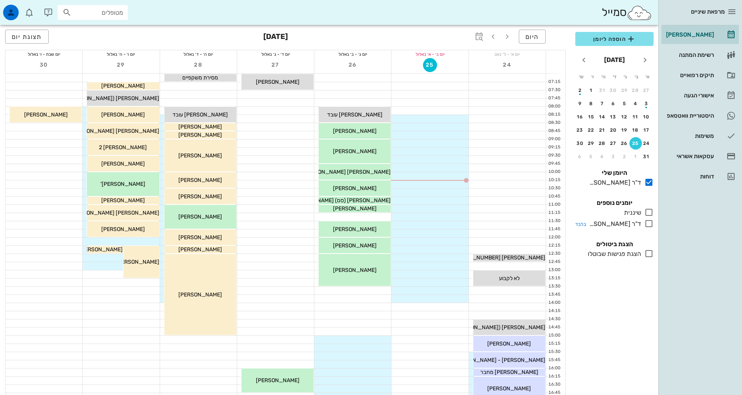
click at [648, 225] on icon at bounding box center [649, 223] width 9 height 9
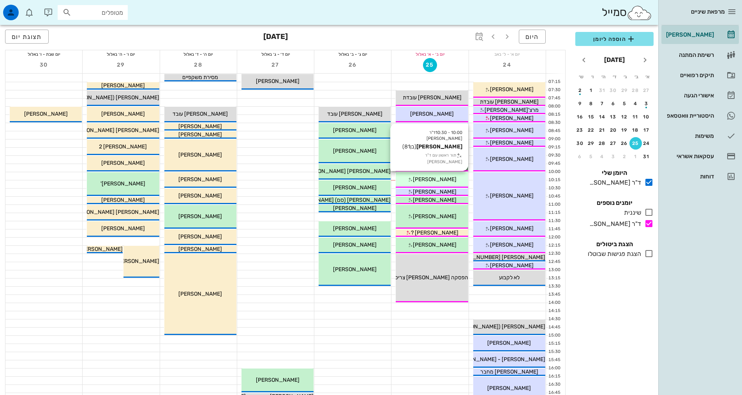
click at [444, 179] on span "[PERSON_NAME]" at bounding box center [435, 179] width 44 height 7
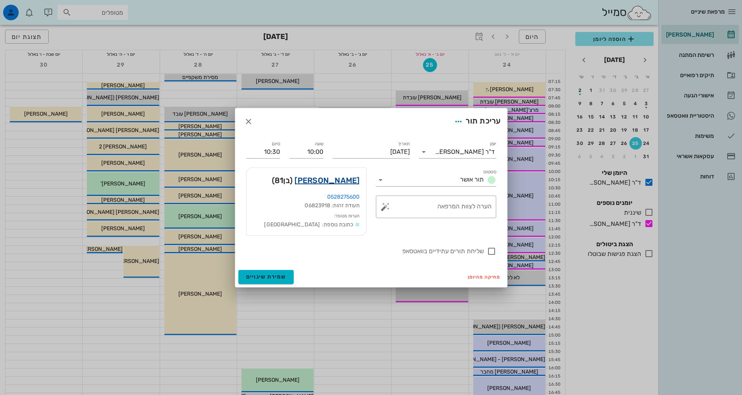
click at [343, 180] on link "[PERSON_NAME]" at bounding box center [327, 180] width 65 height 12
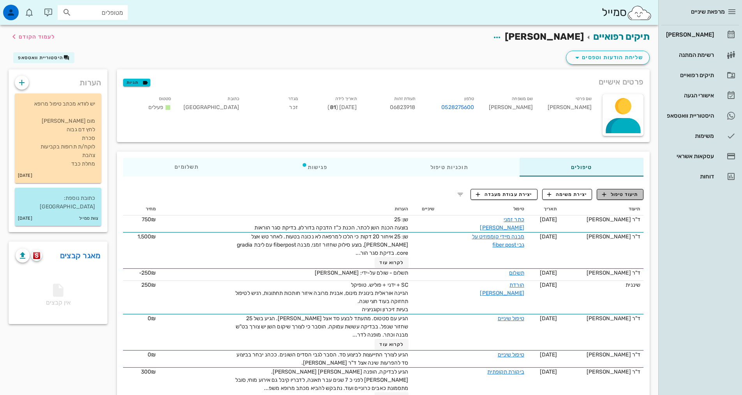
click at [632, 196] on span "תיעוד טיפול" at bounding box center [620, 194] width 36 height 7
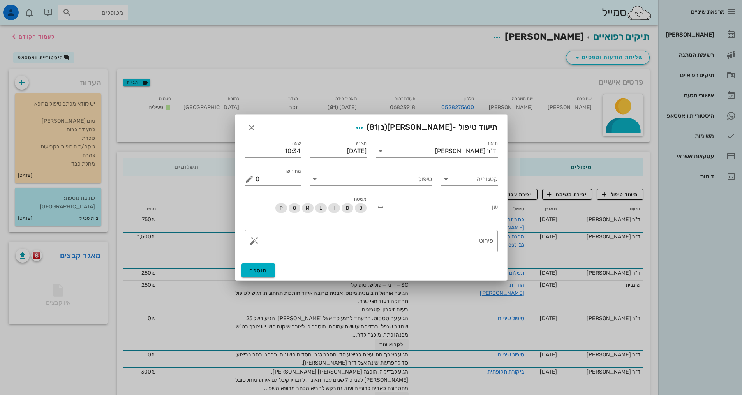
click at [445, 158] on div "תיעוד ד"ר [PERSON_NAME]" at bounding box center [436, 148] width 131 height 28
click at [435, 156] on input "תיעוד" at bounding box center [411, 151] width 48 height 12
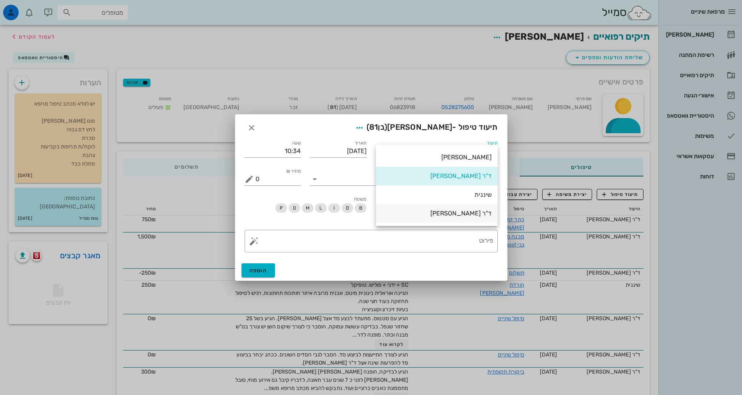
click at [444, 211] on div "ד"ר [PERSON_NAME]" at bounding box center [437, 213] width 110 height 7
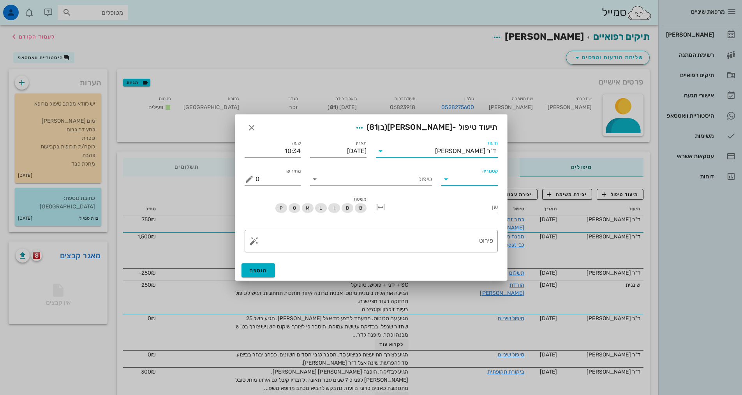
click at [465, 180] on input "קטגוריה" at bounding box center [476, 179] width 44 height 12
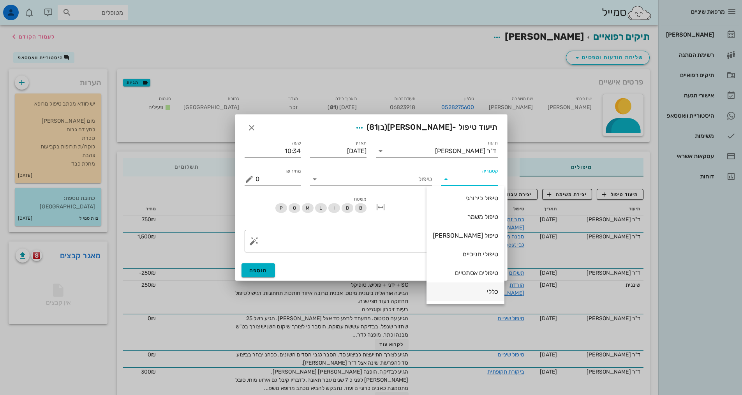
click at [481, 295] on div "כללי" at bounding box center [465, 291] width 65 height 7
type input "כללי"
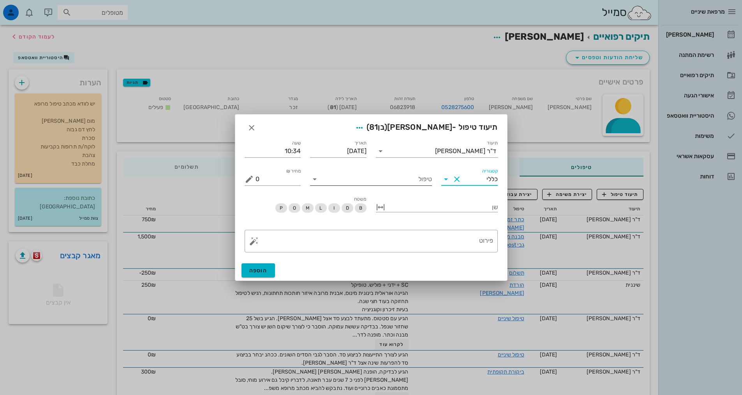
click at [415, 178] on input "טיפול" at bounding box center [376, 179] width 111 height 12
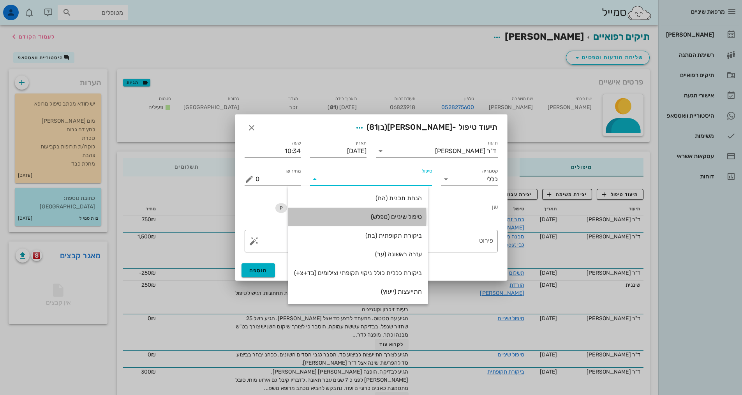
click at [414, 217] on div "טיפול שיניים (טפלש)" at bounding box center [358, 216] width 128 height 7
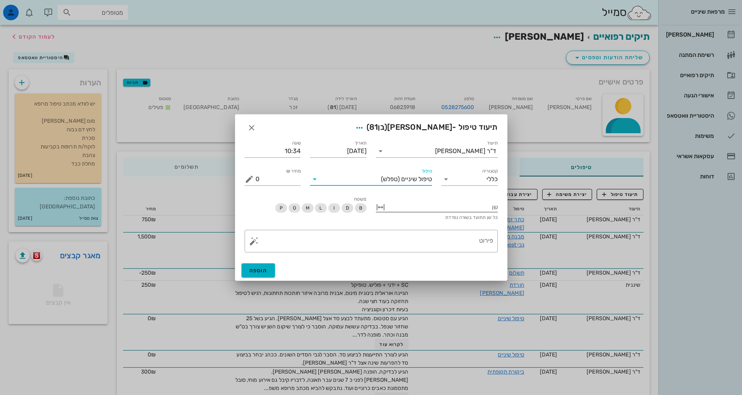
click at [443, 207] on div at bounding box center [442, 206] width 111 height 10
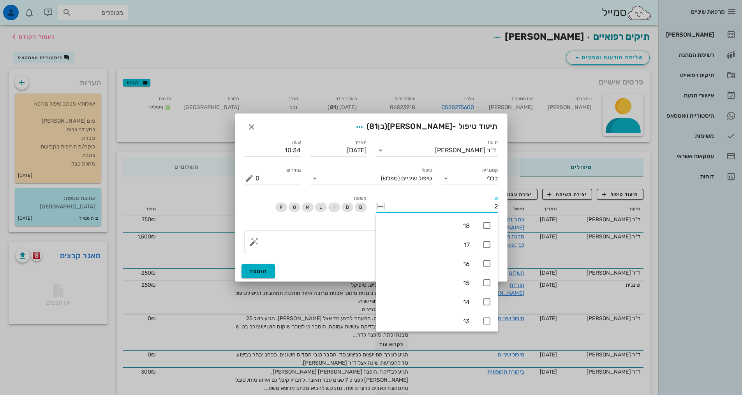
type input "25"
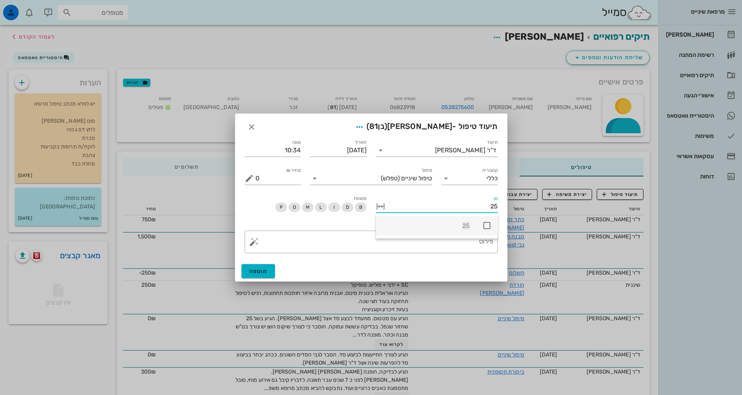
click at [486, 223] on icon at bounding box center [486, 225] width 9 height 9
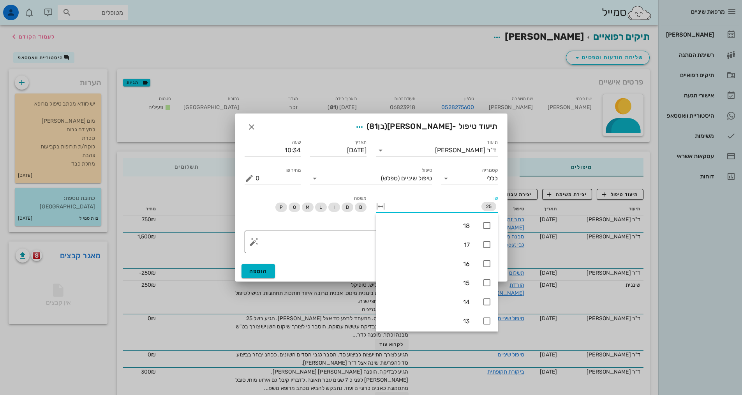
click at [372, 237] on textarea "פירוט" at bounding box center [375, 244] width 238 height 19
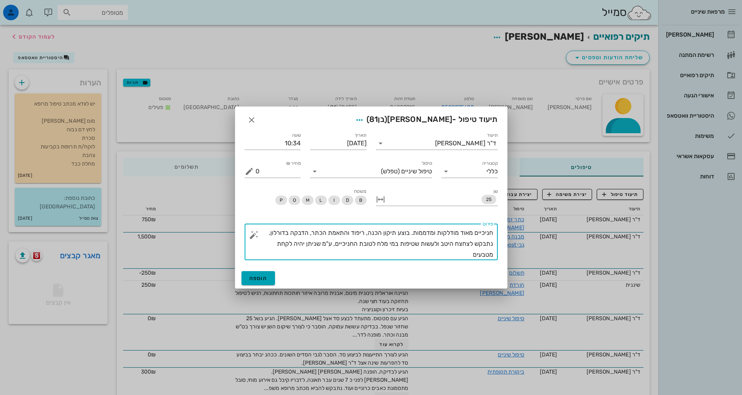
type textarea "חניכיים מאוד מודלקות ומדממות. בוצע תיקון הכנה, ריפוד והתאמת הכתר, הדבקה בדורלון…"
click at [253, 280] on span "הוספה" at bounding box center [258, 278] width 18 height 7
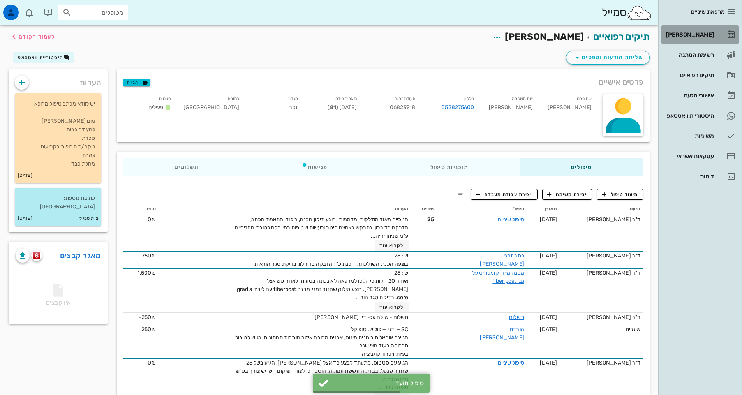
click at [700, 29] on div "[PERSON_NAME]" at bounding box center [689, 34] width 49 height 12
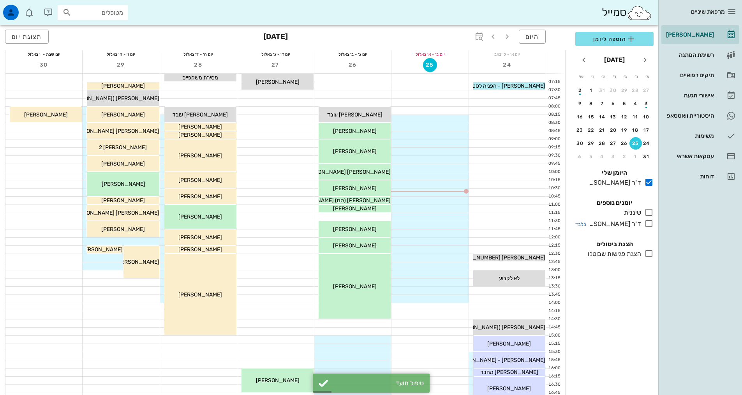
click at [652, 224] on icon at bounding box center [649, 223] width 9 height 9
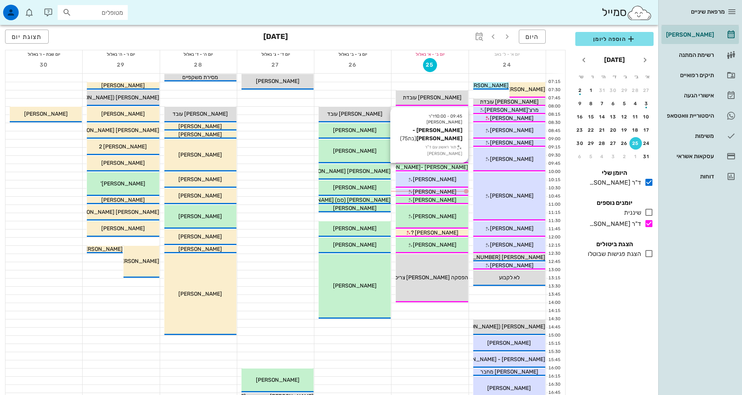
click at [441, 166] on span "[PERSON_NAME] -[PERSON_NAME]" at bounding box center [422, 167] width 91 height 7
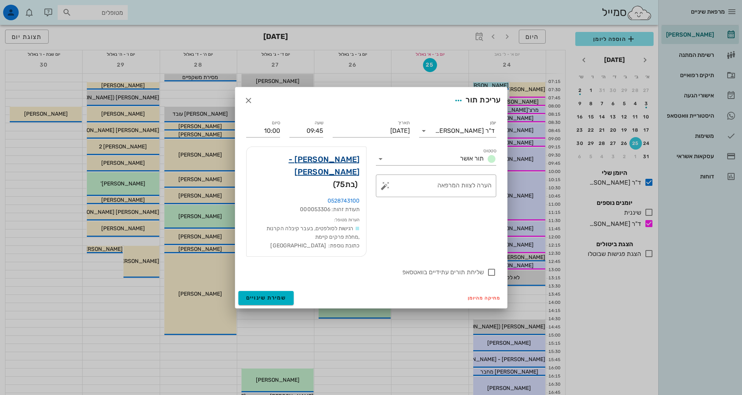
click at [315, 170] on link "[PERSON_NAME] -[PERSON_NAME]" at bounding box center [306, 165] width 107 height 25
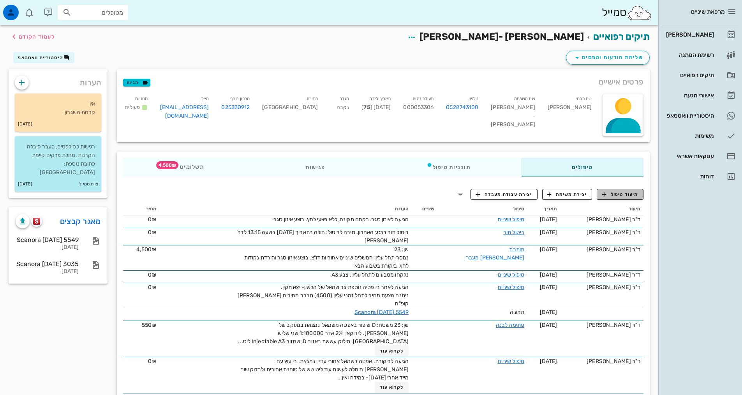
click at [615, 191] on span "תיעוד טיפול" at bounding box center [620, 194] width 36 height 7
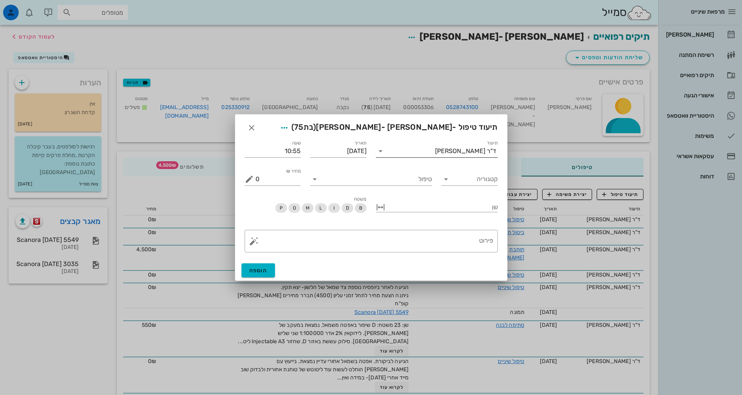
click at [435, 148] on input "תיעוד" at bounding box center [411, 151] width 48 height 12
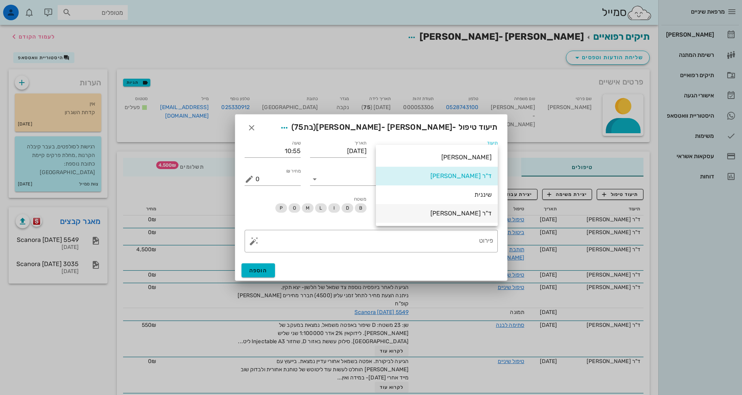
click at [460, 212] on div "ד"ר [PERSON_NAME]" at bounding box center [437, 213] width 110 height 7
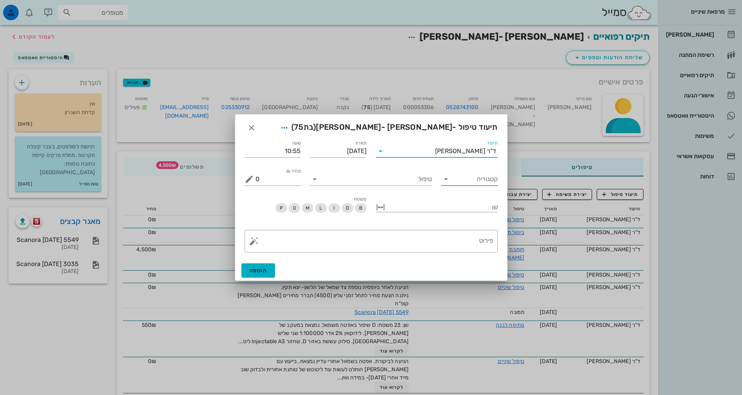
click at [465, 177] on input "קטגוריה" at bounding box center [476, 179] width 44 height 12
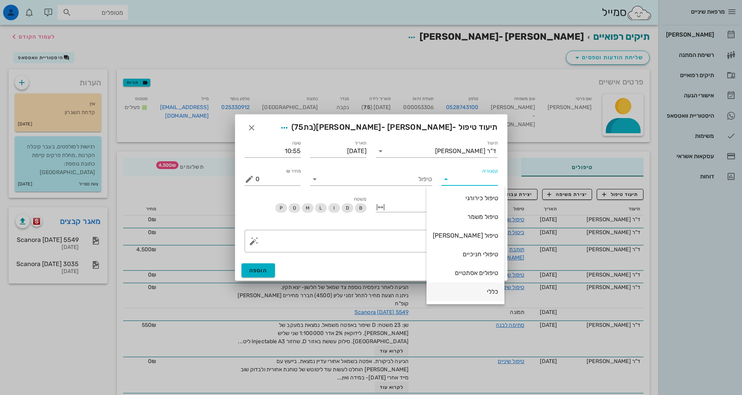
click at [474, 287] on div "כללי" at bounding box center [465, 291] width 65 height 17
type input "כללי"
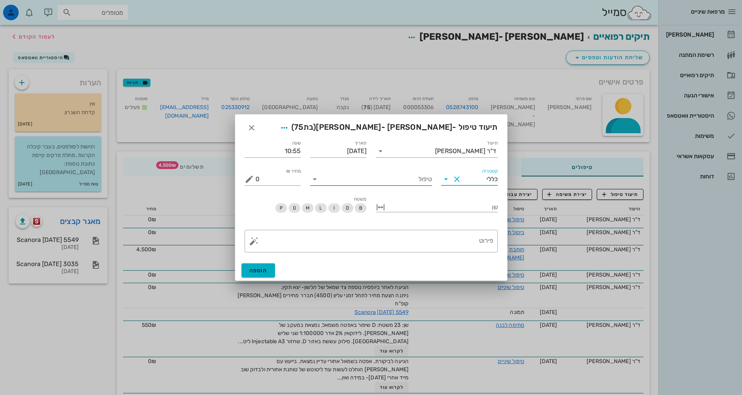
click at [414, 176] on input "טיפול" at bounding box center [376, 179] width 111 height 12
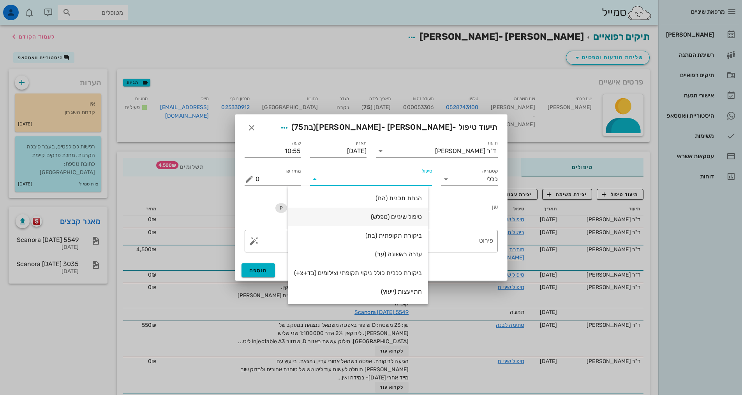
click at [411, 216] on div "טיפול שיניים (טפלש)" at bounding box center [358, 216] width 128 height 7
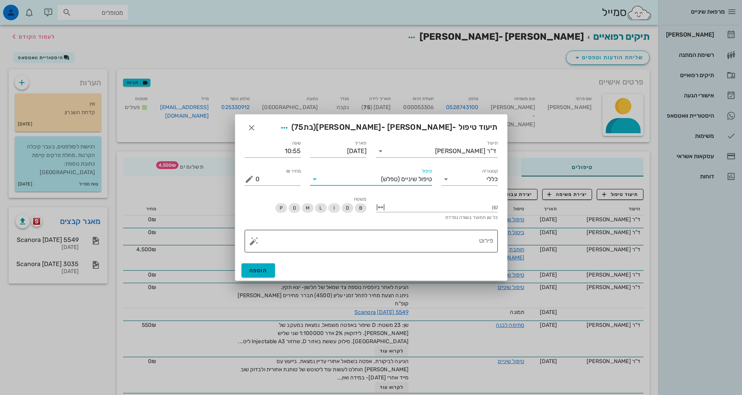
click at [433, 239] on textarea "פירוט" at bounding box center [375, 243] width 238 height 19
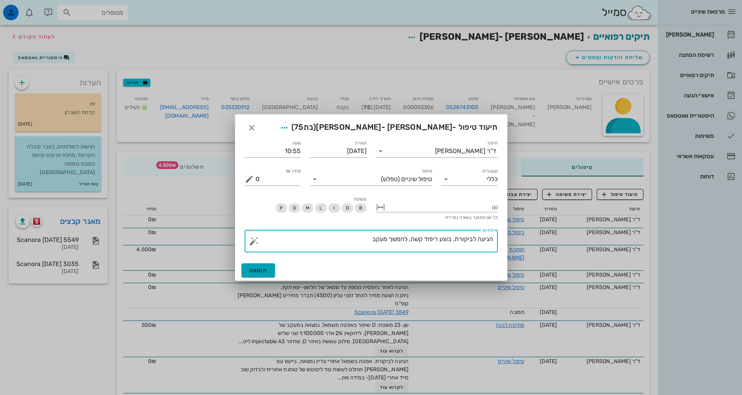
type textarea "הגיעה לביקורת. בוצע ריפוד קשה, להמשך מעקב"
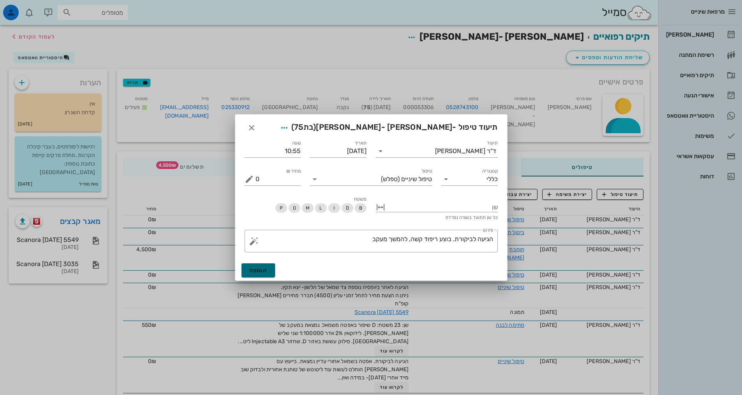
click at [247, 271] on button "הוספה" at bounding box center [259, 270] width 34 height 14
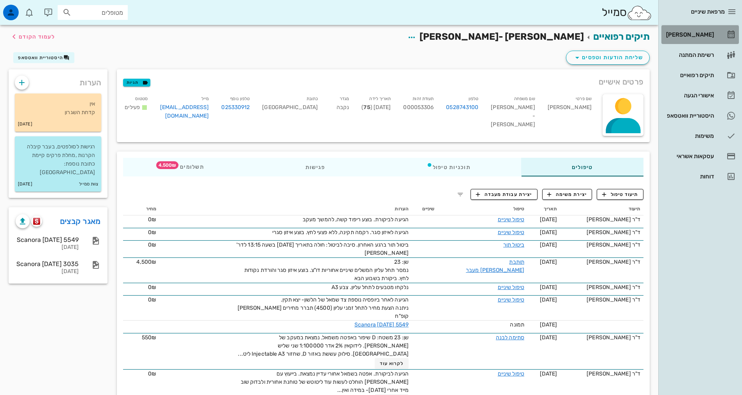
click at [679, 31] on div "[PERSON_NAME]" at bounding box center [689, 34] width 49 height 12
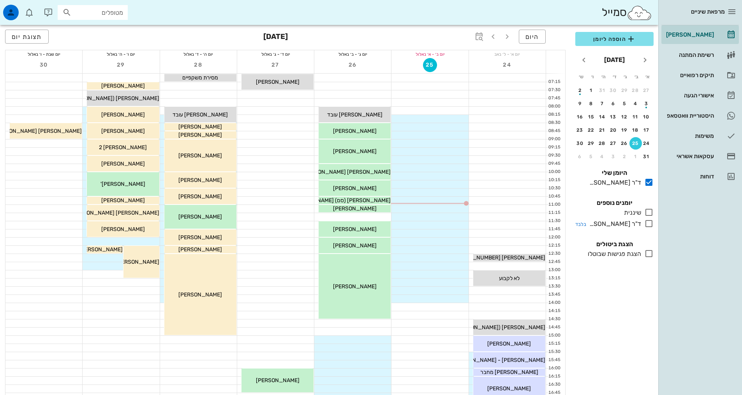
click at [651, 226] on icon at bounding box center [649, 223] width 9 height 9
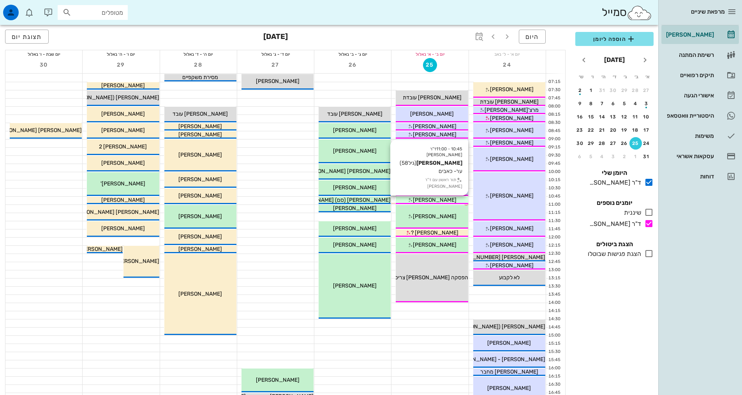
click at [431, 201] on span "[PERSON_NAME]" at bounding box center [435, 200] width 44 height 7
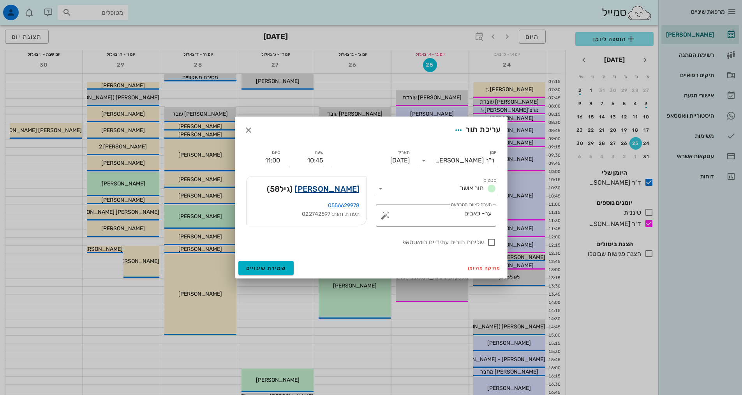
click at [324, 193] on link "[PERSON_NAME]" at bounding box center [327, 189] width 65 height 12
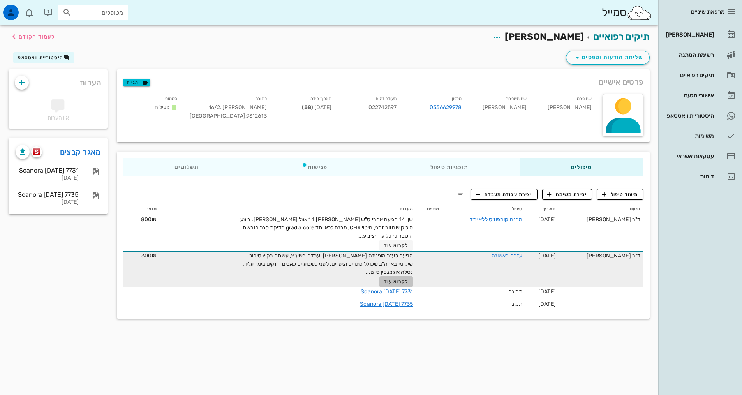
click at [398, 281] on span "לקרוא עוד" at bounding box center [396, 281] width 24 height 5
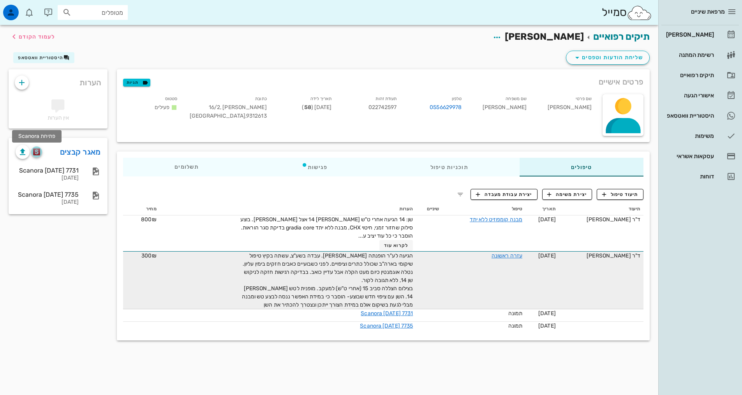
click at [37, 153] on img "button" at bounding box center [36, 151] width 7 height 7
click at [307, 372] on div "תיקים רפואיים [PERSON_NAME] לעמוד הקודם שליחת הודעות וטפסים היסטוריית וואטסאפ פ…" at bounding box center [329, 210] width 659 height 370
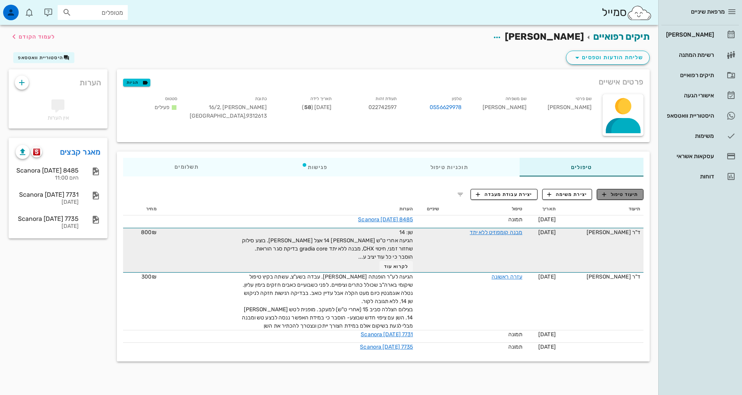
click at [613, 193] on span "תיעוד טיפול" at bounding box center [620, 194] width 36 height 7
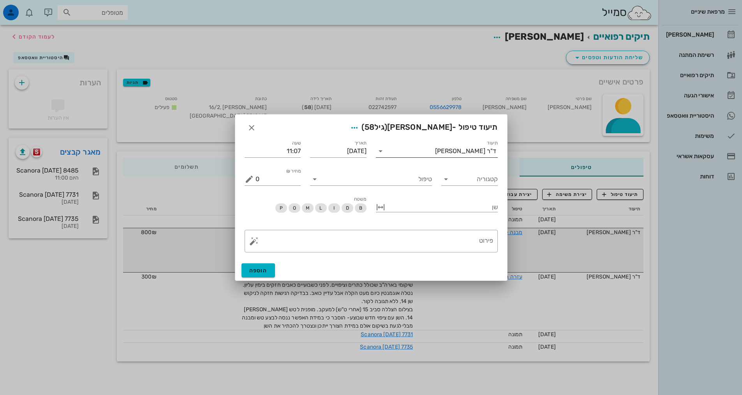
drag, startPoint x: 440, startPoint y: 147, endPoint x: 444, endPoint y: 149, distance: 4.2
click at [435, 148] on input "תיעוד" at bounding box center [411, 151] width 48 height 12
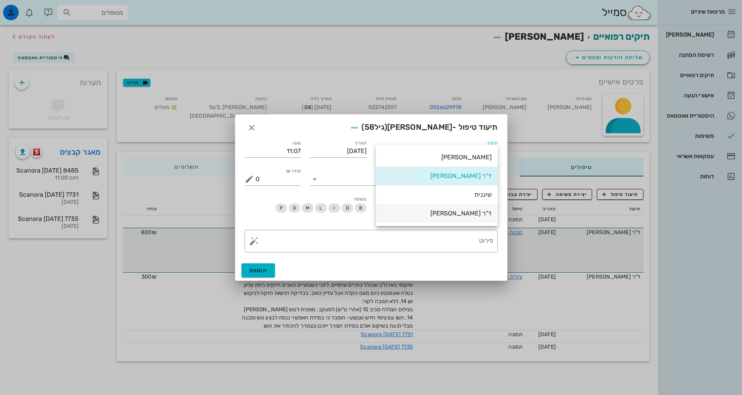
click at [462, 214] on div "ד"ר [PERSON_NAME]" at bounding box center [437, 213] width 110 height 7
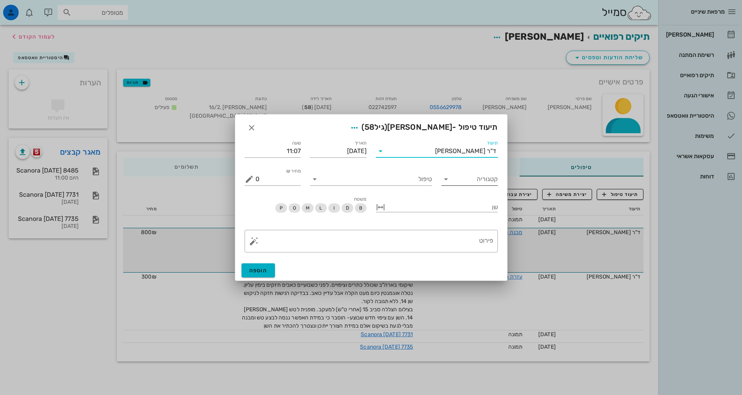
click at [475, 182] on input "קטגוריה" at bounding box center [476, 179] width 44 height 12
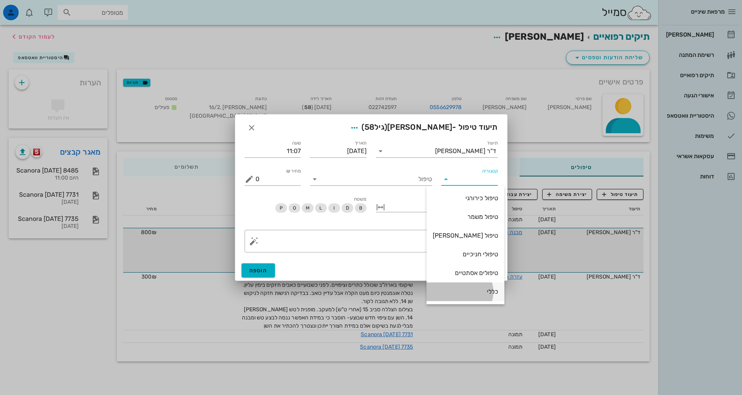
click at [475, 296] on div "כללי" at bounding box center [465, 291] width 65 height 17
type input "כללי"
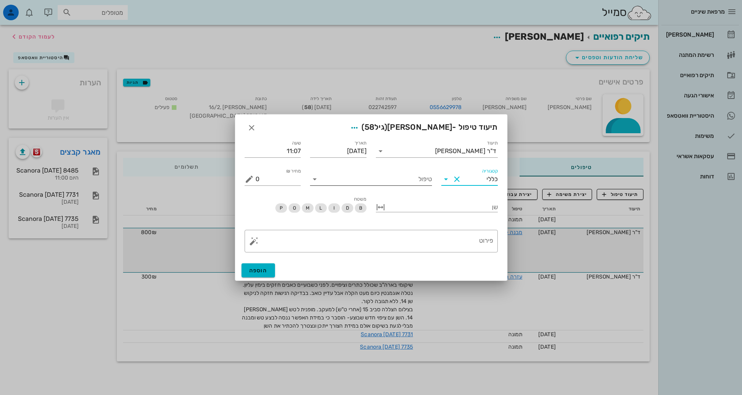
click at [408, 182] on input "טיפול" at bounding box center [376, 179] width 111 height 12
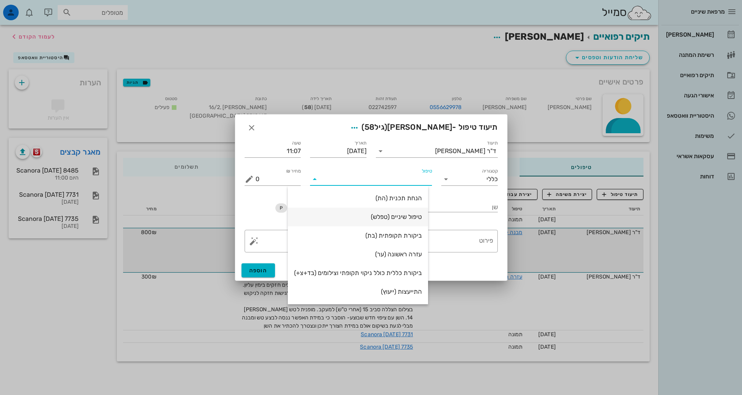
click at [409, 221] on div "טיפול שיניים (טפלש)" at bounding box center [358, 216] width 128 height 17
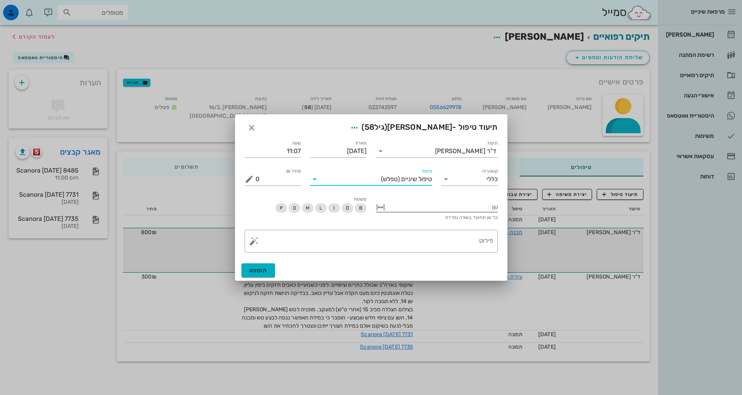
click at [426, 208] on div at bounding box center [442, 206] width 111 height 10
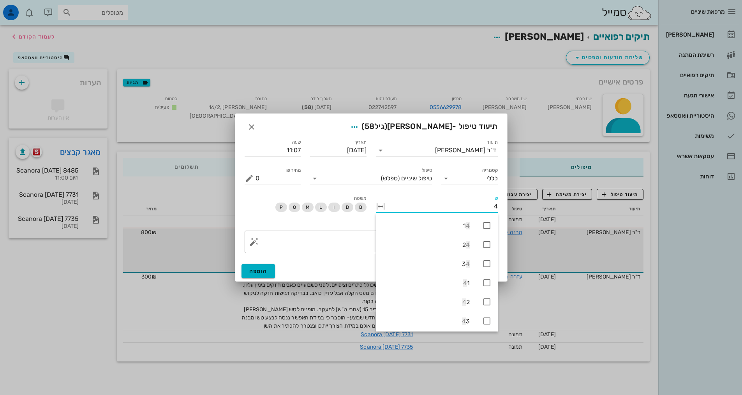
type input "47"
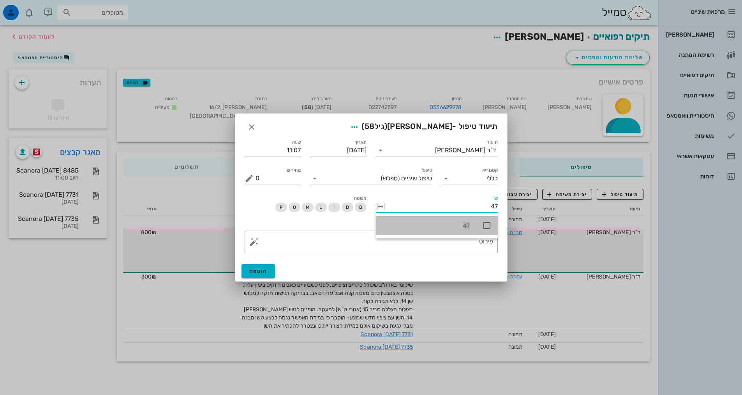
click at [464, 224] on span "47" at bounding box center [466, 225] width 7 height 7
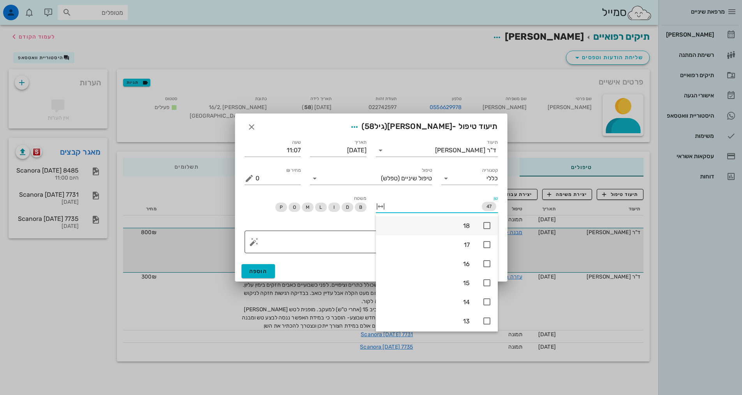
click at [355, 243] on textarea "פירוט" at bounding box center [375, 244] width 238 height 19
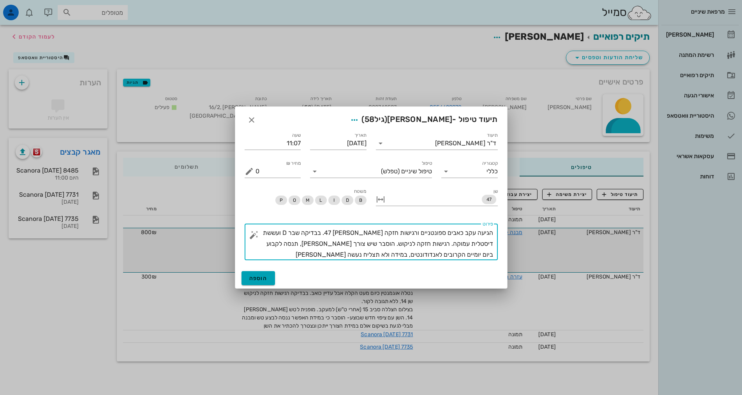
type textarea "הגיעה עקב כאבים ספונטניים ורגישות חזקה [PERSON_NAME] 47. בבדיקה שבר D ועששת דיס…"
click at [259, 283] on button "הוספה" at bounding box center [259, 278] width 34 height 14
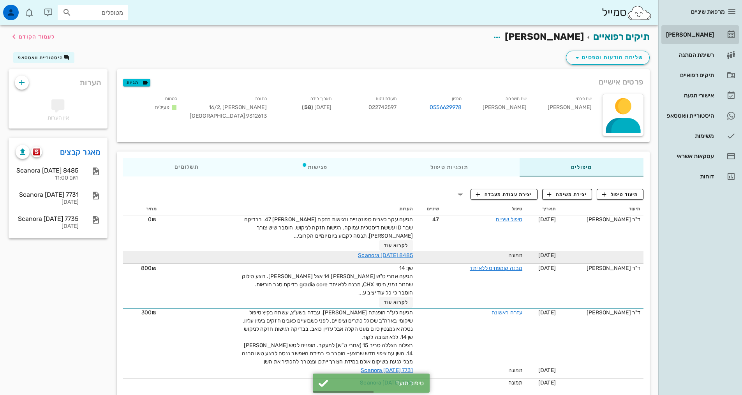
click at [710, 38] on div "[PERSON_NAME]" at bounding box center [689, 34] width 49 height 12
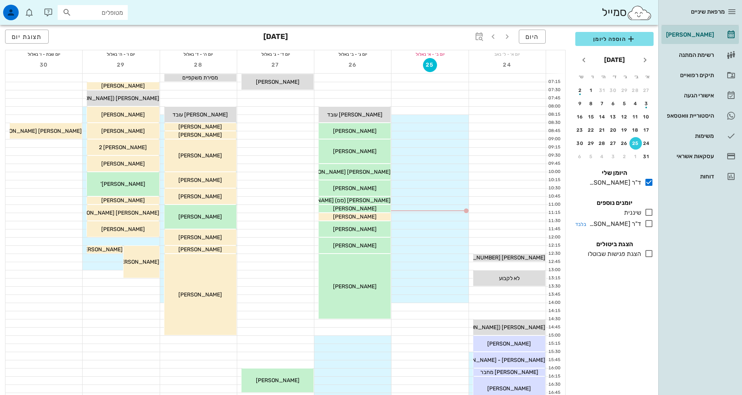
click at [649, 223] on icon at bounding box center [649, 223] width 9 height 9
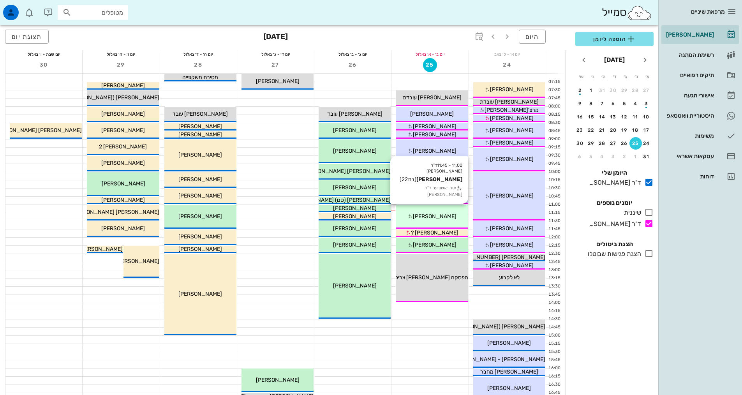
click at [440, 218] on span "[PERSON_NAME]" at bounding box center [435, 216] width 44 height 7
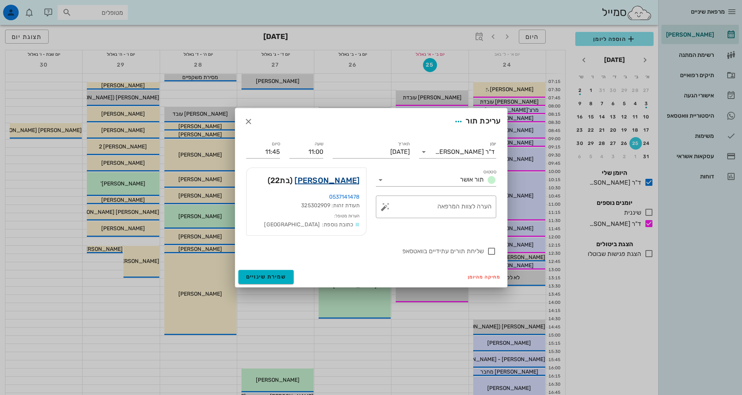
click at [345, 180] on link "[PERSON_NAME]" at bounding box center [327, 180] width 65 height 12
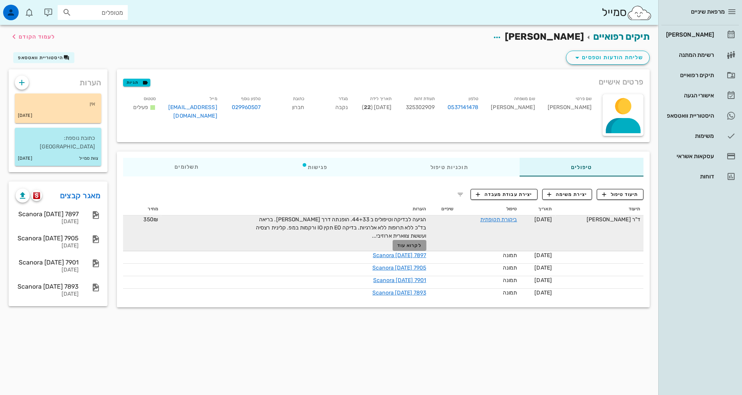
click at [407, 245] on span "לקרוא עוד" at bounding box center [410, 245] width 24 height 5
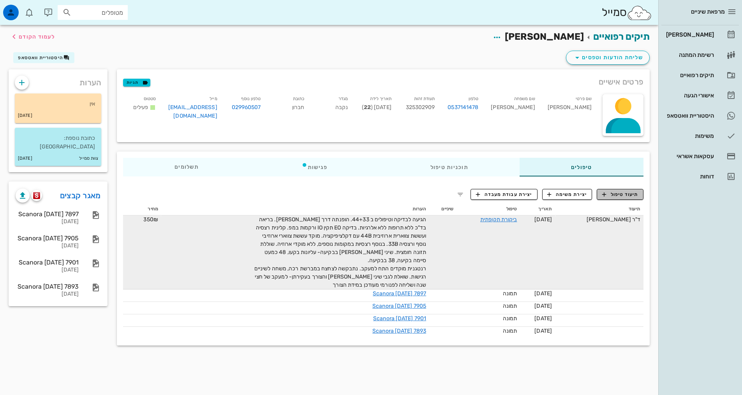
click at [625, 193] on span "תיעוד טיפול" at bounding box center [620, 194] width 36 height 7
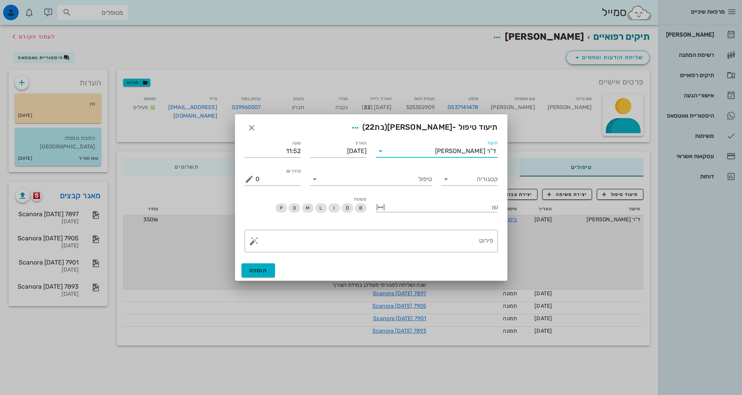
click at [435, 153] on input "תיעוד" at bounding box center [411, 151] width 48 height 12
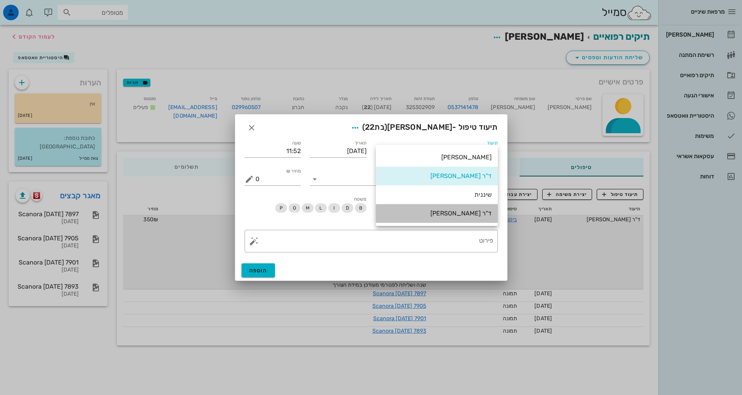
click at [466, 210] on div "ד"ר [PERSON_NAME]" at bounding box center [437, 213] width 110 height 7
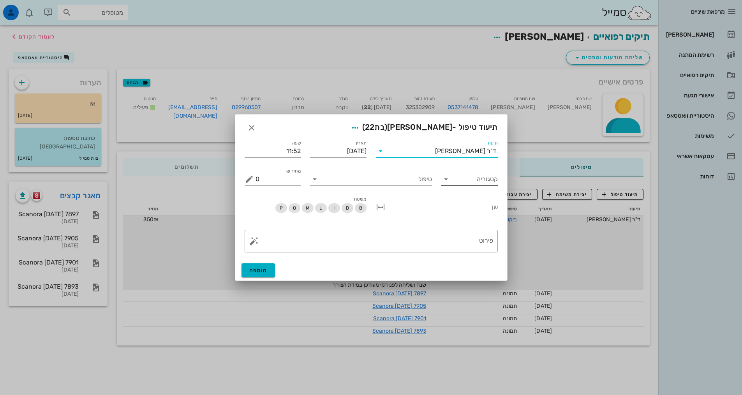
click at [470, 184] on input "קטגוריה" at bounding box center [476, 179] width 44 height 12
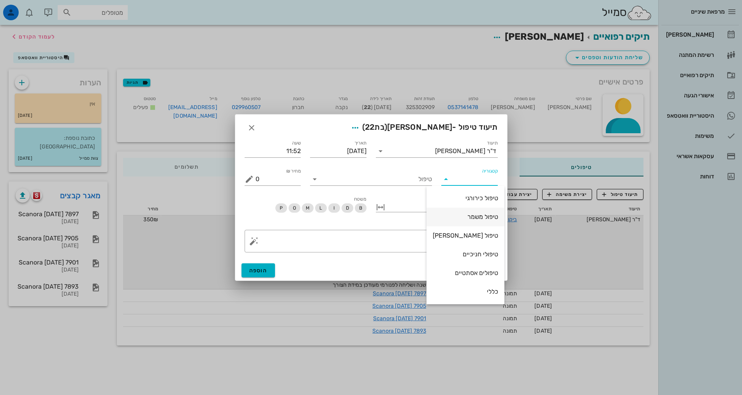
click at [472, 214] on div "טיפול משמר" at bounding box center [465, 216] width 65 height 7
type input "טיפול משמר"
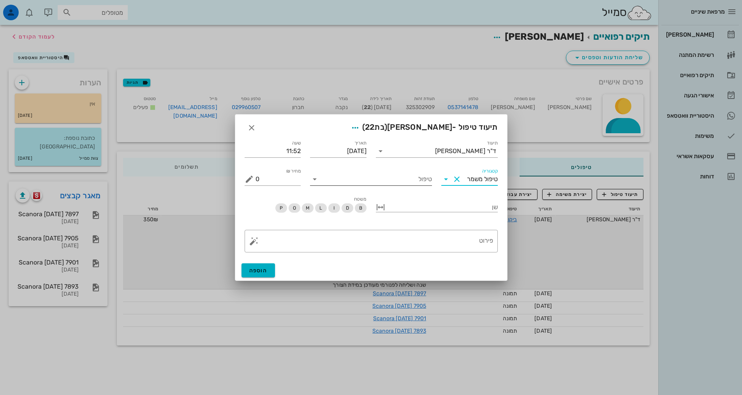
click at [368, 179] on input "טיפול" at bounding box center [376, 179] width 111 height 12
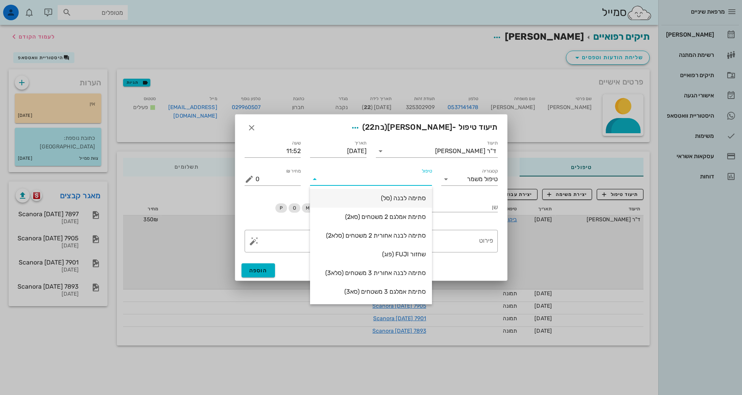
click at [382, 198] on div "סתימה לבנה (סל)" at bounding box center [371, 197] width 110 height 7
type input "550"
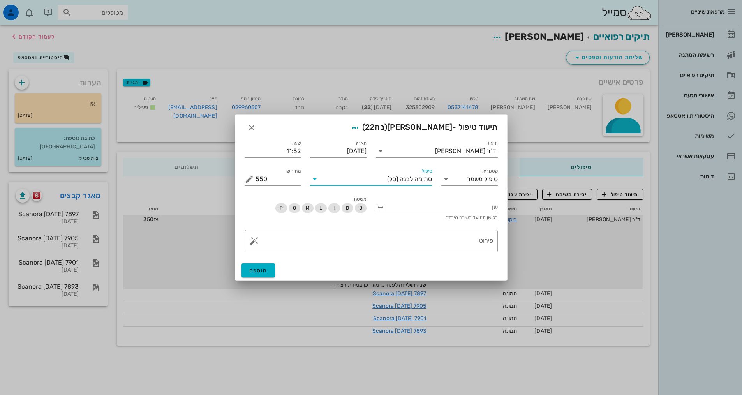
click at [477, 207] on div at bounding box center [442, 206] width 111 height 10
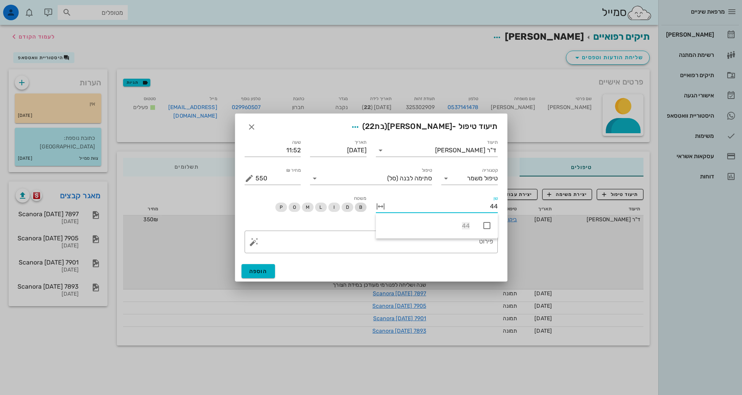
type input "44"
click at [362, 210] on span "B" at bounding box center [360, 207] width 3 height 9
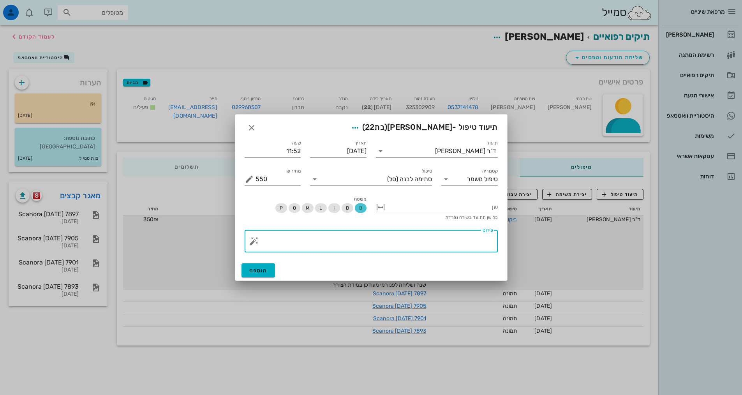
click at [384, 240] on textarea "פירוט" at bounding box center [375, 243] width 238 height 19
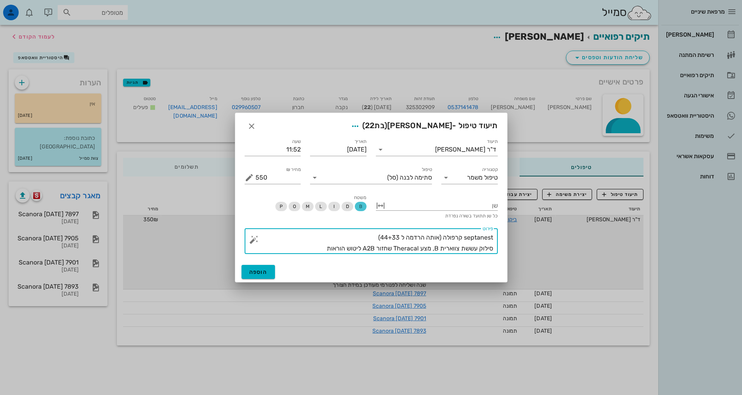
drag, startPoint x: 327, startPoint y: 251, endPoint x: 496, endPoint y: 233, distance: 169.3
click at [496, 233] on div "​ פירוט septanest קרפולה (אותה הרדמה ל 44+33) סילוק עששת צווארית B, מצע Theraca…" at bounding box center [371, 241] width 253 height 26
type textarea "septanest קרפולה (אותה הרדמה ל 44+33) סילוק עששת צווארית B, מצע Theracal שחזור …"
click at [270, 270] on button "הוספה" at bounding box center [259, 272] width 34 height 14
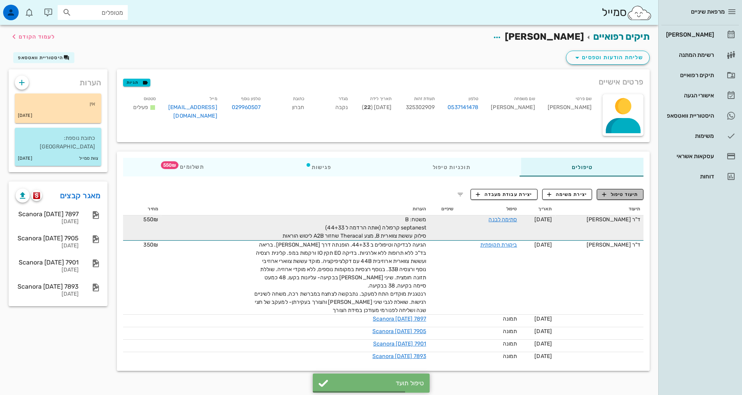
click at [609, 194] on span "תיעוד טיפול" at bounding box center [620, 194] width 36 height 7
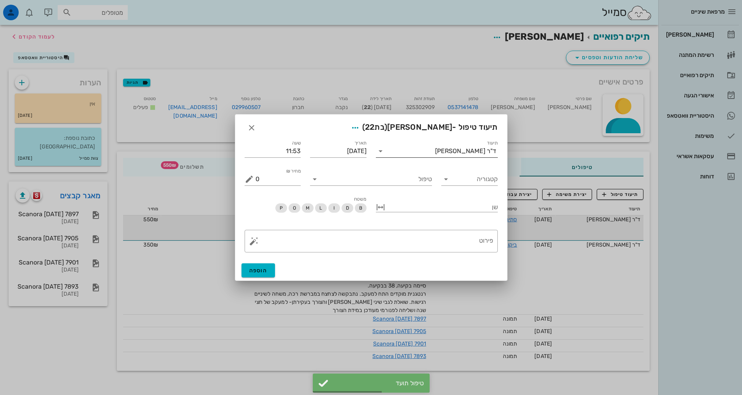
click at [460, 149] on div "ד"ר [PERSON_NAME]" at bounding box center [465, 151] width 61 height 7
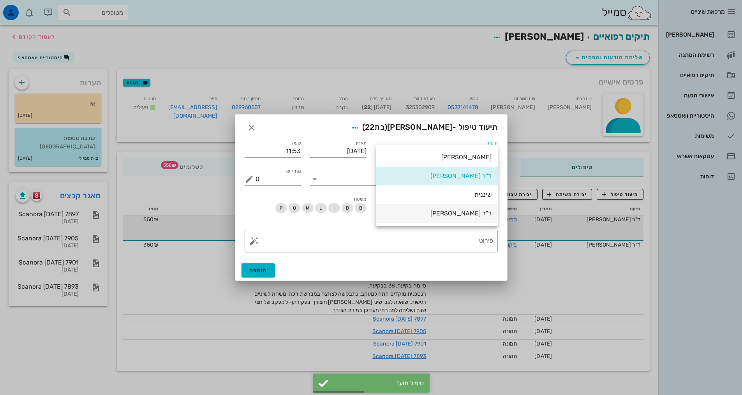
click at [458, 212] on div "ד"ר [PERSON_NAME]" at bounding box center [437, 213] width 110 height 7
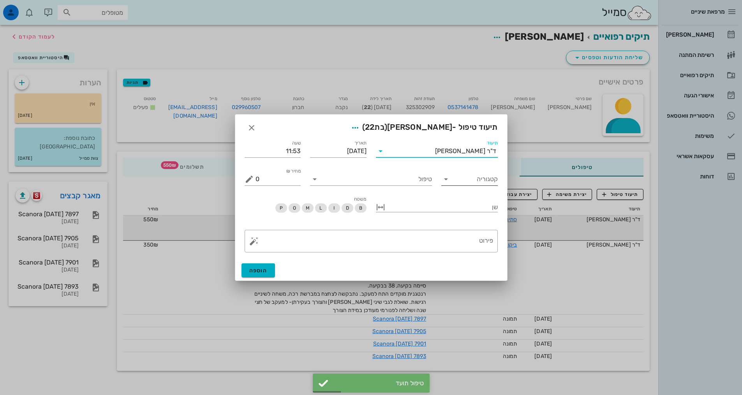
click at [465, 174] on input "קטגוריה" at bounding box center [476, 179] width 44 height 12
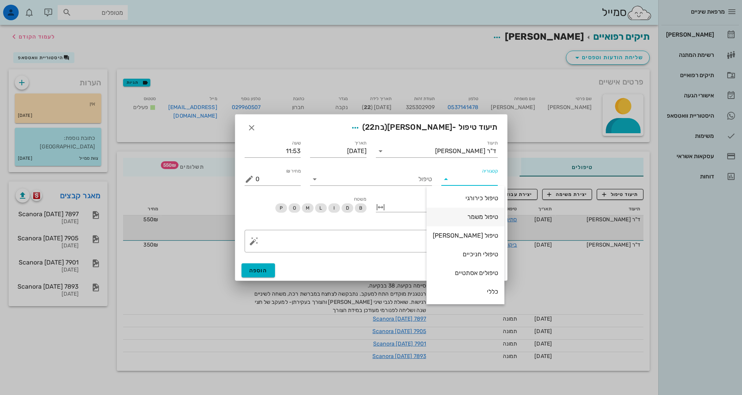
click at [468, 217] on div "טיפול משמר" at bounding box center [465, 216] width 65 height 7
type input "טיפול משמר"
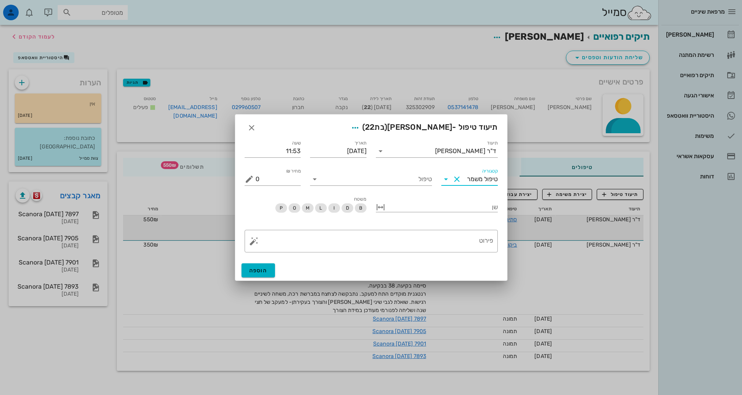
click at [389, 187] on div "טיפול" at bounding box center [371, 176] width 131 height 28
click at [391, 182] on input "טיפול" at bounding box center [376, 179] width 111 height 12
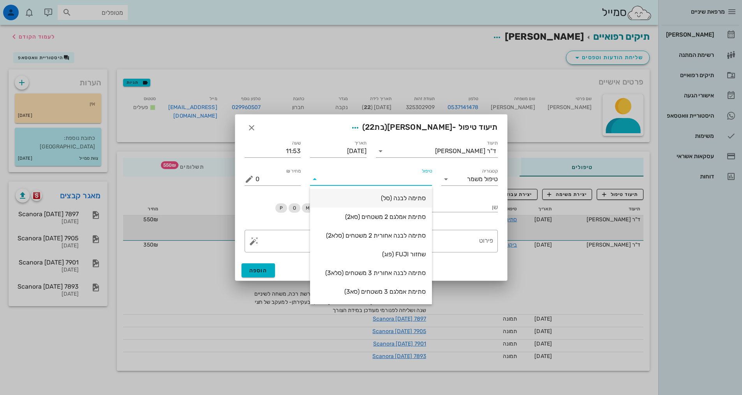
click at [390, 196] on div "סתימה לבנה (סל)" at bounding box center [371, 197] width 110 height 7
type input "550"
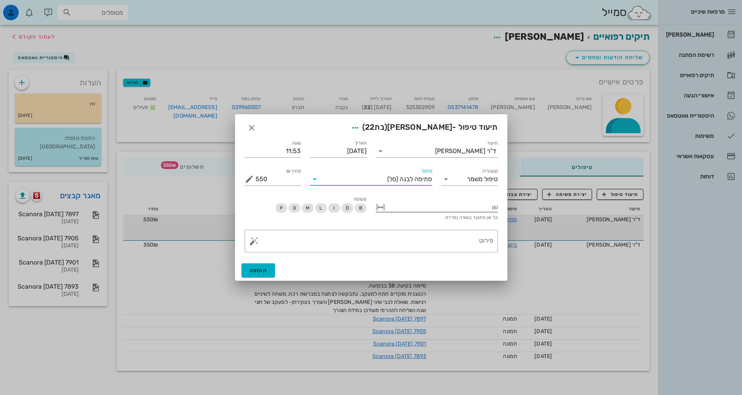
click at [415, 208] on div at bounding box center [442, 206] width 111 height 10
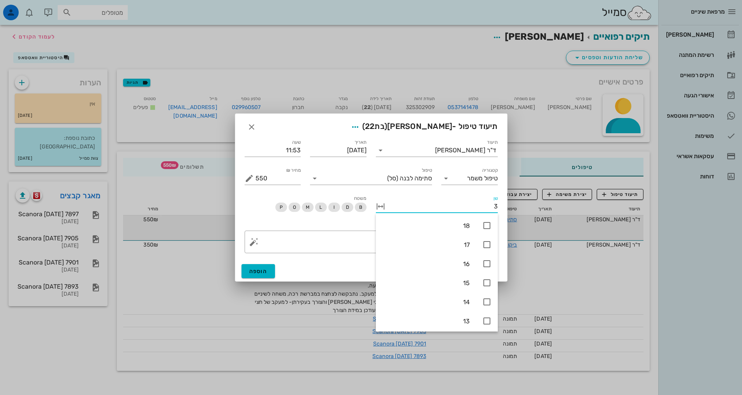
type input "33"
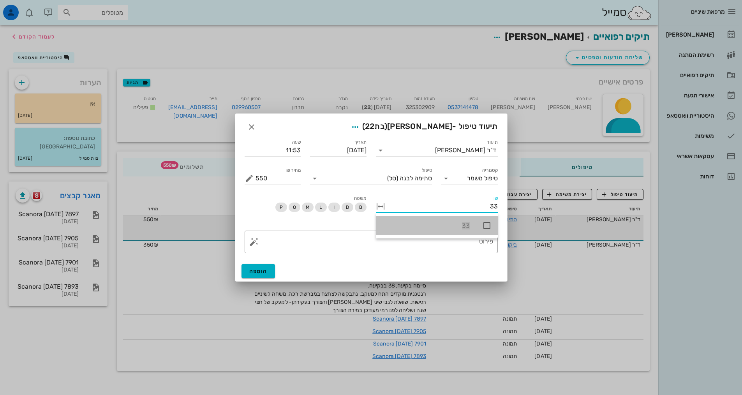
click at [489, 228] on icon at bounding box center [486, 225] width 9 height 9
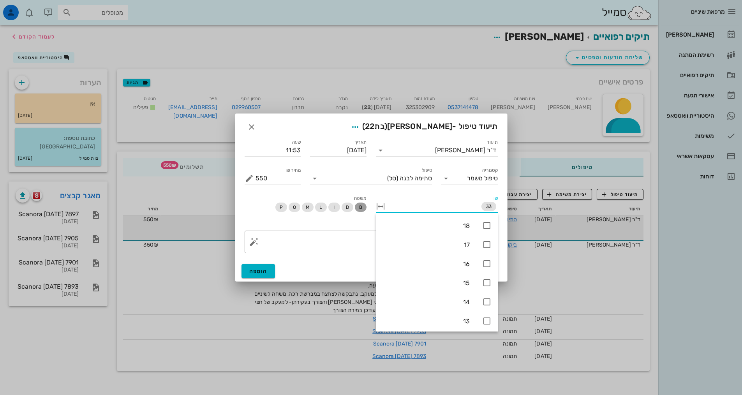
click at [359, 204] on span "B" at bounding box center [360, 207] width 3 height 9
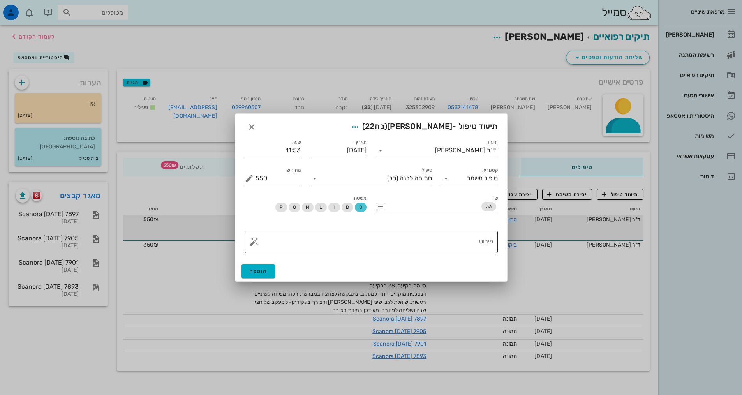
click at [390, 237] on textarea "פירוט" at bounding box center [375, 244] width 238 height 19
paste textarea "septanest קרפולה (אותה הרדמה ל 44+33) סילוק עששת צווארית B, מצע Theracal שחזור …"
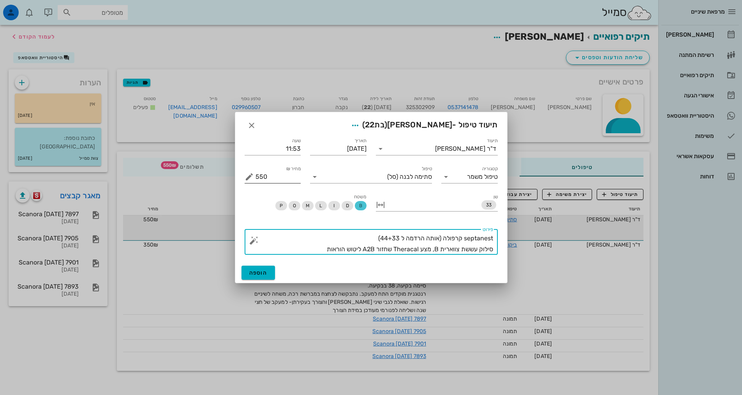
type textarea "septanest קרפולה (אותה הרדמה ל 44+33) סילוק עששת צווארית B, מצע Theracal שחזור …"
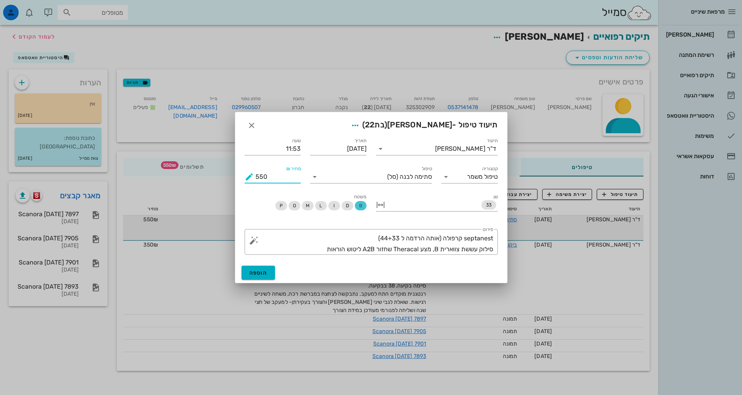
drag, startPoint x: 258, startPoint y: 175, endPoint x: 263, endPoint y: 176, distance: 4.4
click at [263, 176] on input "550" at bounding box center [279, 177] width 46 height 12
type input "500"
click at [251, 276] on button "הוספה" at bounding box center [259, 273] width 34 height 14
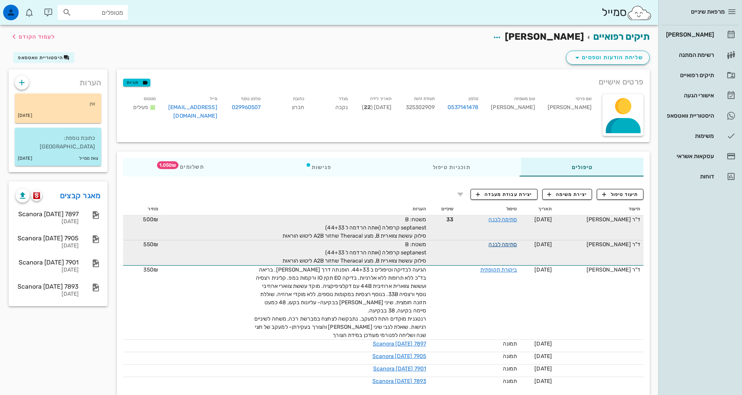
click at [505, 244] on link "סתימה לבנה" at bounding box center [503, 244] width 28 height 7
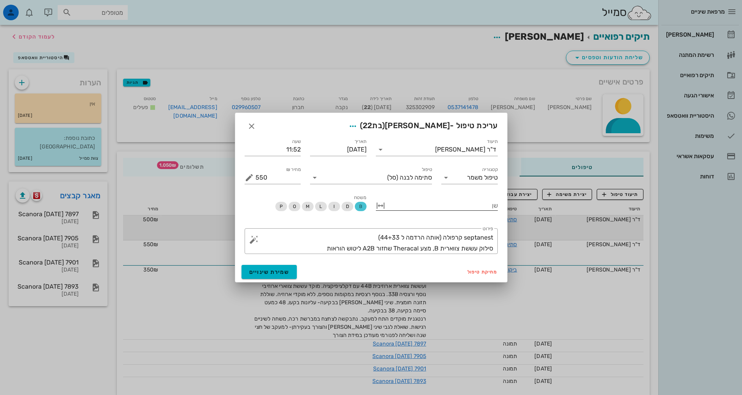
click at [436, 205] on div at bounding box center [442, 205] width 111 height 10
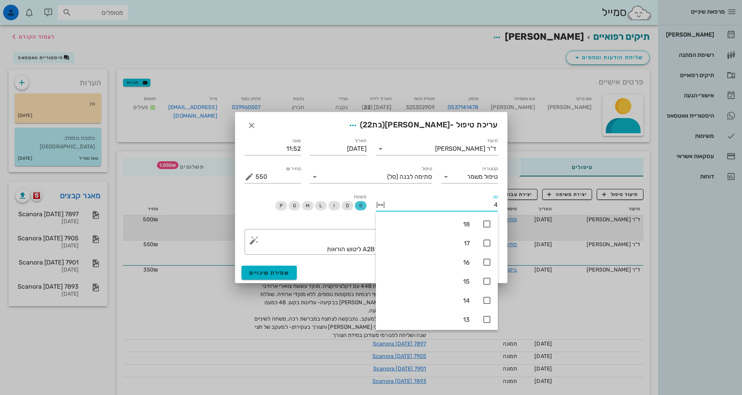
type input "44"
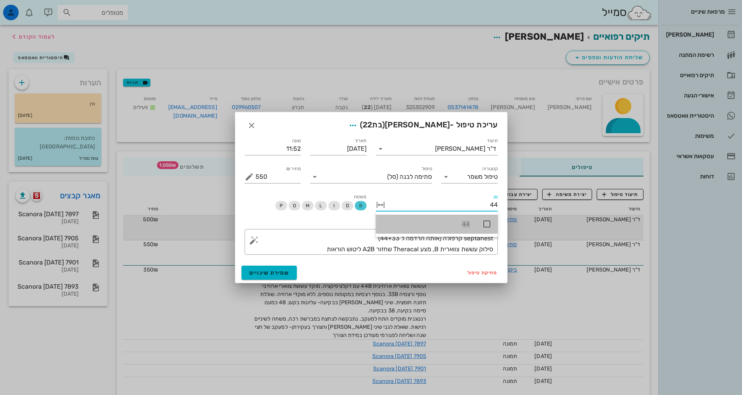
click at [488, 221] on icon at bounding box center [486, 223] width 9 height 9
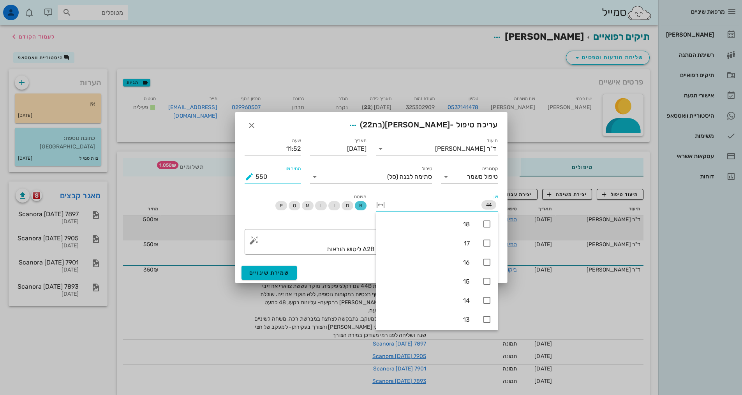
drag, startPoint x: 258, startPoint y: 178, endPoint x: 261, endPoint y: 175, distance: 4.4
click at [261, 175] on input "550" at bounding box center [279, 177] width 46 height 12
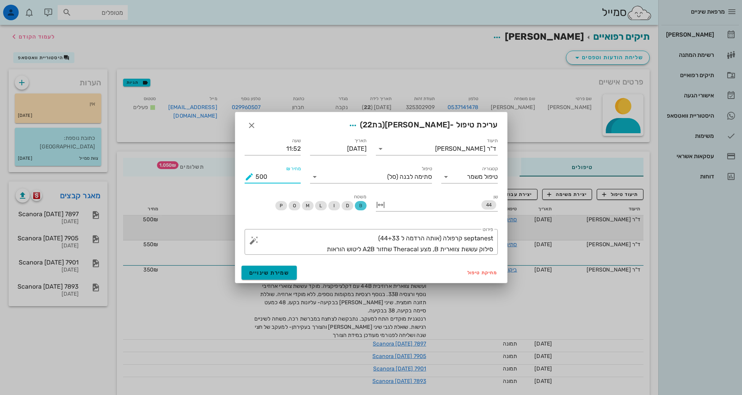
type input "500"
click at [283, 271] on span "שמירת שינויים" at bounding box center [269, 273] width 40 height 7
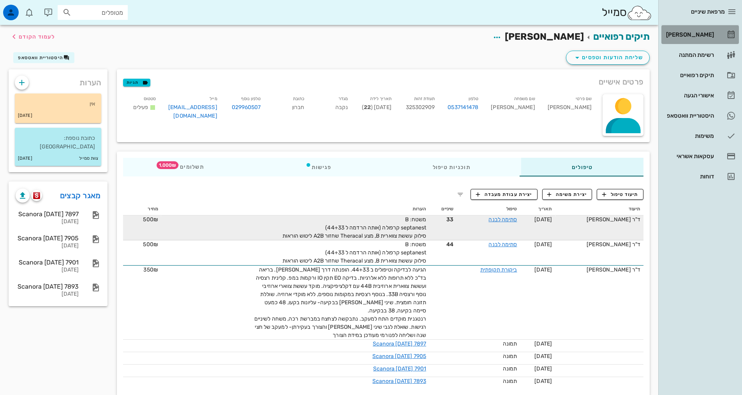
click at [693, 40] on div "[PERSON_NAME]" at bounding box center [689, 34] width 49 height 12
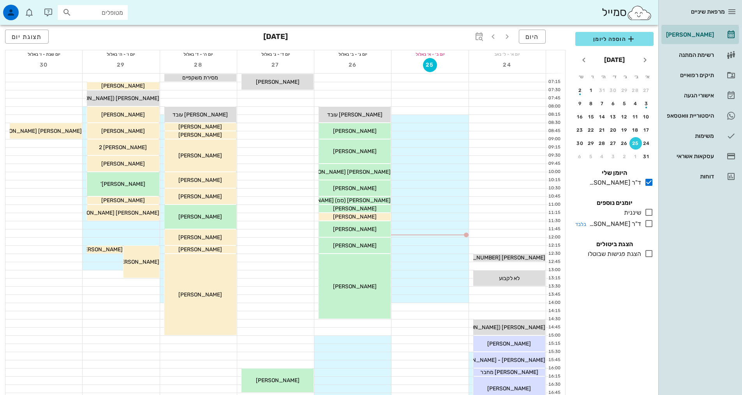
click at [652, 220] on icon at bounding box center [649, 223] width 9 height 9
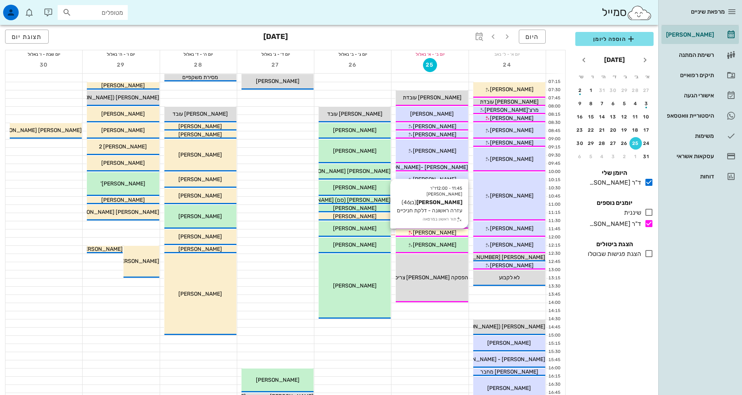
click at [413, 233] on icon at bounding box center [410, 232] width 5 height 5
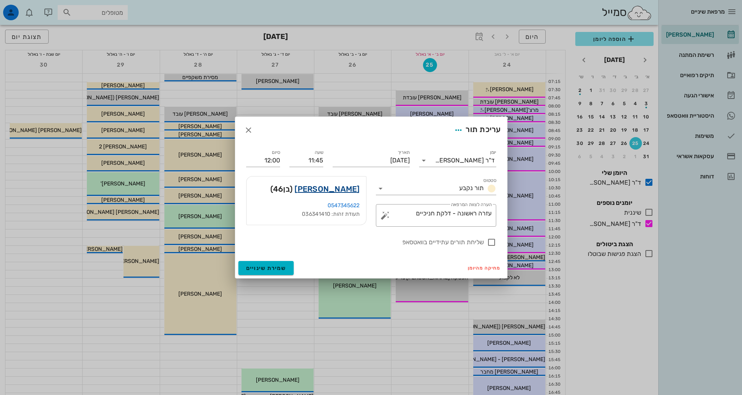
click at [346, 190] on link "[PERSON_NAME]" at bounding box center [327, 189] width 65 height 12
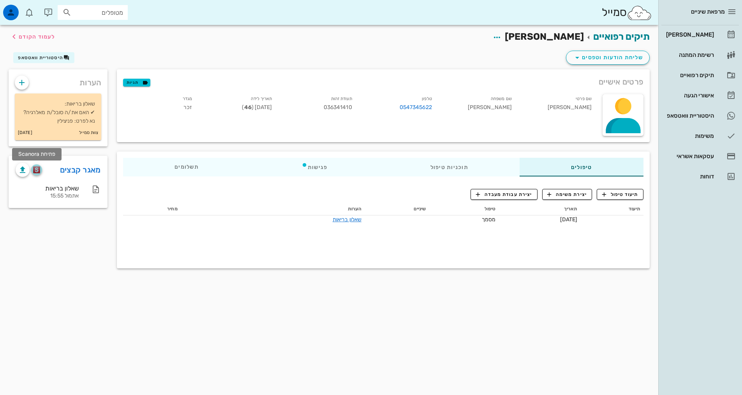
click at [36, 172] on img "button" at bounding box center [36, 169] width 7 height 7
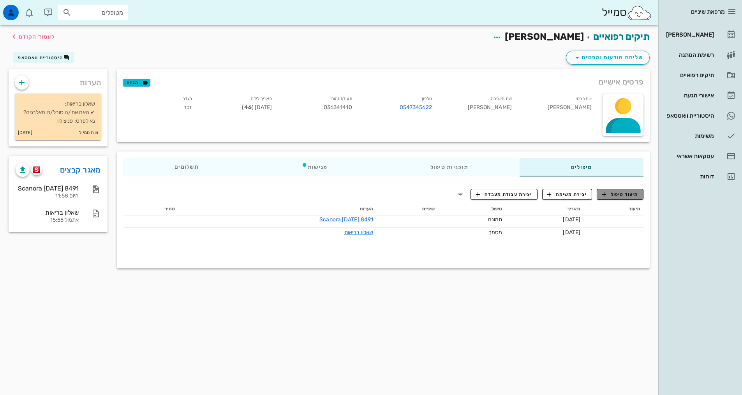
click at [618, 193] on span "תיעוד טיפול" at bounding box center [620, 194] width 36 height 7
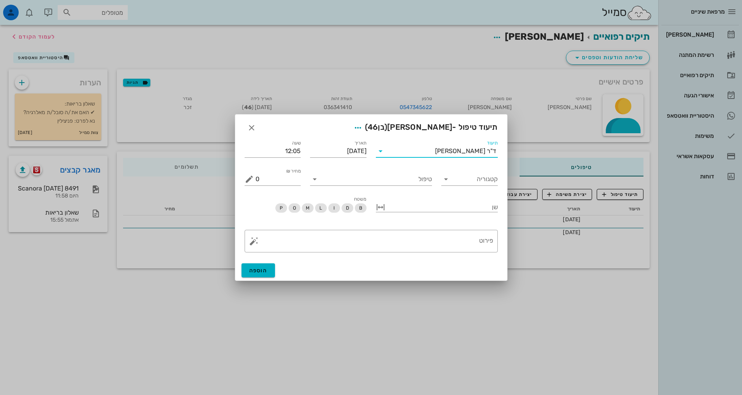
click at [425, 154] on input "תיעוד" at bounding box center [411, 151] width 48 height 12
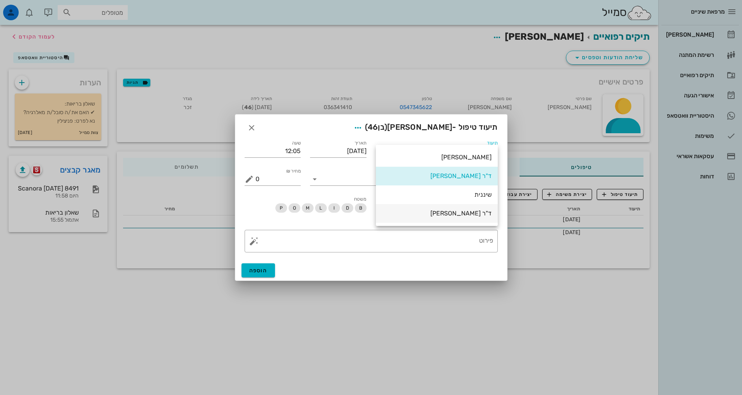
click at [466, 216] on div "ד"ר [PERSON_NAME]" at bounding box center [437, 213] width 110 height 7
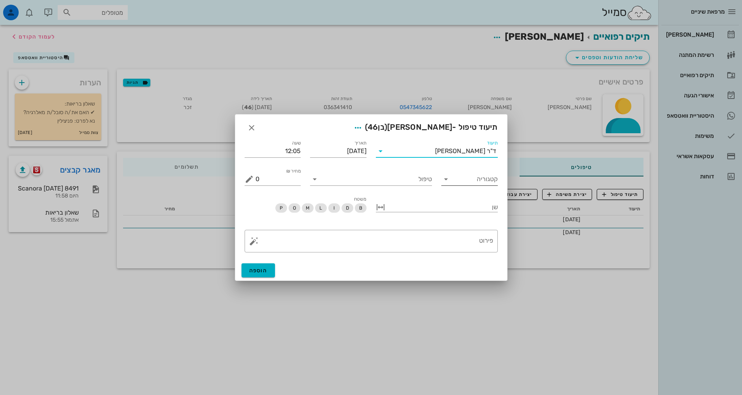
click at [460, 177] on input "קטגוריה" at bounding box center [476, 179] width 44 height 12
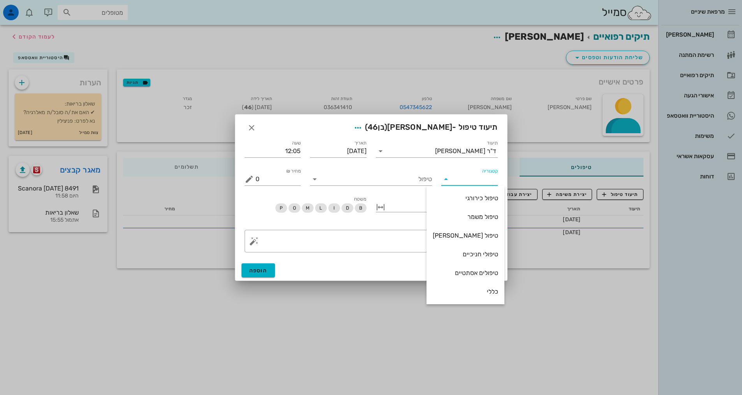
click at [472, 295] on div "כללי" at bounding box center [465, 291] width 65 height 17
type input "כללי"
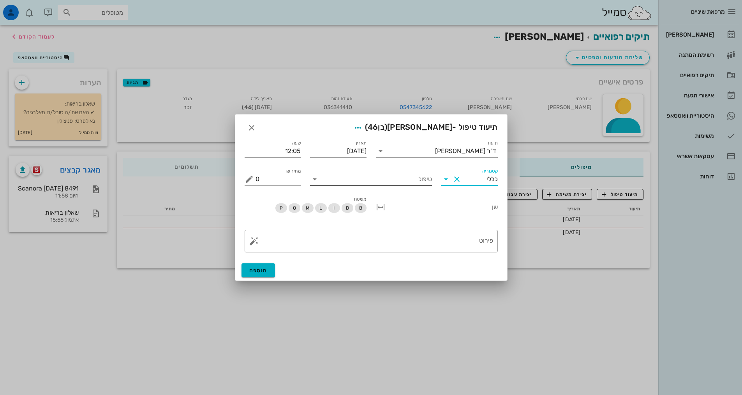
click at [395, 180] on input "טיפול" at bounding box center [376, 179] width 111 height 12
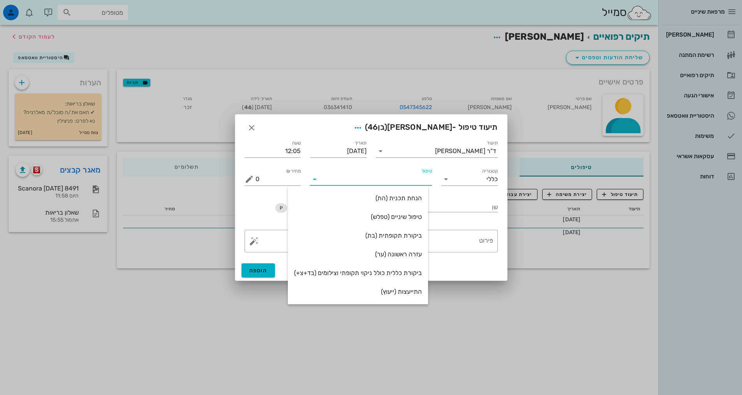
click at [399, 260] on div "עזרה ראשונה (ער)" at bounding box center [358, 254] width 128 height 17
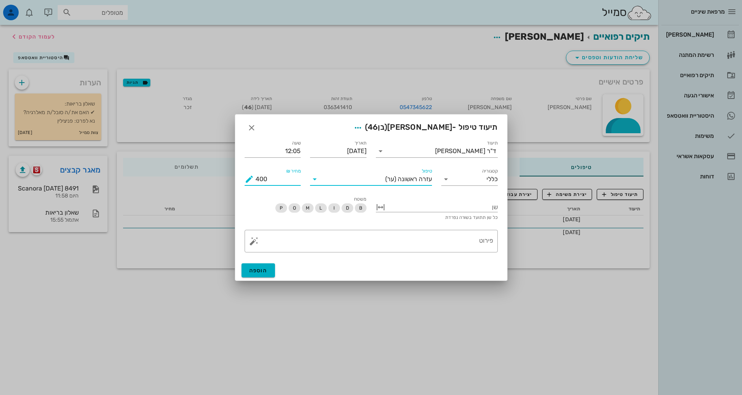
drag, startPoint x: 260, startPoint y: 180, endPoint x: 253, endPoint y: 179, distance: 7.4
click at [253, 179] on div "מחיר ₪ 400" at bounding box center [273, 179] width 57 height 12
type input "300"
click at [383, 245] on textarea "פירוט" at bounding box center [375, 243] width 238 height 19
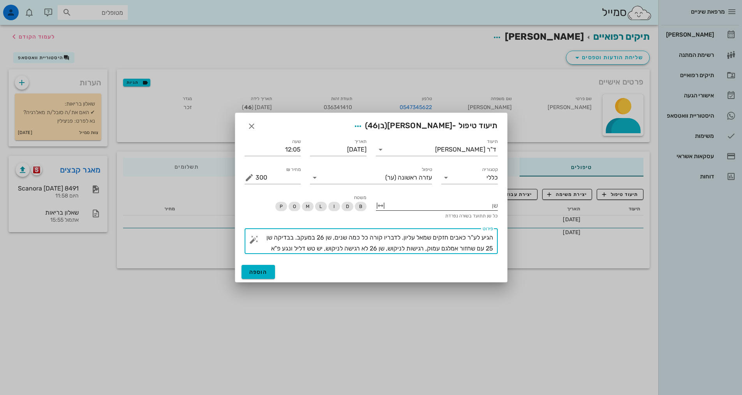
drag, startPoint x: 386, startPoint y: 251, endPoint x: 389, endPoint y: 216, distance: 35.2
click at [385, 251] on textarea "הגיע לע"ר כאבים חזקים שמאל עליון. לדבריו קורה כל כמה שנים, שן 26 במעקב. בבדיקה …" at bounding box center [375, 243] width 238 height 22
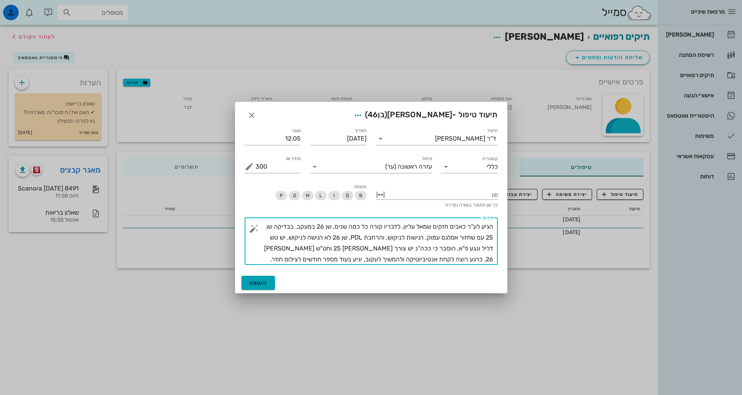
type textarea "הגיע לע"ר כאבים חזקים שמאל עליון. לדבריו קורה כל כמה שנים, שן 26 במעקב. בבדיקה …"
click at [268, 283] on button "הוספה" at bounding box center [259, 283] width 34 height 14
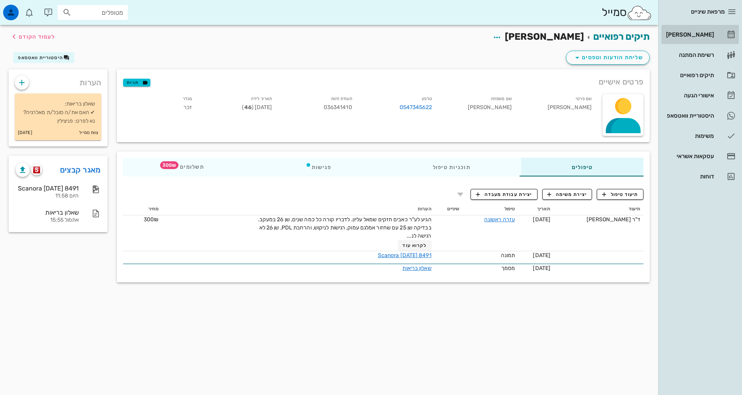
click at [705, 32] on div "[PERSON_NAME]" at bounding box center [689, 35] width 49 height 6
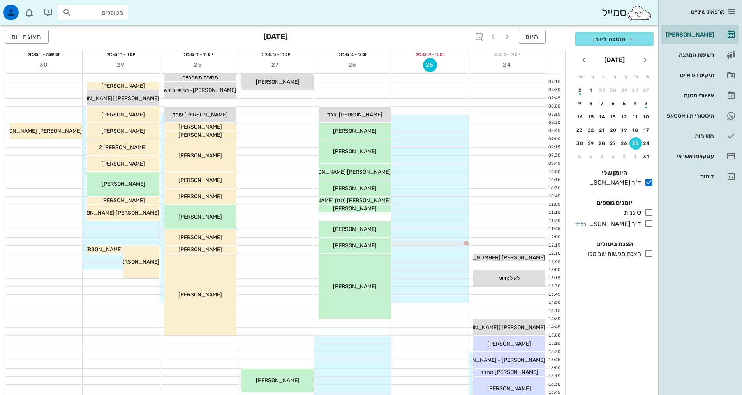
click at [650, 221] on icon at bounding box center [649, 223] width 9 height 9
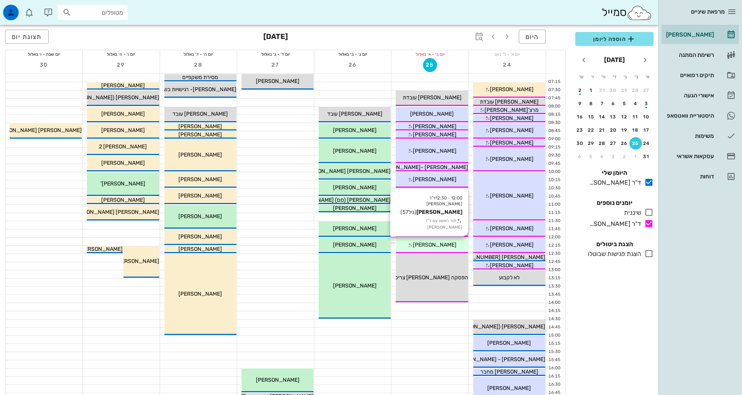
click at [413, 247] on icon at bounding box center [410, 245] width 5 height 5
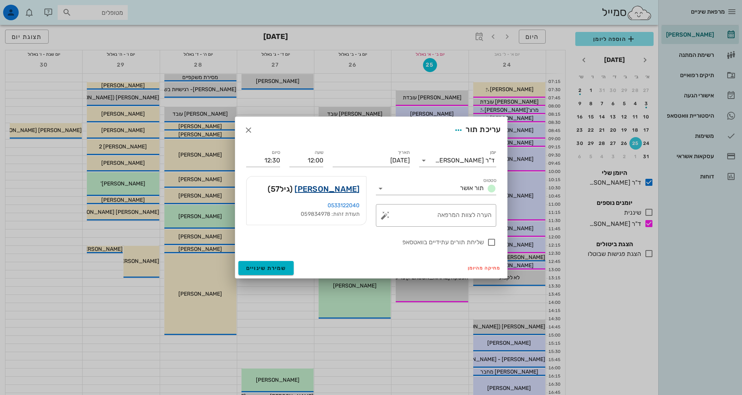
click at [346, 192] on link "[PERSON_NAME]" at bounding box center [327, 189] width 65 height 12
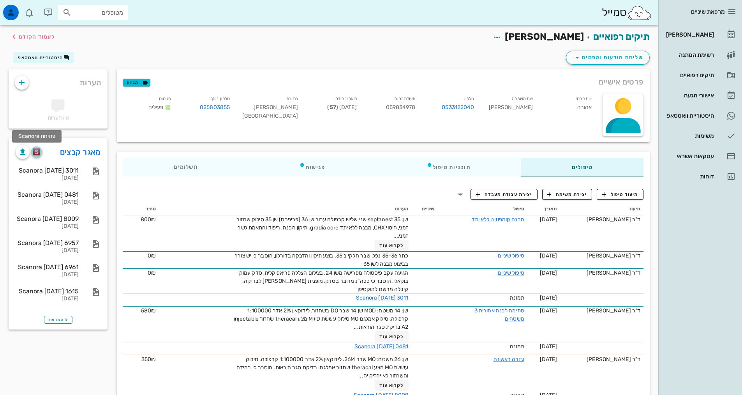
click at [38, 156] on button "button" at bounding box center [36, 152] width 11 height 11
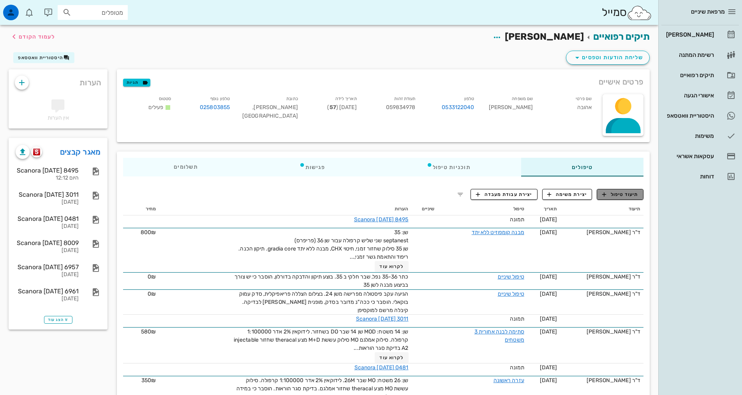
click at [628, 196] on span "תיעוד טיפול" at bounding box center [620, 194] width 36 height 7
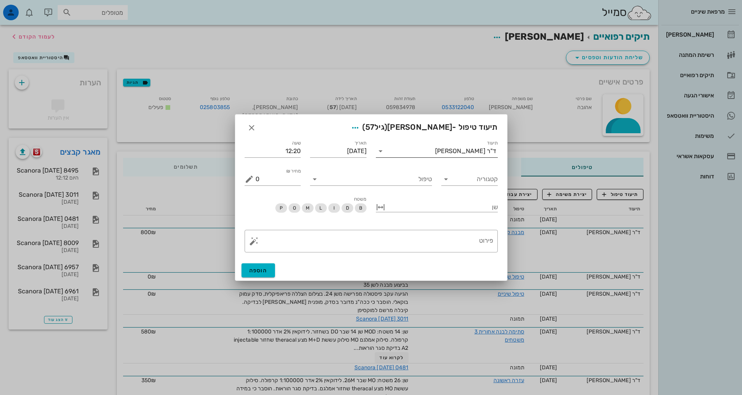
click at [435, 147] on input "תיעוד" at bounding box center [411, 151] width 48 height 12
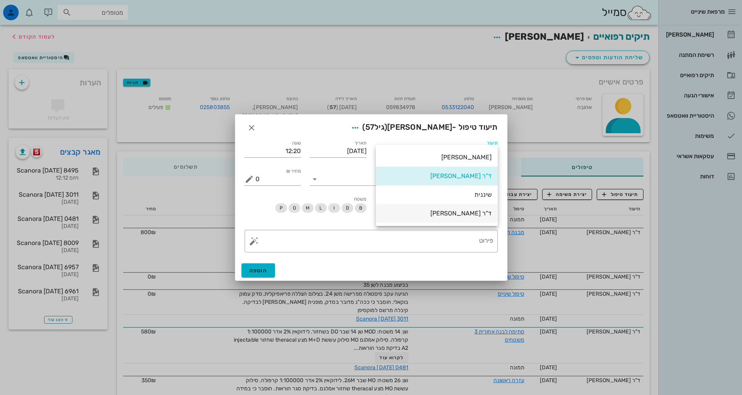
click at [461, 214] on div "ד"ר [PERSON_NAME]" at bounding box center [437, 213] width 110 height 7
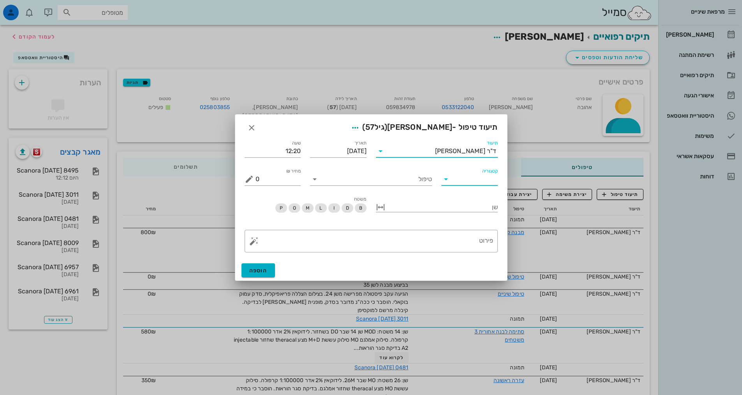
click at [469, 181] on input "קטגוריה" at bounding box center [476, 179] width 44 height 12
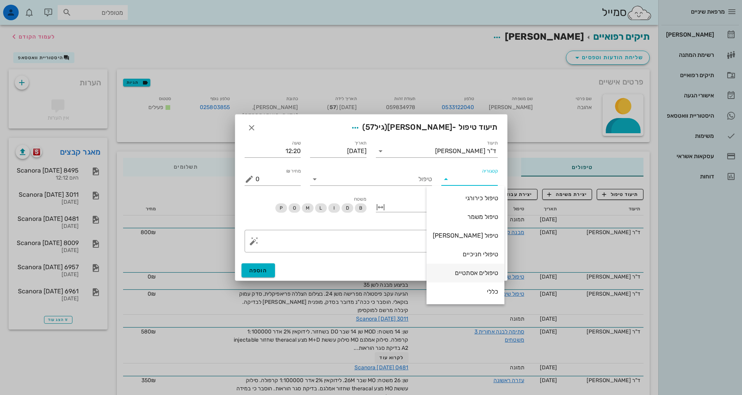
scroll to position [39, 0]
click at [467, 276] on div "פרותטיקה" at bounding box center [465, 271] width 65 height 17
type input "פרותטיקה"
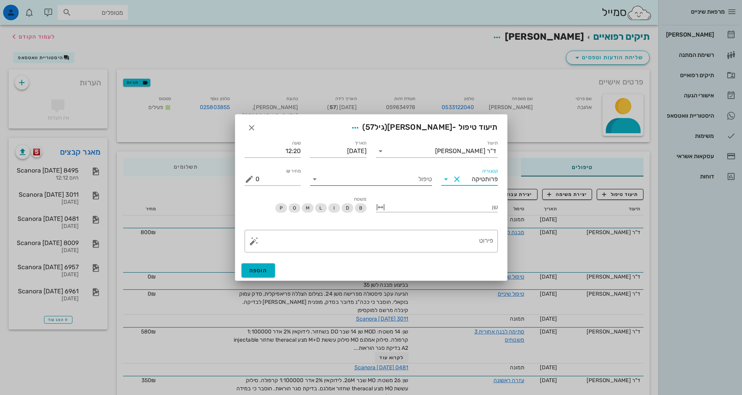
click at [407, 181] on input "טיפול" at bounding box center [376, 179] width 111 height 12
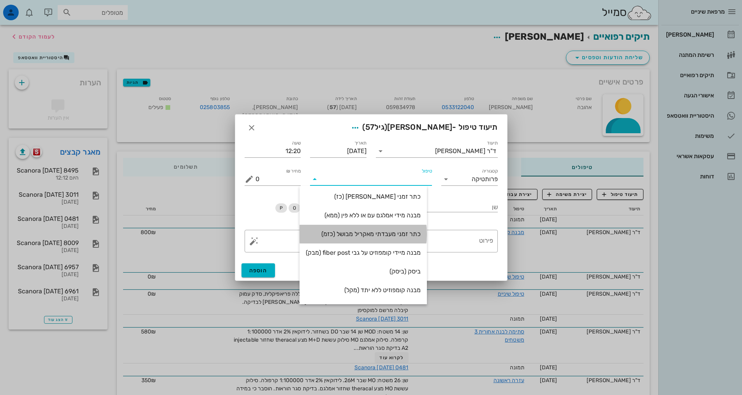
click at [376, 237] on div "כתר זמני מעבדתי מאקריל מבושל (כזמ)" at bounding box center [363, 233] width 115 height 7
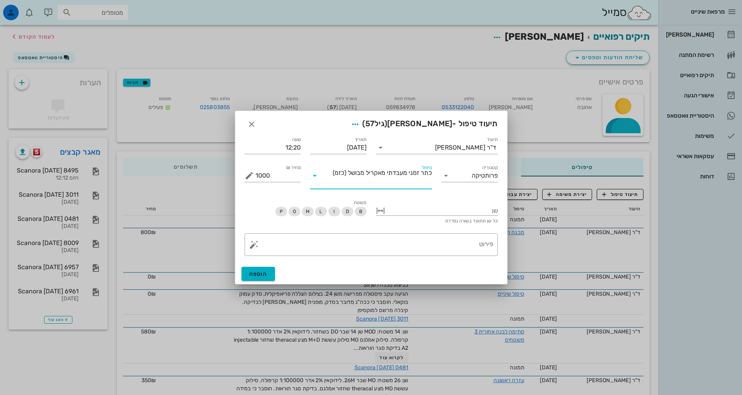
click at [317, 172] on icon at bounding box center [314, 175] width 9 height 9
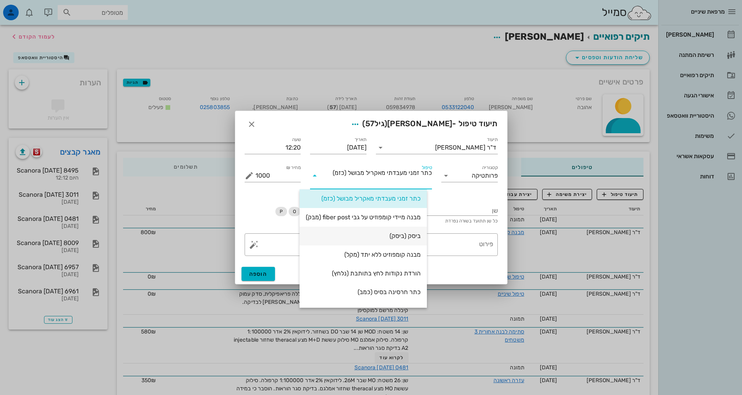
scroll to position [117, 0]
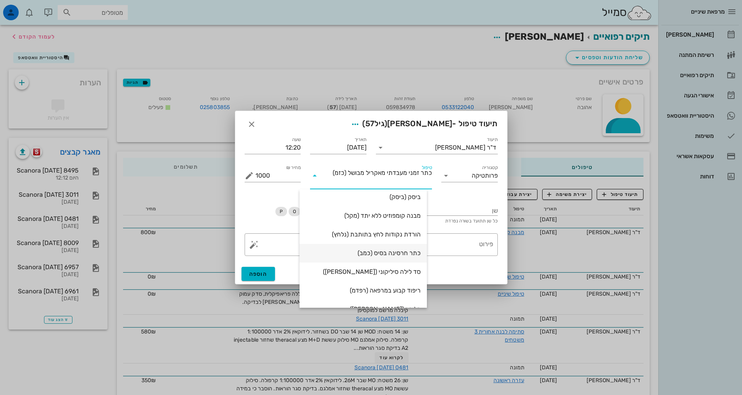
click at [371, 255] on div "כתר חרסינה בסיס (כמב)" at bounding box center [363, 252] width 115 height 7
type input "3900"
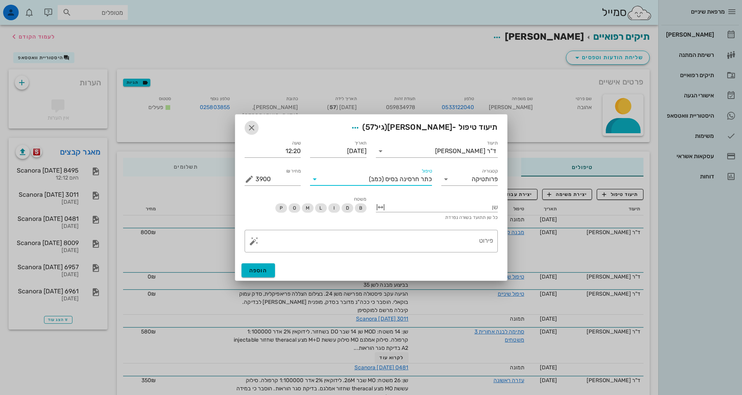
click at [247, 129] on icon "button" at bounding box center [251, 127] width 9 height 9
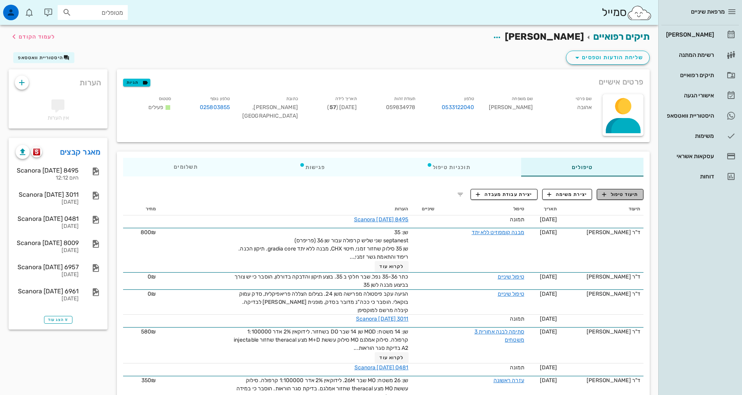
click at [622, 196] on span "תיעוד טיפול" at bounding box center [620, 194] width 36 height 7
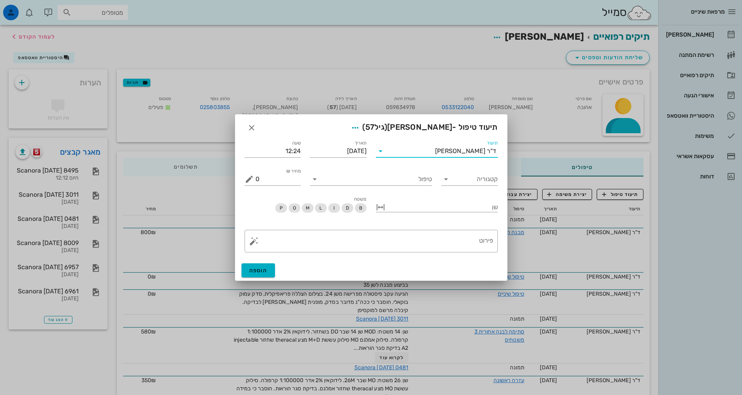
click at [435, 156] on input "תיעוד" at bounding box center [411, 151] width 48 height 12
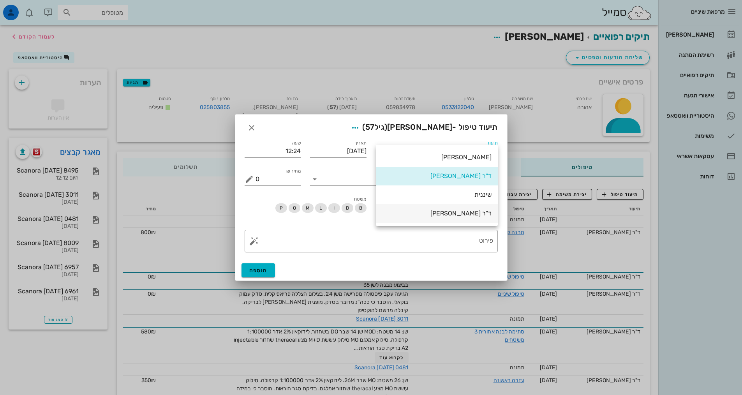
click at [468, 217] on div "ד"ר [PERSON_NAME]" at bounding box center [437, 213] width 110 height 7
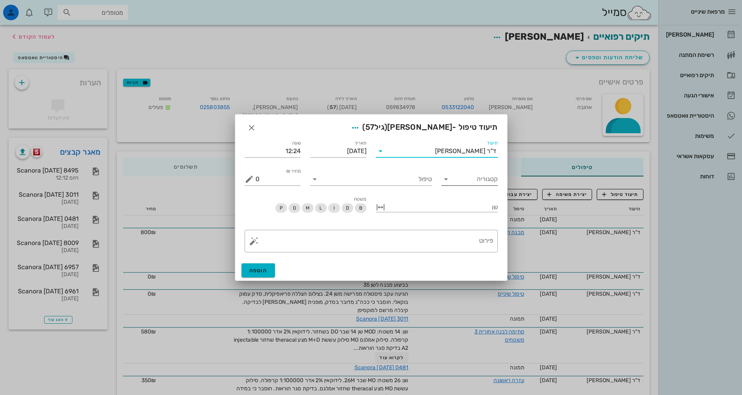
click at [460, 180] on input "קטגוריה" at bounding box center [476, 179] width 44 height 12
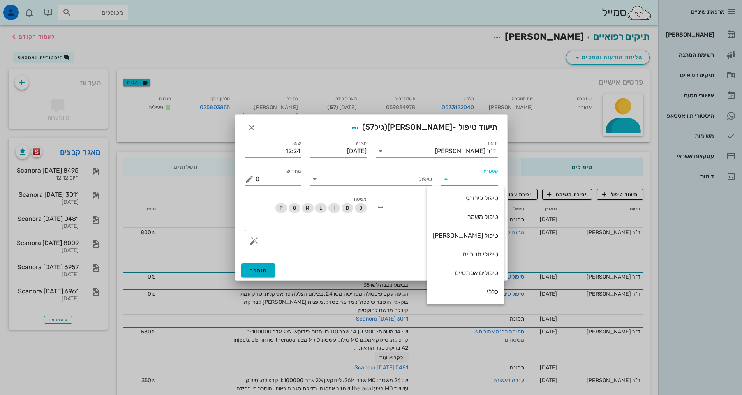
drag, startPoint x: 470, startPoint y: 292, endPoint x: 467, endPoint y: 284, distance: 8.0
click at [470, 292] on div "כללי" at bounding box center [465, 291] width 65 height 7
type input "כללי"
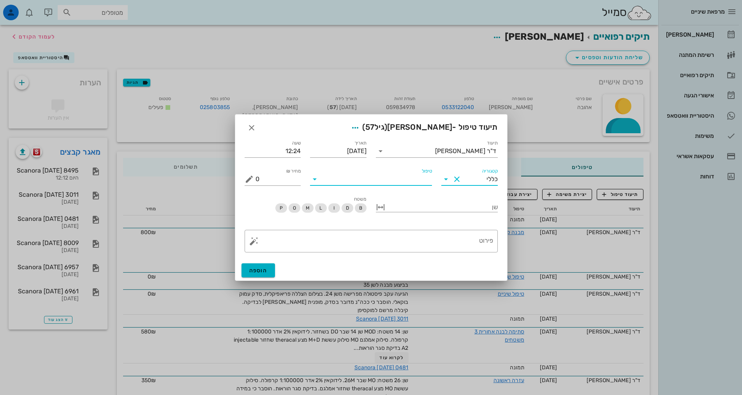
click at [408, 177] on input "טיפול" at bounding box center [376, 179] width 111 height 12
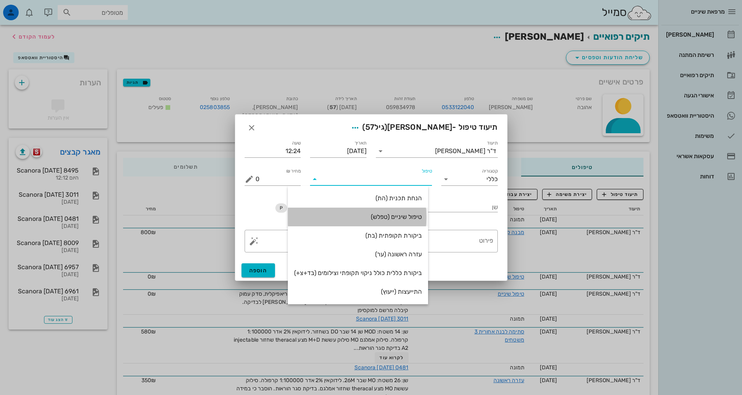
click at [403, 215] on div "טיפול שיניים (טפלש)" at bounding box center [358, 216] width 128 height 7
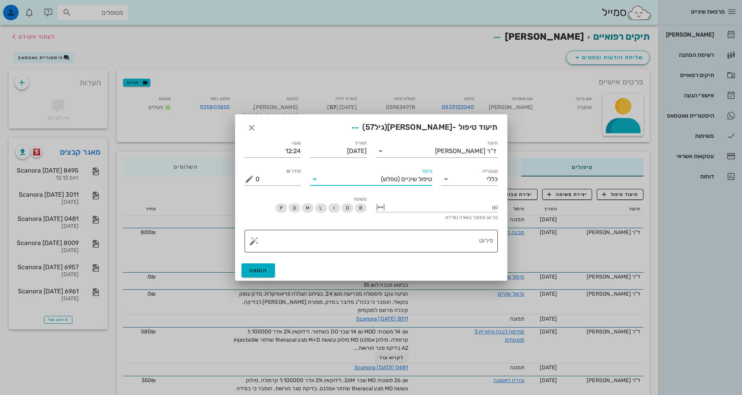
click at [428, 236] on textarea "פירוט" at bounding box center [375, 243] width 238 height 19
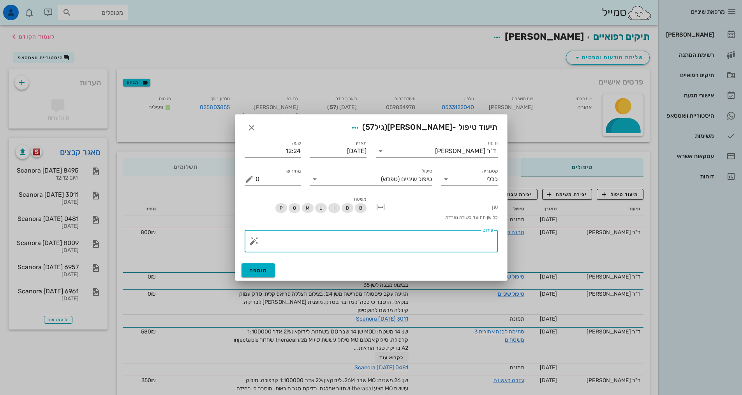
type textarea "ש"
type textarea "הגיעה עקב שן 36- שחיקה אוקלוזלית ורגישות, תקבע תור לתיקון הכנה וריפוד גשר 35-36"
click at [251, 260] on div "הוספה" at bounding box center [371, 270] width 272 height 20
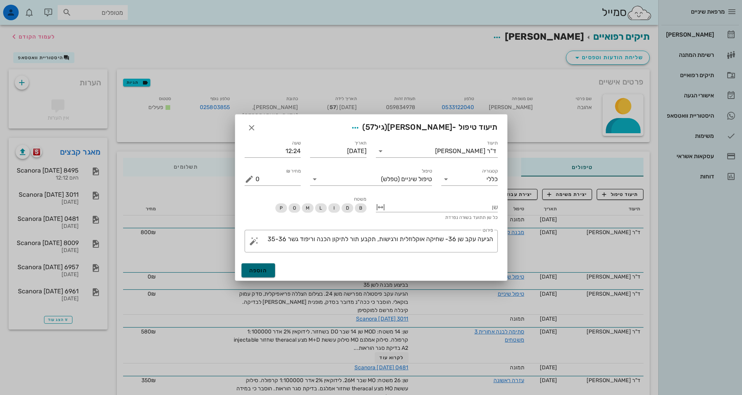
click at [257, 275] on button "הוספה" at bounding box center [259, 270] width 34 height 14
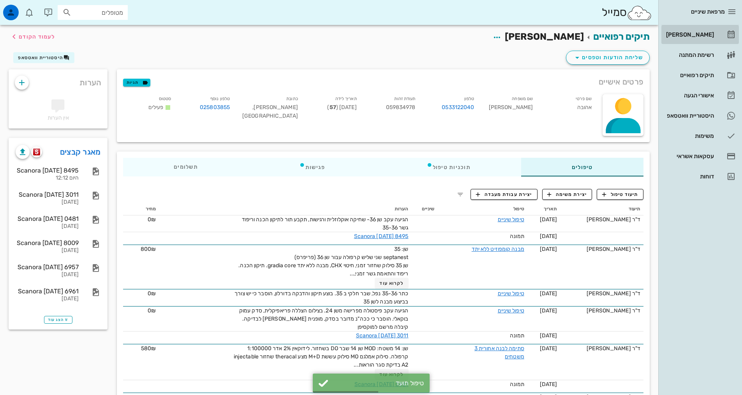
click at [706, 26] on link "[PERSON_NAME]" at bounding box center [701, 34] width 78 height 19
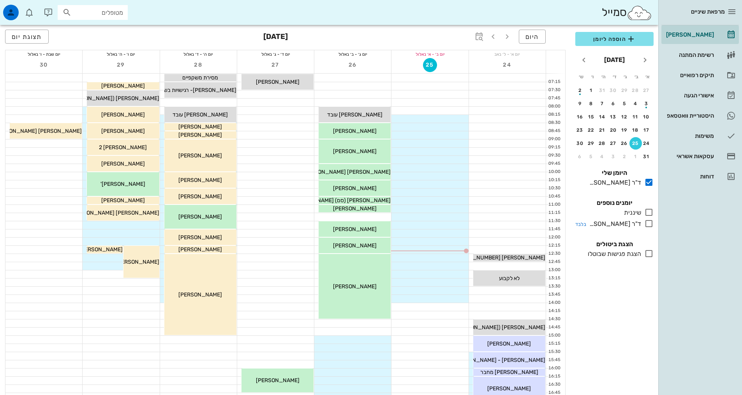
click at [651, 221] on icon at bounding box center [649, 223] width 9 height 9
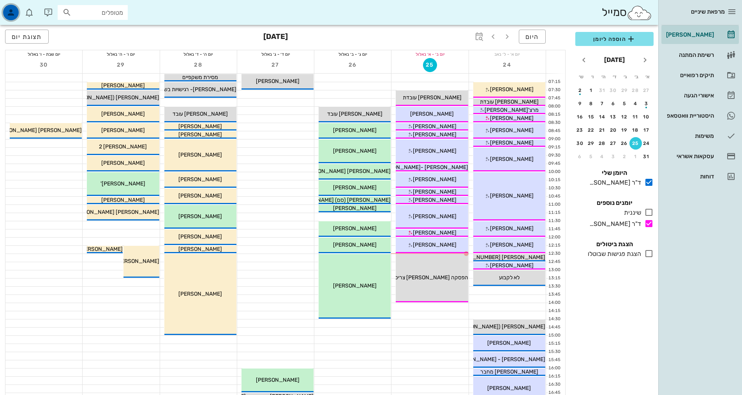
click at [10, 8] on icon "button" at bounding box center [10, 12] width 9 height 9
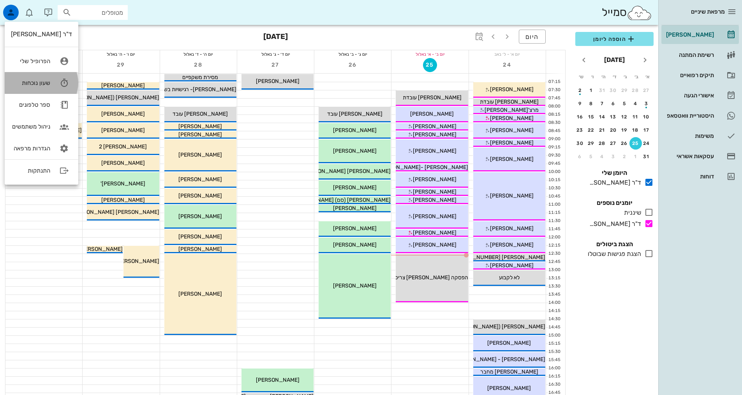
click at [62, 83] on icon at bounding box center [65, 83] width 16 height 16
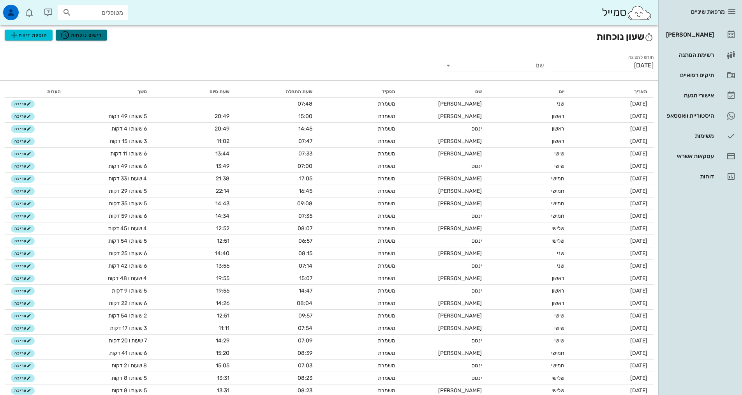
click at [74, 33] on span "רישום נוכחות" at bounding box center [81, 34] width 42 height 9
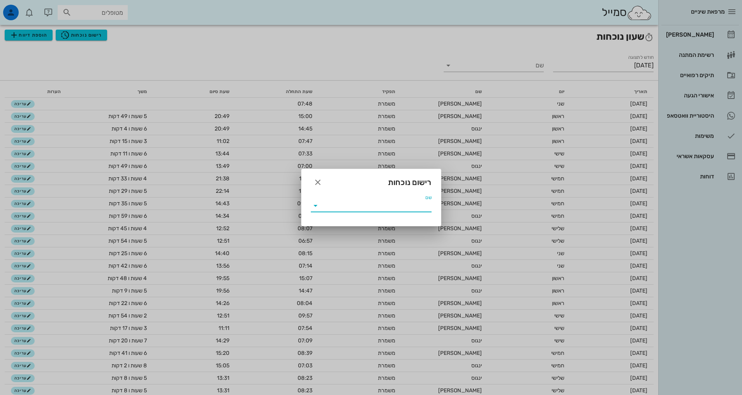
click at [379, 205] on input "שם" at bounding box center [377, 206] width 110 height 12
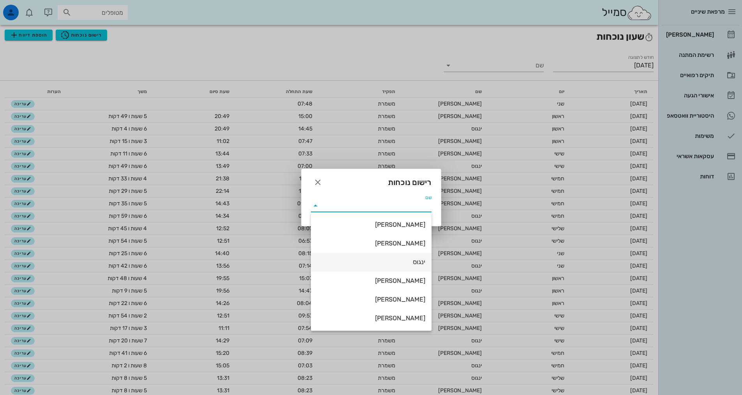
click at [411, 264] on div "ינגוס" at bounding box center [371, 261] width 108 height 7
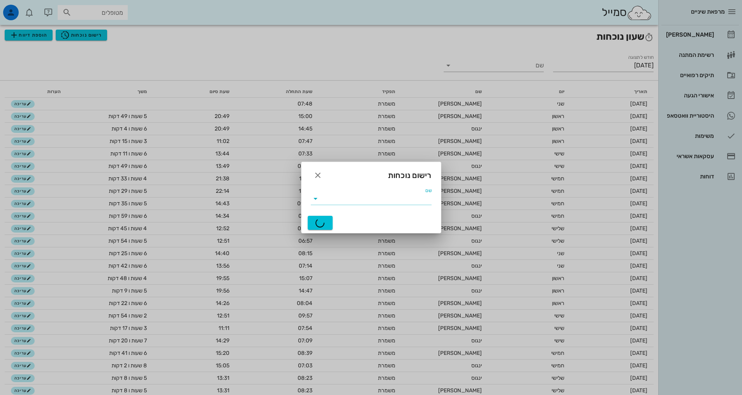
type input "ינגוס"
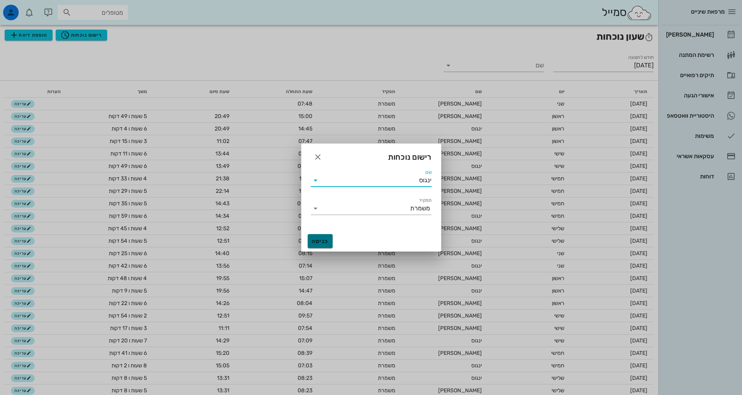
drag, startPoint x: 323, startPoint y: 240, endPoint x: 320, endPoint y: 240, distance: 3.9
click at [323, 240] on span "כניסה" at bounding box center [320, 241] width 19 height 7
